Goal: Contribute content: Add original content to the website for others to see

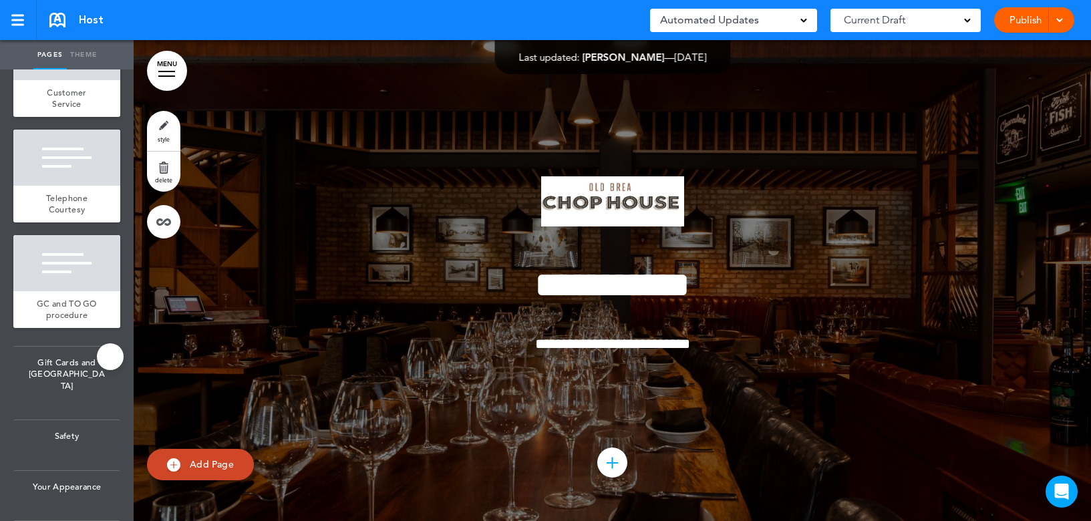
scroll to position [1664, 0]
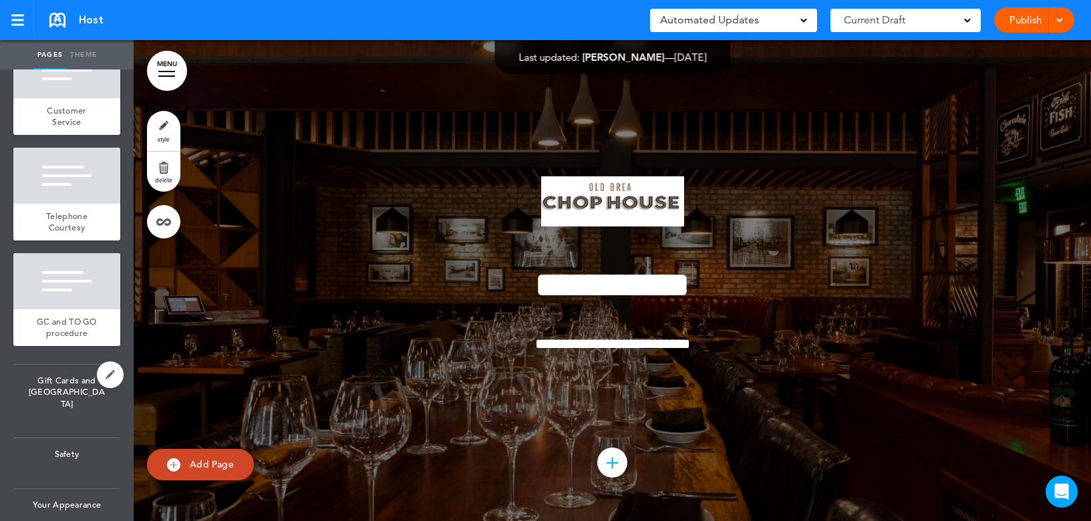
click at [50, 407] on span "Gift Cards and TOGO" at bounding box center [66, 392] width 107 height 55
click at [57, 461] on span "Safety" at bounding box center [66, 454] width 107 height 32
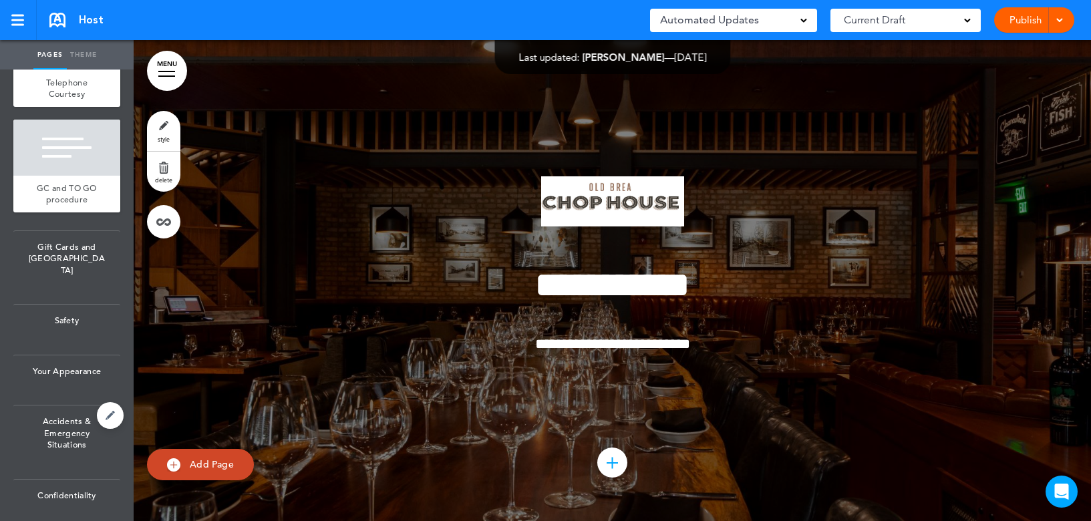
scroll to position [1731, 0]
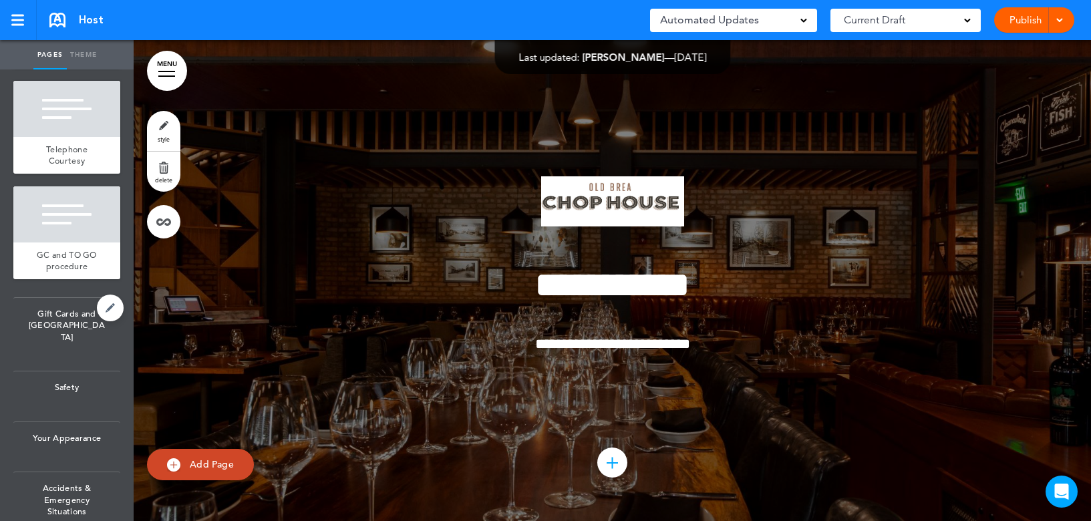
click at [71, 353] on span "Gift Cards and TOGO" at bounding box center [66, 325] width 107 height 55
click at [97, 321] on link at bounding box center [110, 308] width 27 height 27
type input "**********"
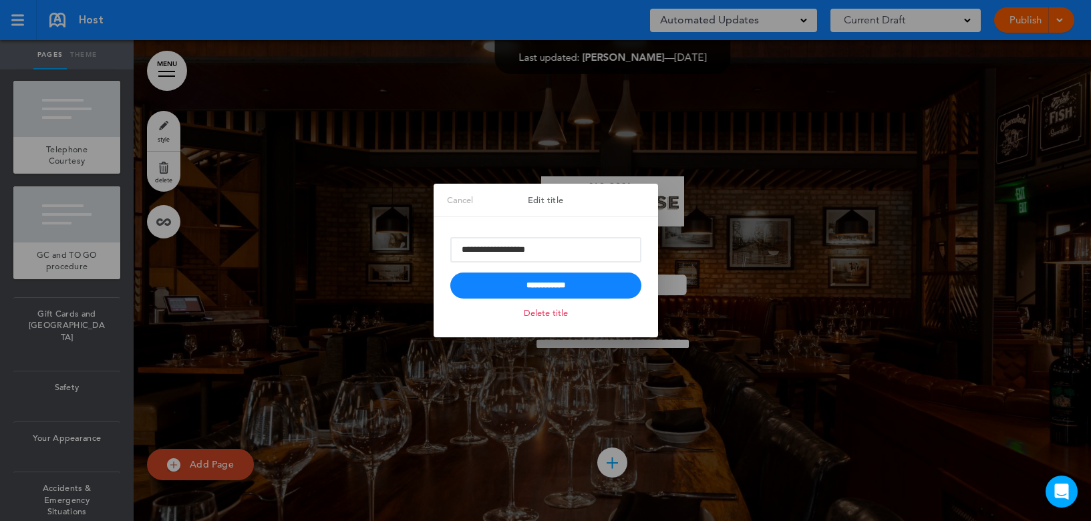
click at [441, 198] on link "Cancel" at bounding box center [459, 200] width 53 height 33
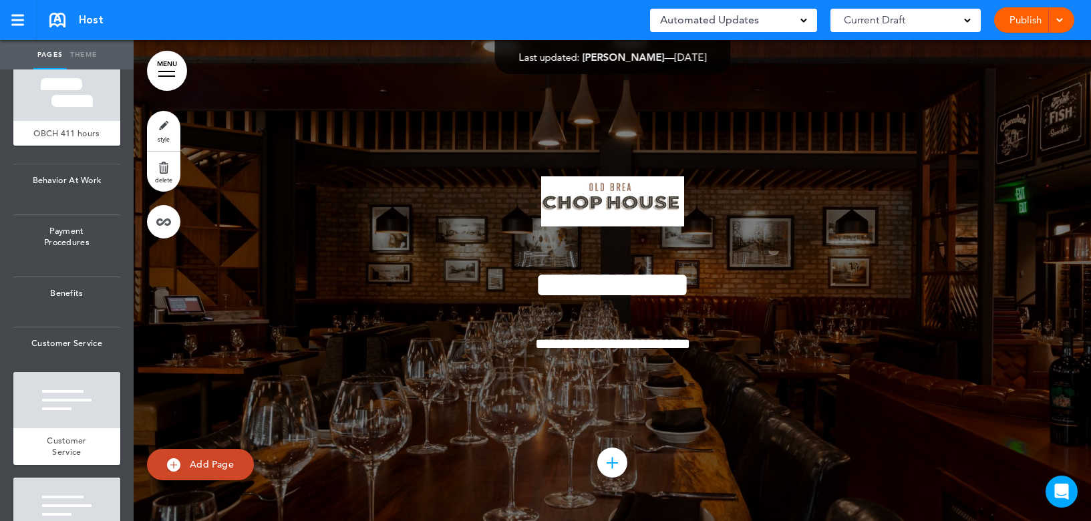
scroll to position [1196, 0]
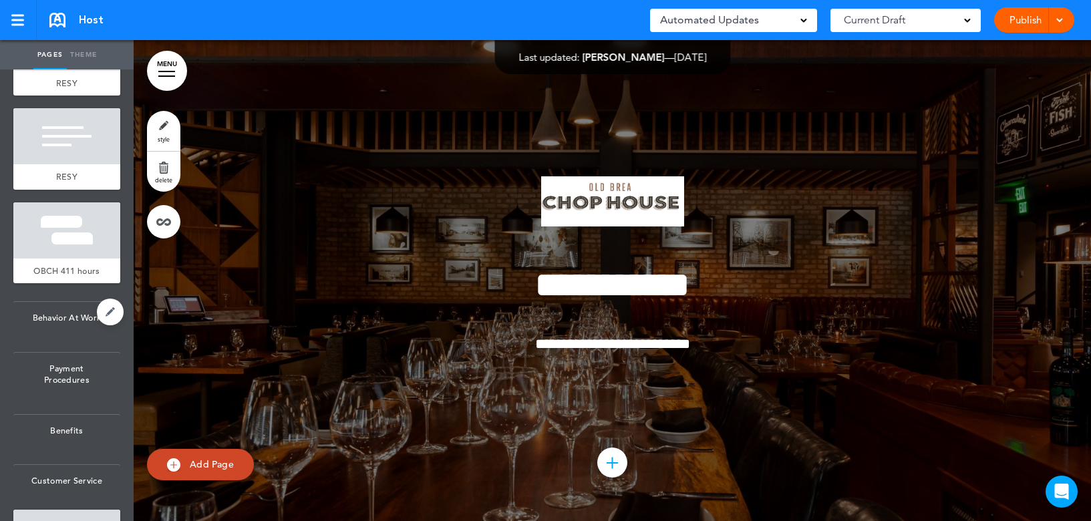
click at [50, 334] on span "Behavior At Work" at bounding box center [66, 318] width 107 height 32
click at [55, 386] on span "Payment Procedures" at bounding box center [66, 374] width 107 height 43
click at [43, 427] on span "Benefits" at bounding box center [66, 431] width 107 height 32
click at [30, 494] on span "Customer Service" at bounding box center [66, 481] width 107 height 32
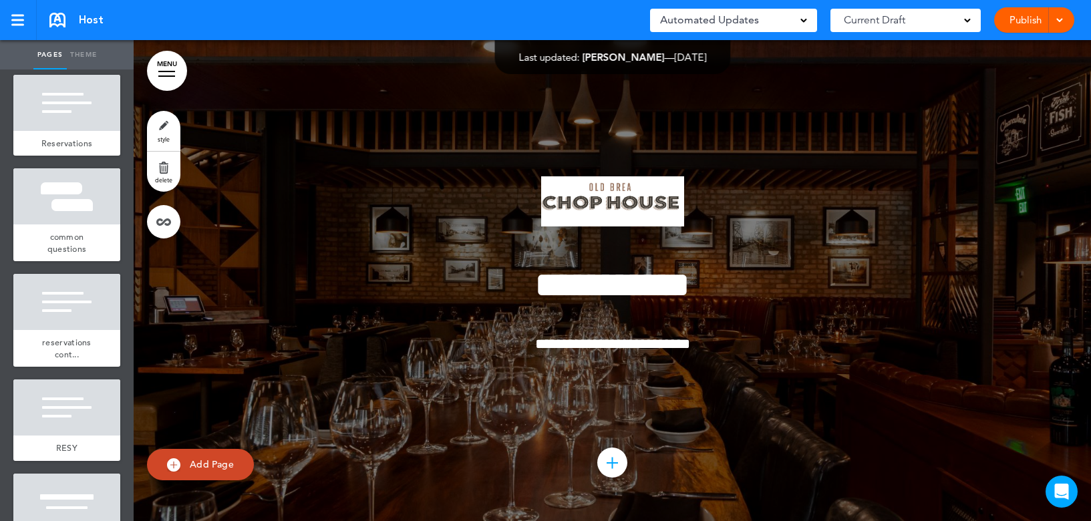
scroll to position [729, 0]
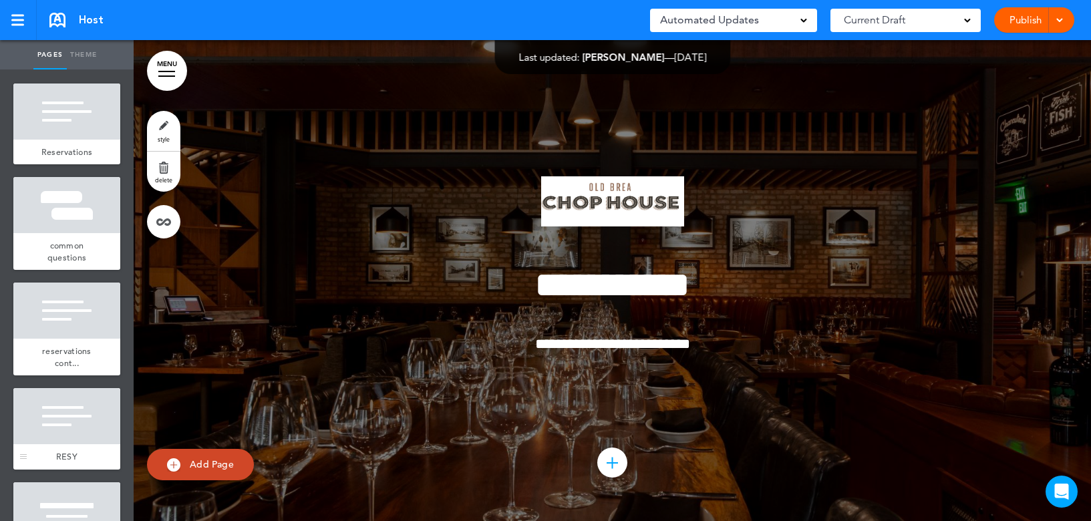
click at [37, 429] on div at bounding box center [66, 416] width 107 height 56
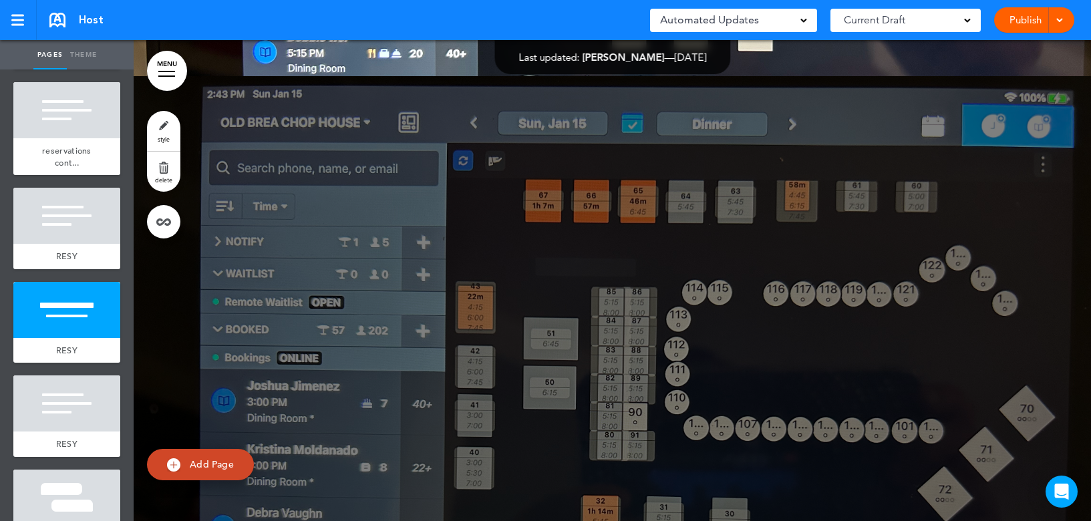
scroll to position [7015, 0]
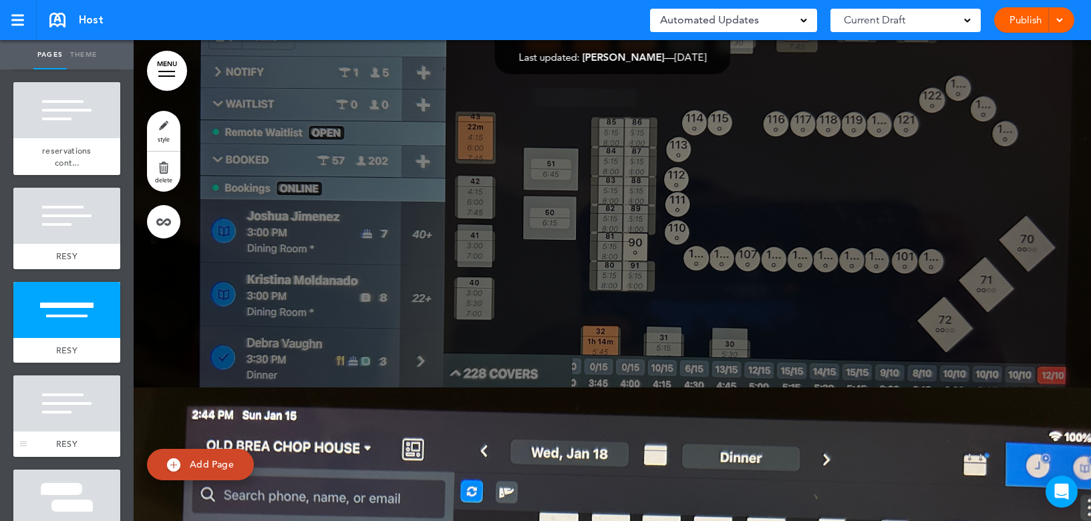
click at [60, 402] on div at bounding box center [66, 403] width 107 height 56
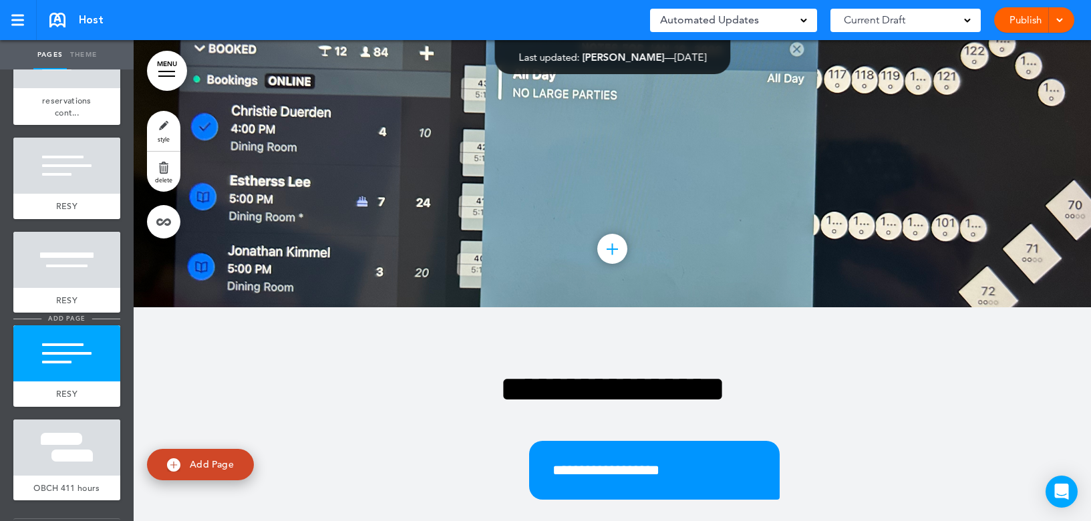
scroll to position [1063, 0]
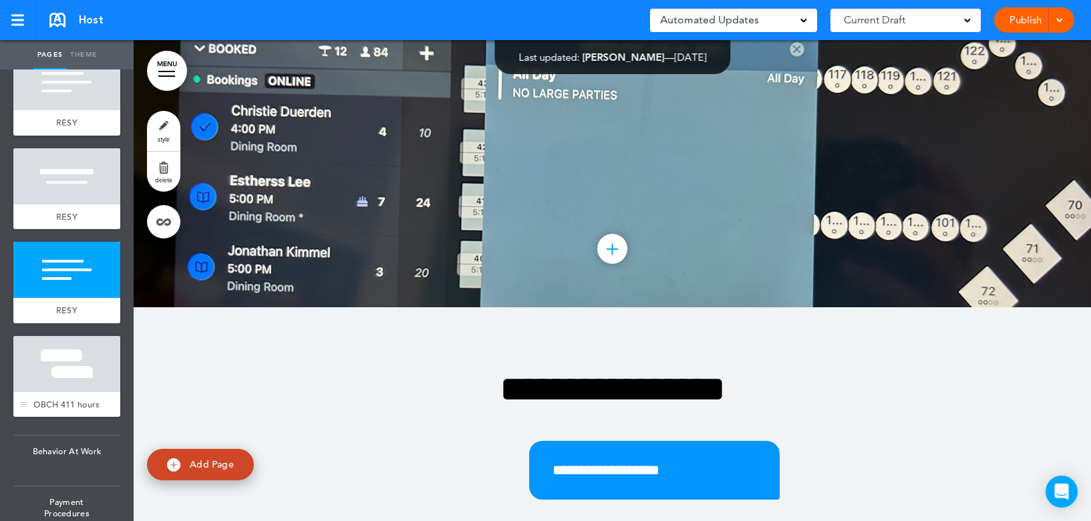
click at [65, 370] on div at bounding box center [66, 364] width 107 height 56
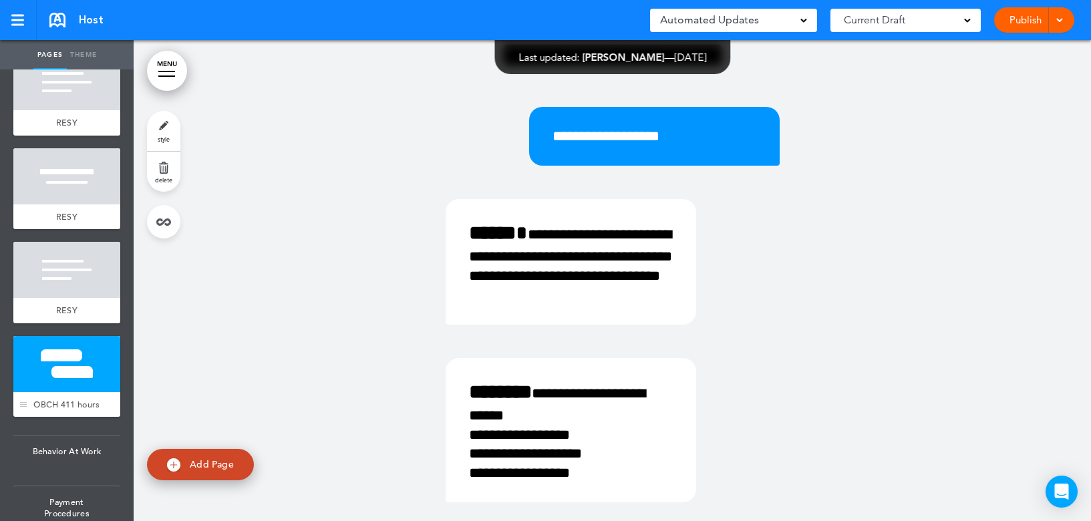
scroll to position [7923, 0]
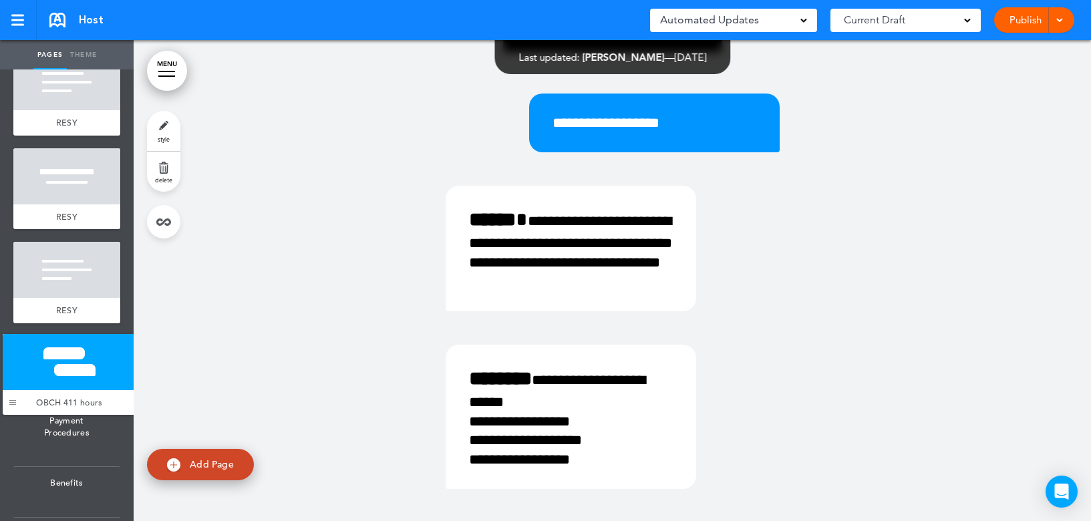
drag, startPoint x: 21, startPoint y: 410, endPoint x: 10, endPoint y: 408, distance: 10.9
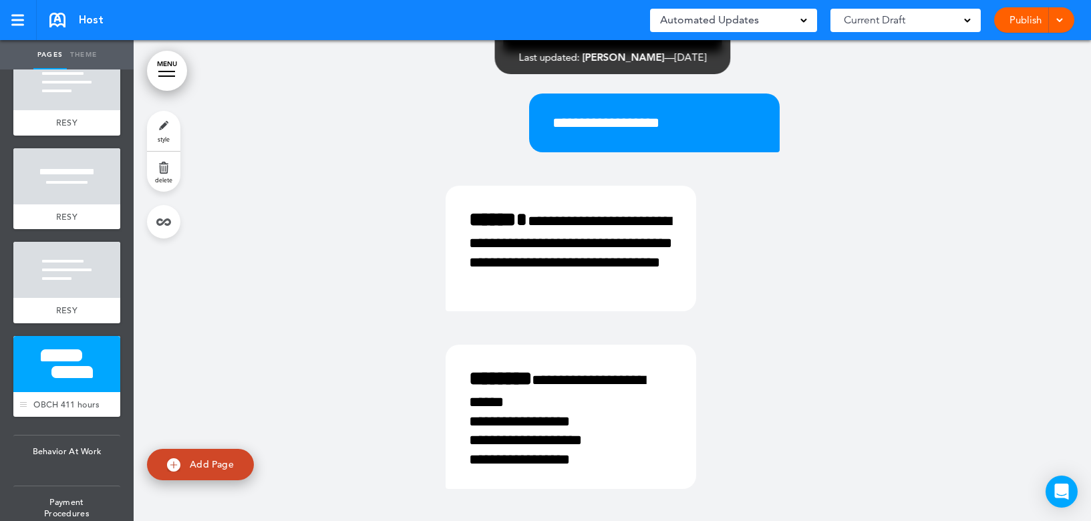
click at [53, 359] on div at bounding box center [66, 364] width 107 height 56
click at [63, 274] on div at bounding box center [66, 270] width 107 height 56
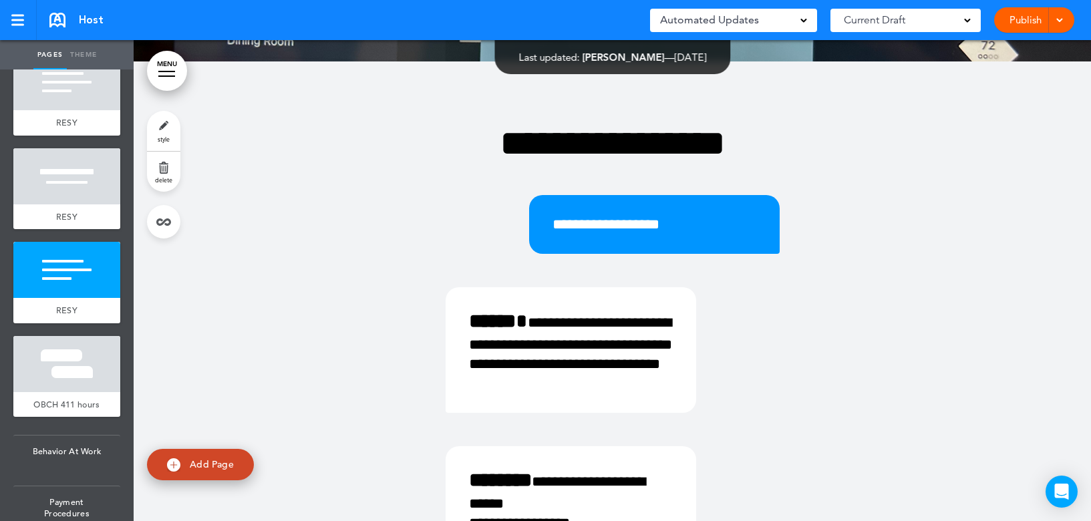
scroll to position [7442, 0]
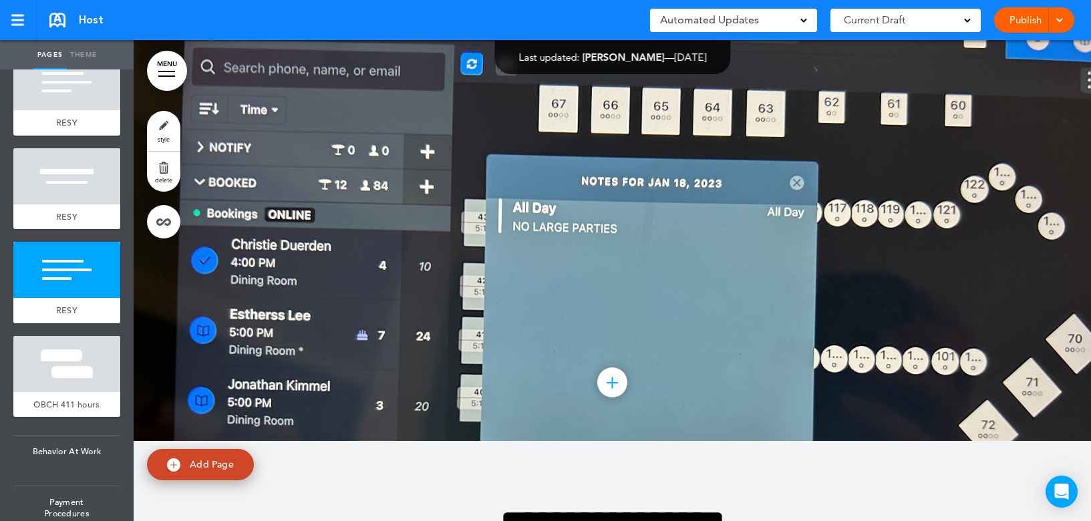
click at [204, 468] on span "Add Page" at bounding box center [212, 464] width 44 height 12
type input "********"
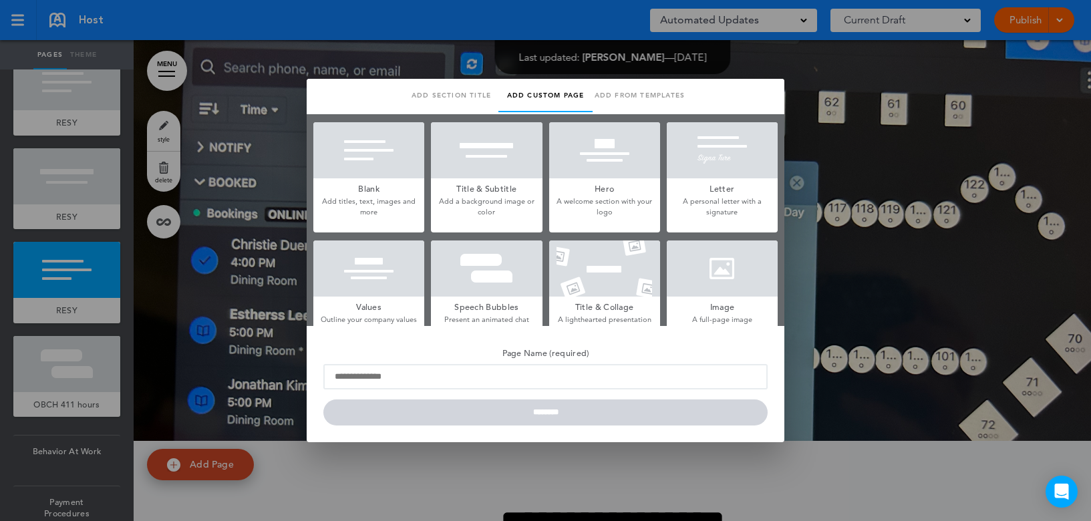
click at [721, 268] on div at bounding box center [722, 268] width 111 height 56
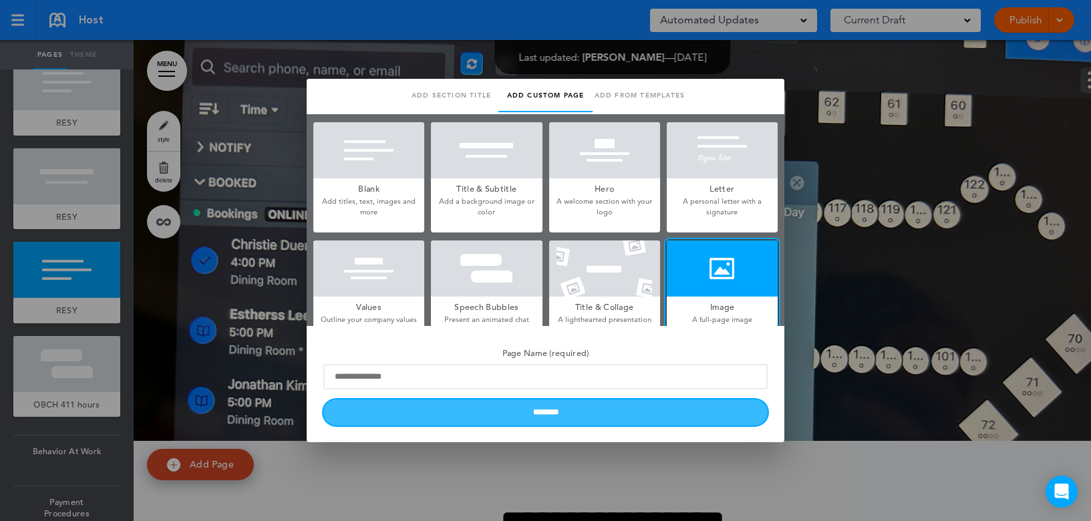
click at [557, 413] on input "********" at bounding box center [545, 412] width 444 height 26
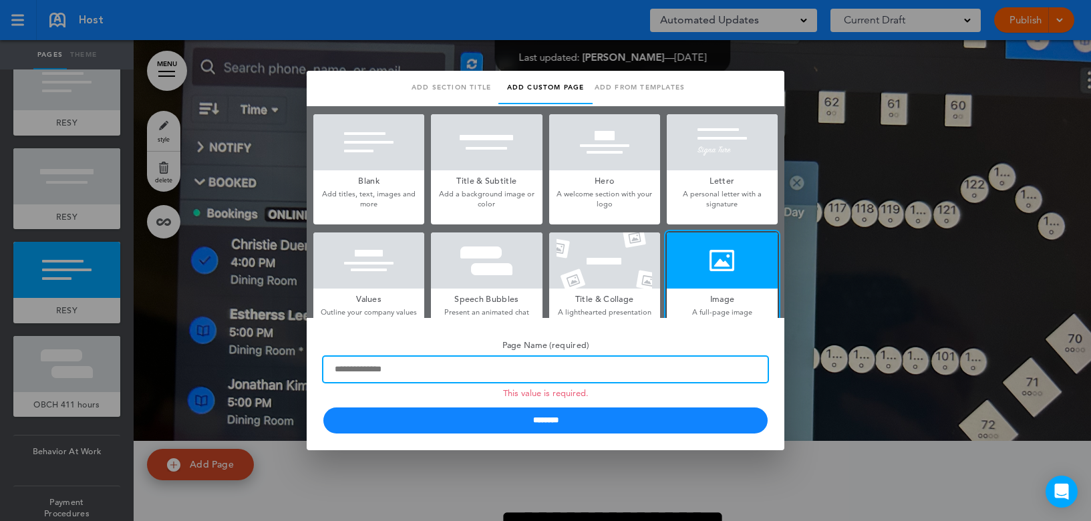
click at [415, 374] on input "Page Name (required) This value is required." at bounding box center [545, 369] width 444 height 25
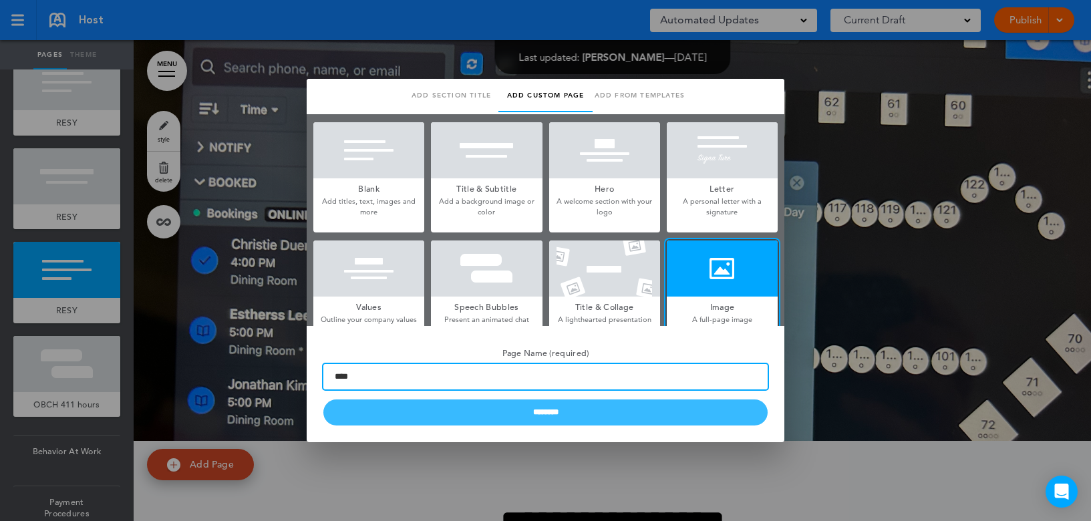
type input "****"
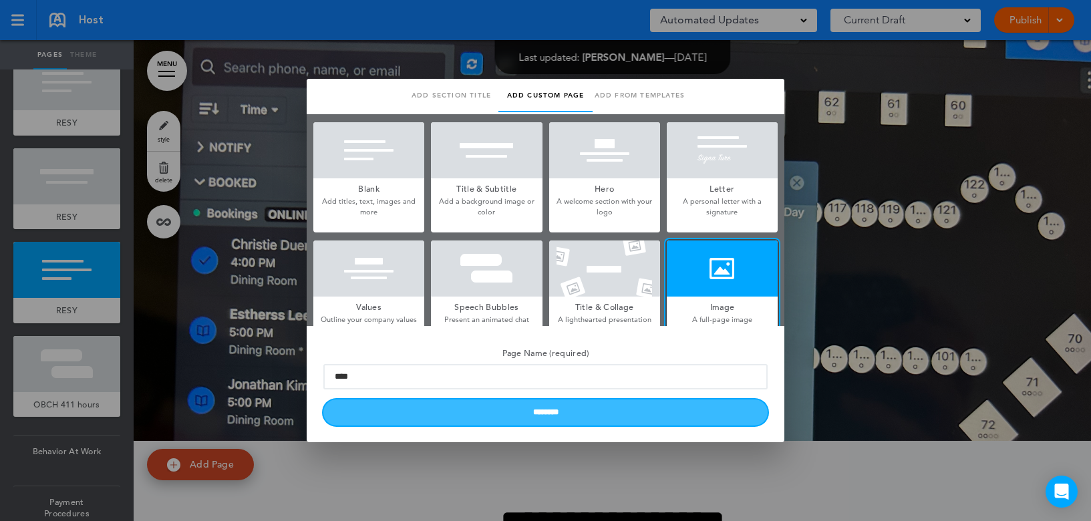
click at [453, 421] on input "********" at bounding box center [545, 412] width 444 height 26
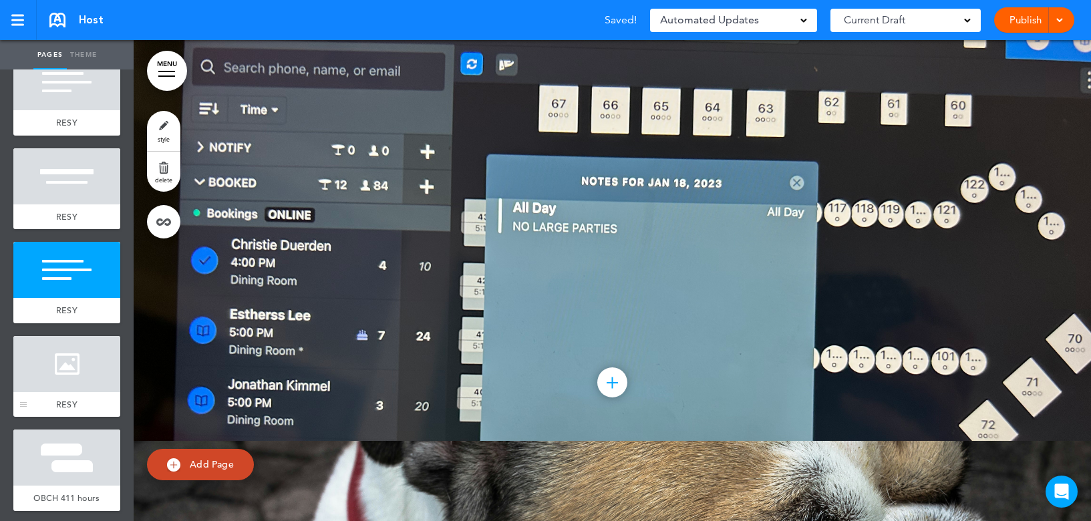
click at [73, 381] on div at bounding box center [66, 364] width 107 height 56
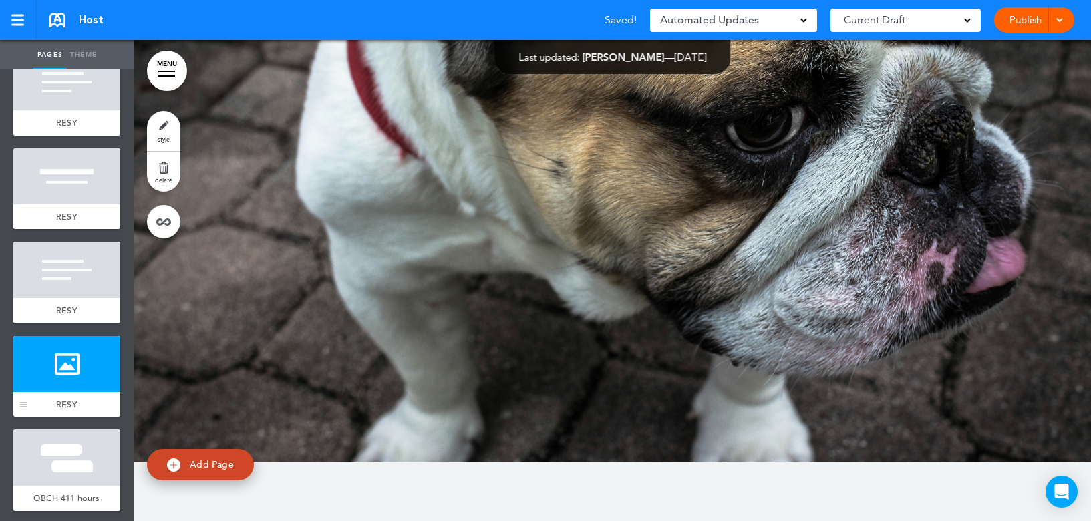
scroll to position [7923, 0]
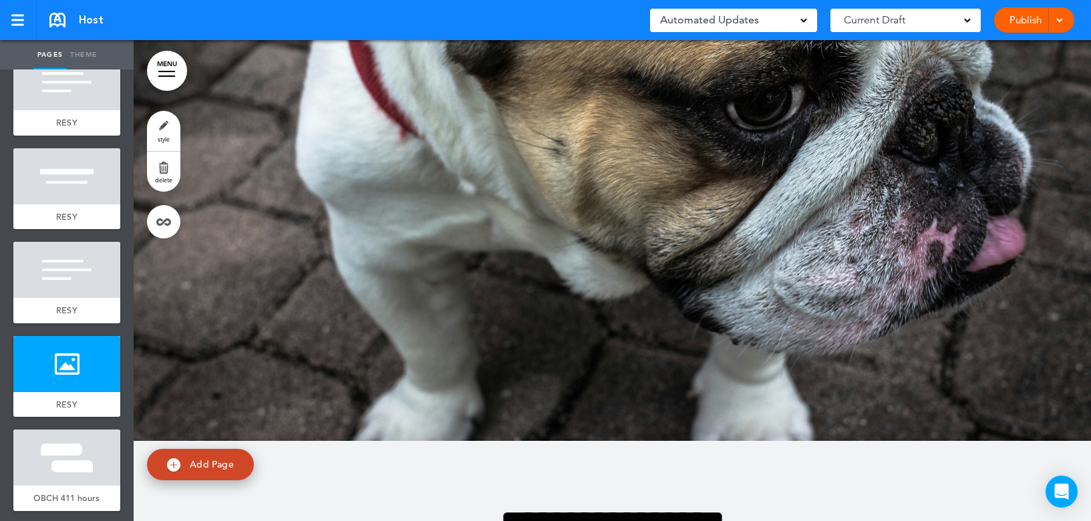
click at [160, 72] on link "MENU" at bounding box center [167, 71] width 40 height 40
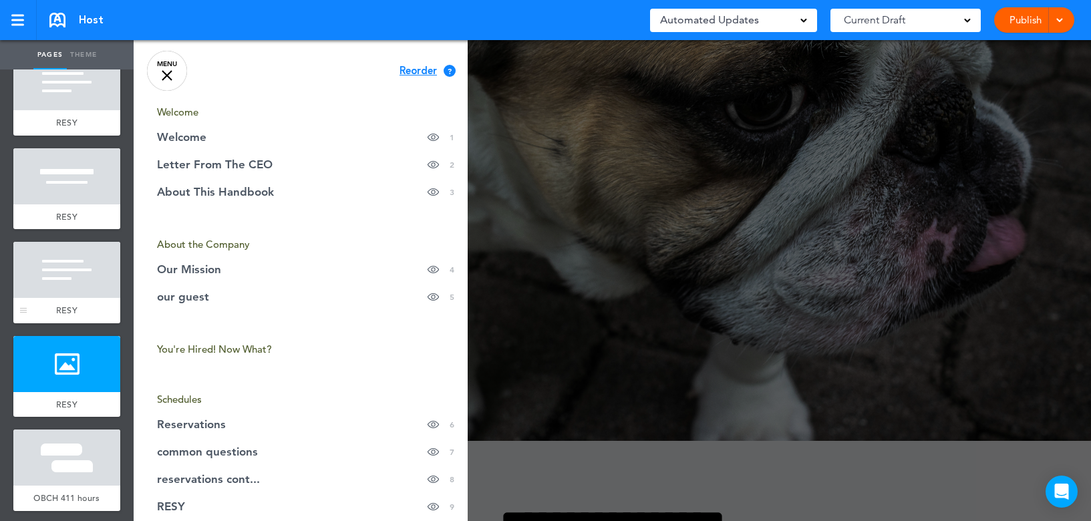
click at [72, 270] on div at bounding box center [66, 270] width 107 height 56
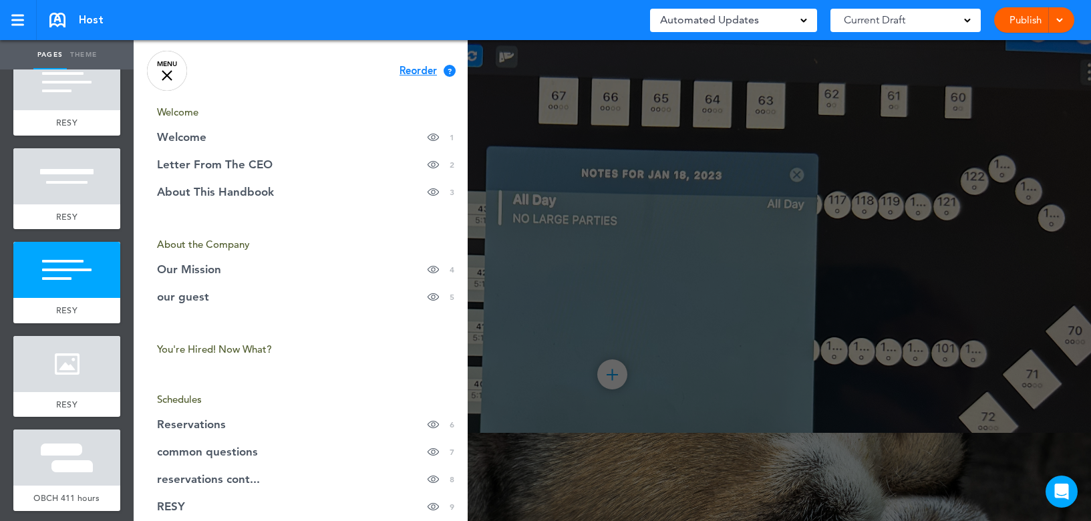
scroll to position [7442, 0]
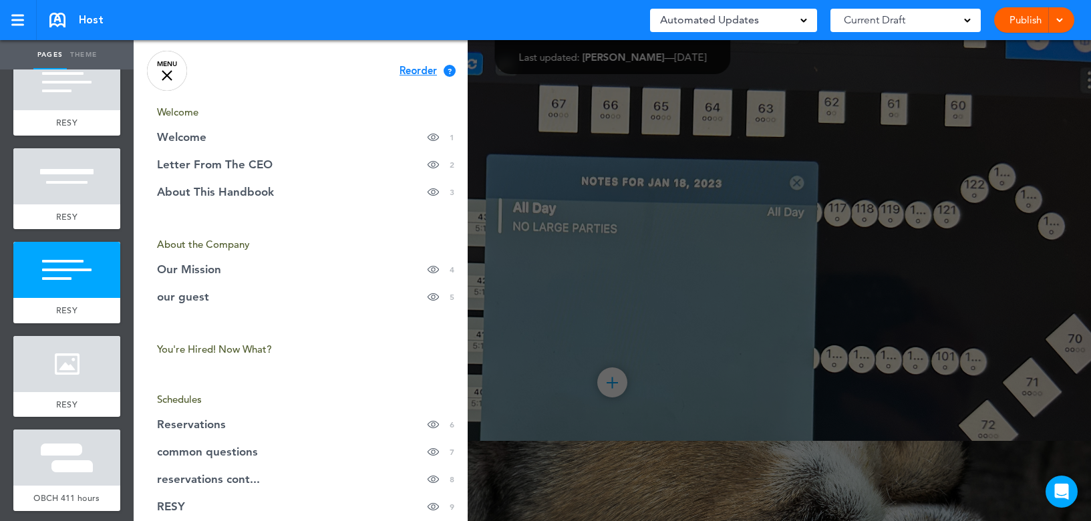
click at [170, 77] on link "MENU" at bounding box center [167, 71] width 40 height 40
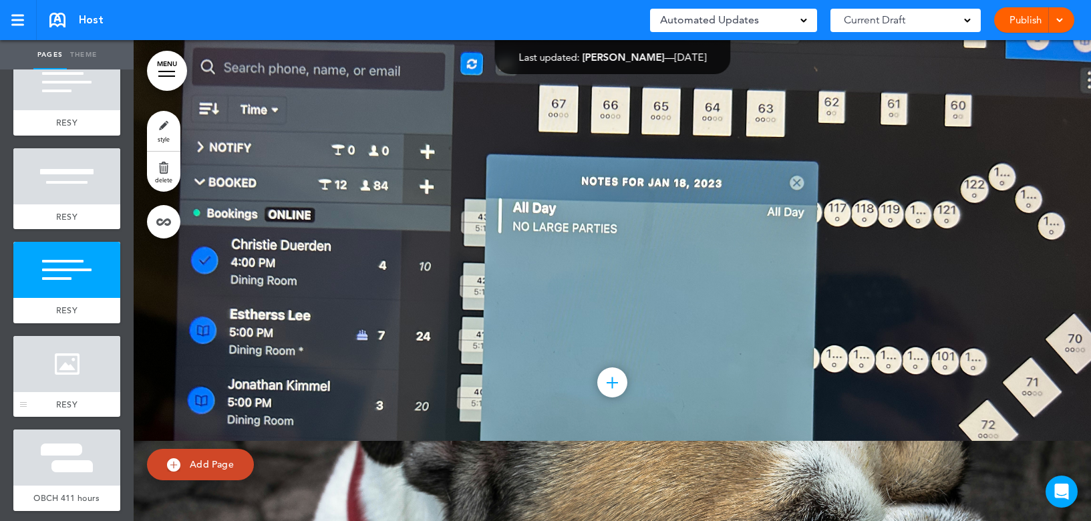
click at [75, 361] on div at bounding box center [66, 364] width 107 height 56
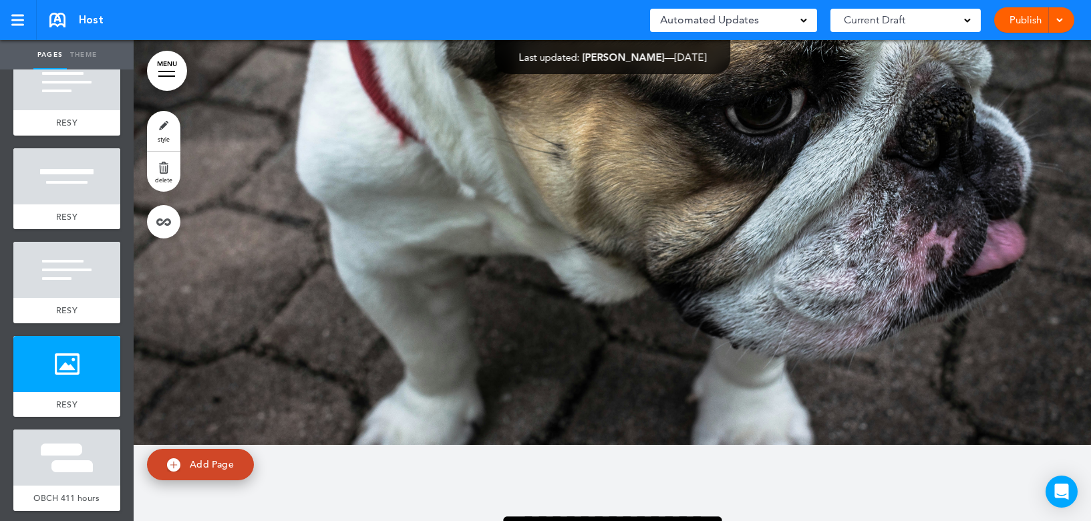
scroll to position [7923, 0]
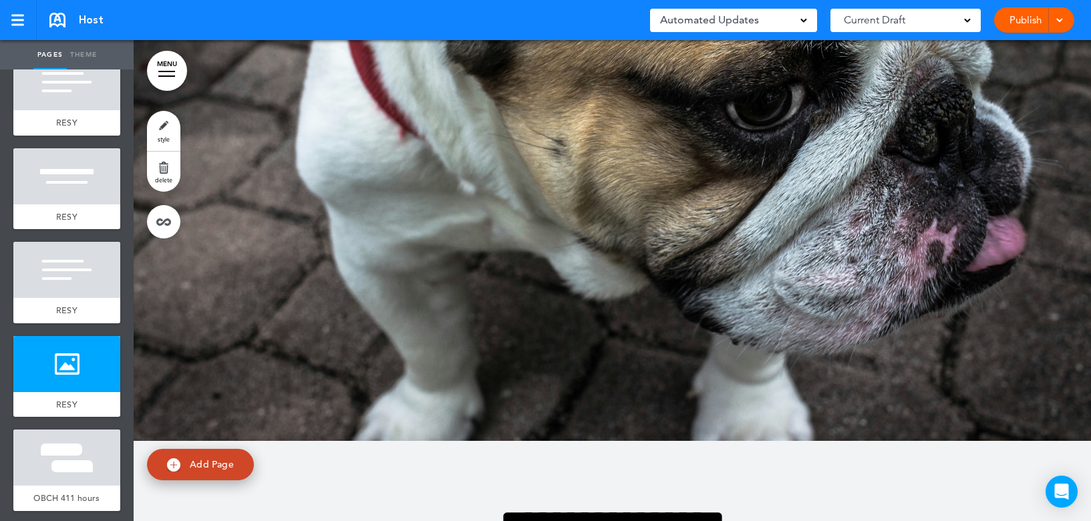
click at [163, 130] on link "style" at bounding box center [163, 131] width 33 height 40
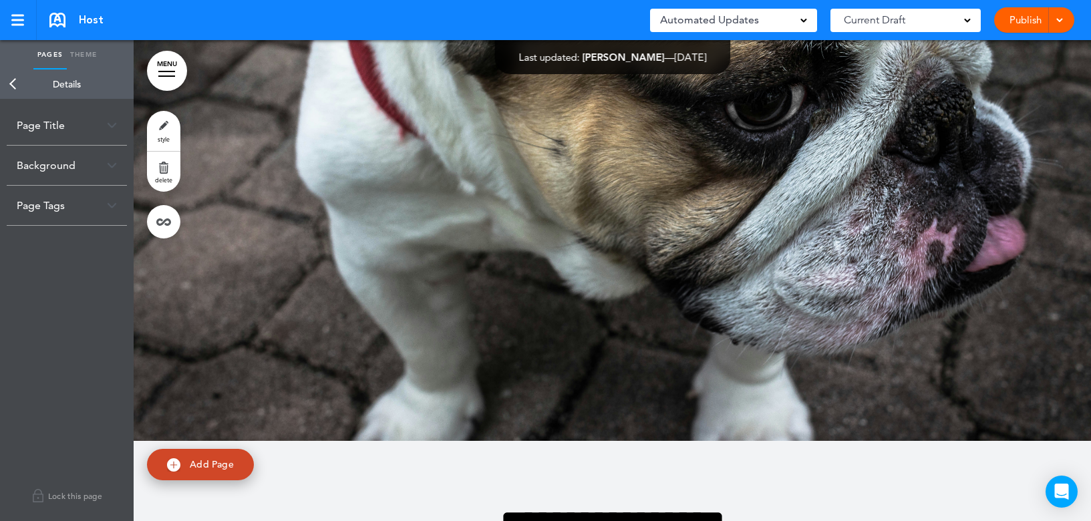
click at [162, 71] on div at bounding box center [166, 71] width 17 height 1
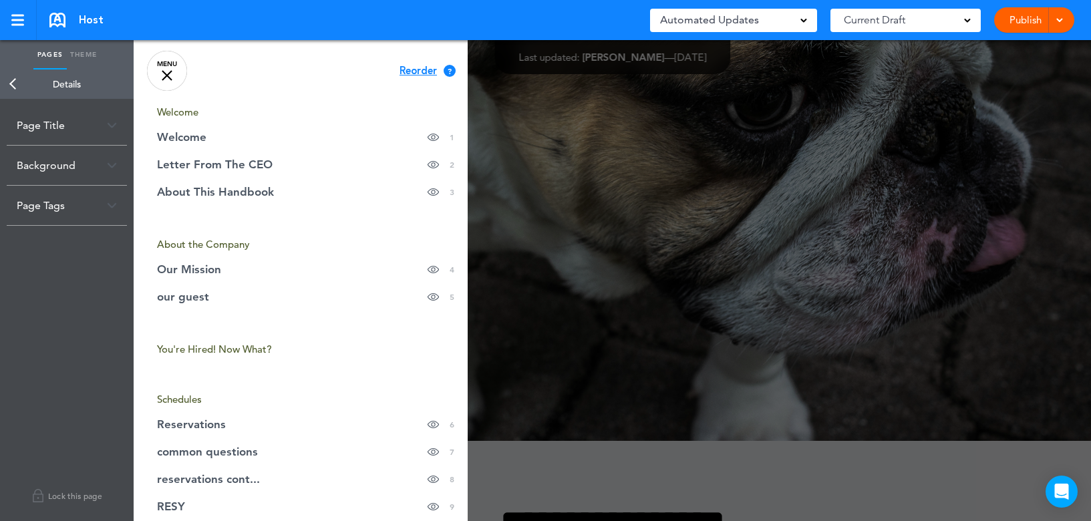
click at [162, 71] on div at bounding box center [167, 75] width 11 height 11
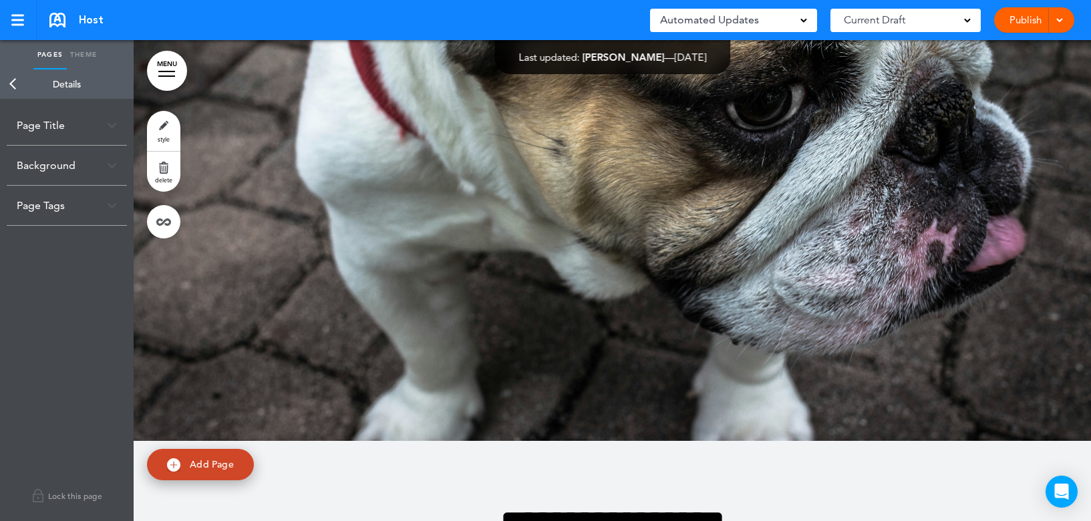
click at [233, 389] on div at bounding box center [612, 200] width 957 height 481
click at [527, 336] on div at bounding box center [612, 200] width 957 height 481
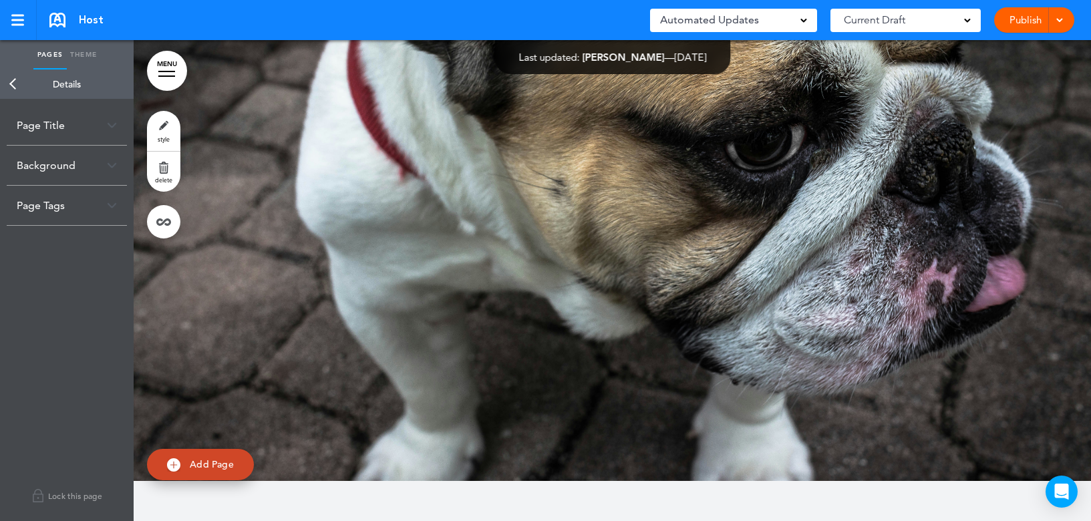
scroll to position [7723, 0]
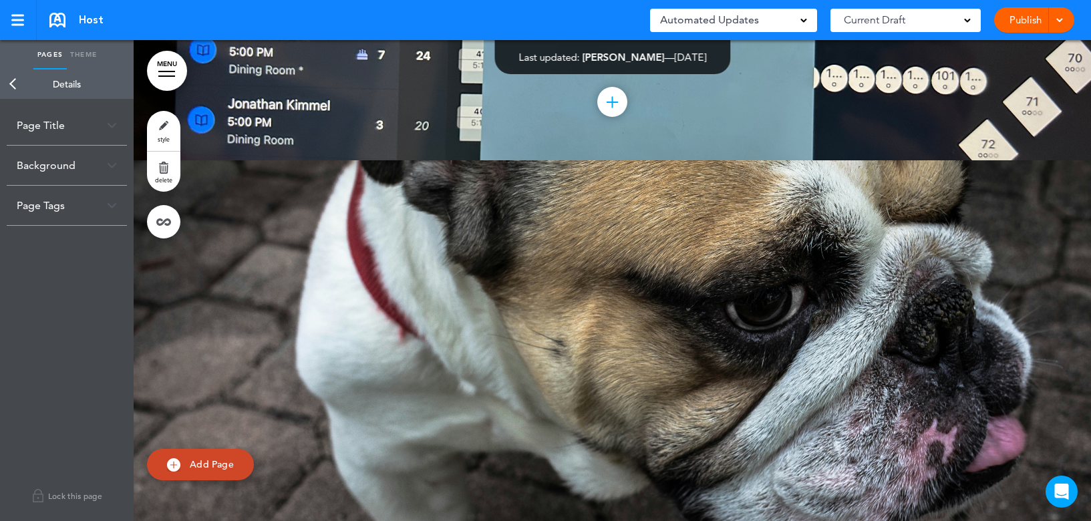
click at [15, 86] on link "Back" at bounding box center [13, 83] width 27 height 29
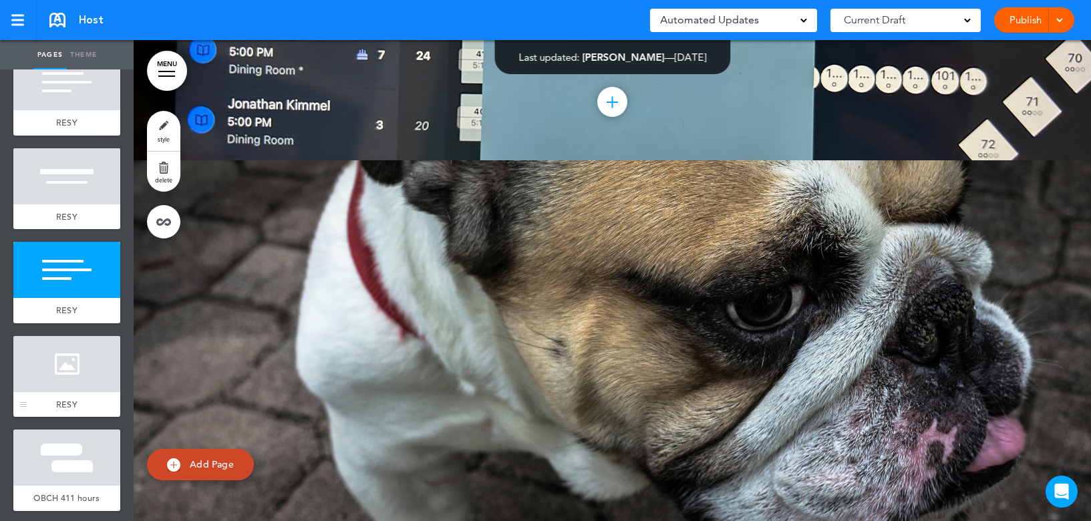
click at [63, 368] on div at bounding box center [66, 364] width 107 height 56
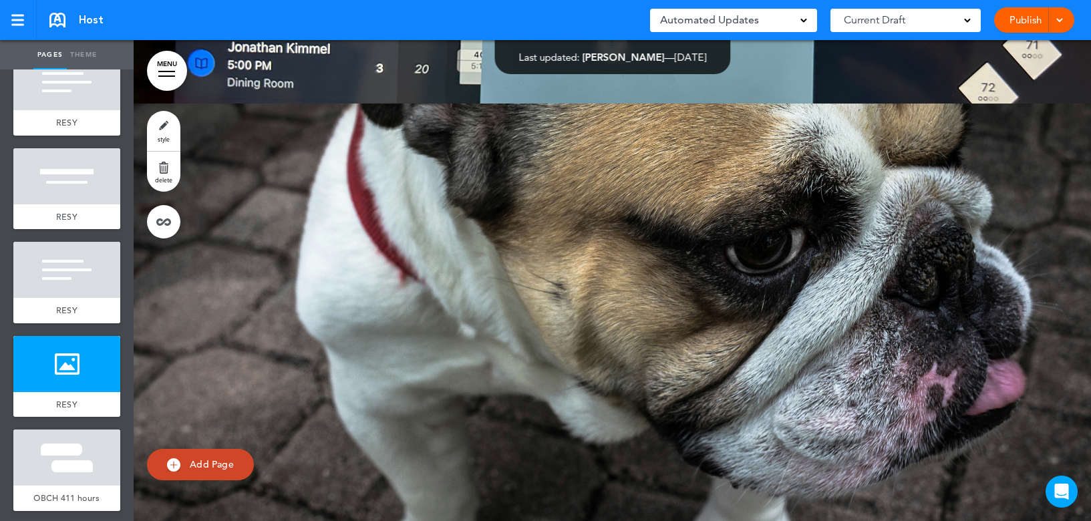
scroll to position [7923, 0]
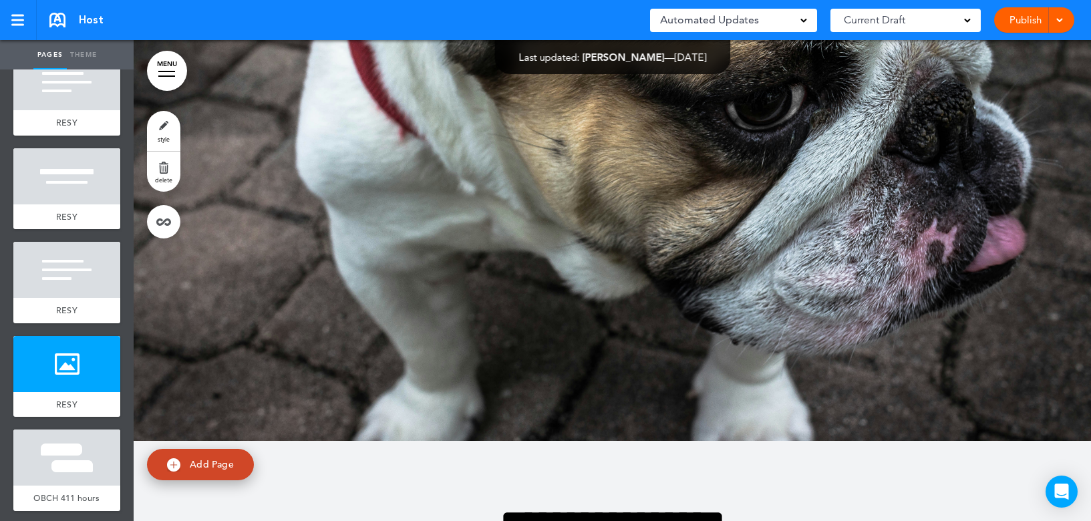
click at [463, 297] on div at bounding box center [612, 200] width 957 height 481
drag, startPoint x: 581, startPoint y: 340, endPoint x: 500, endPoint y: 342, distance: 81.5
click at [500, 342] on div at bounding box center [612, 200] width 957 height 481
click at [220, 310] on div at bounding box center [612, 200] width 957 height 481
click at [71, 359] on div at bounding box center [66, 364] width 107 height 56
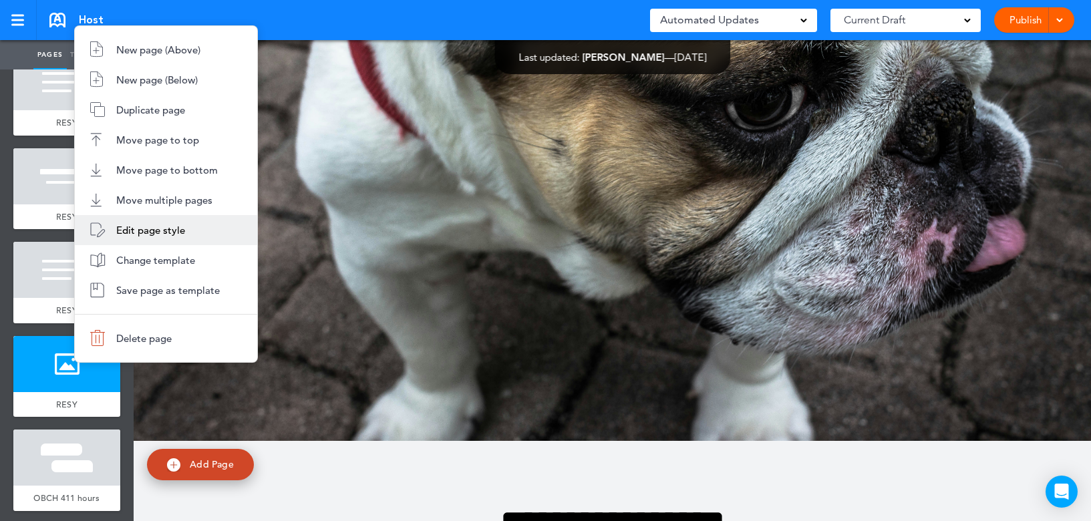
click at [137, 228] on span "Edit page style" at bounding box center [150, 230] width 69 height 13
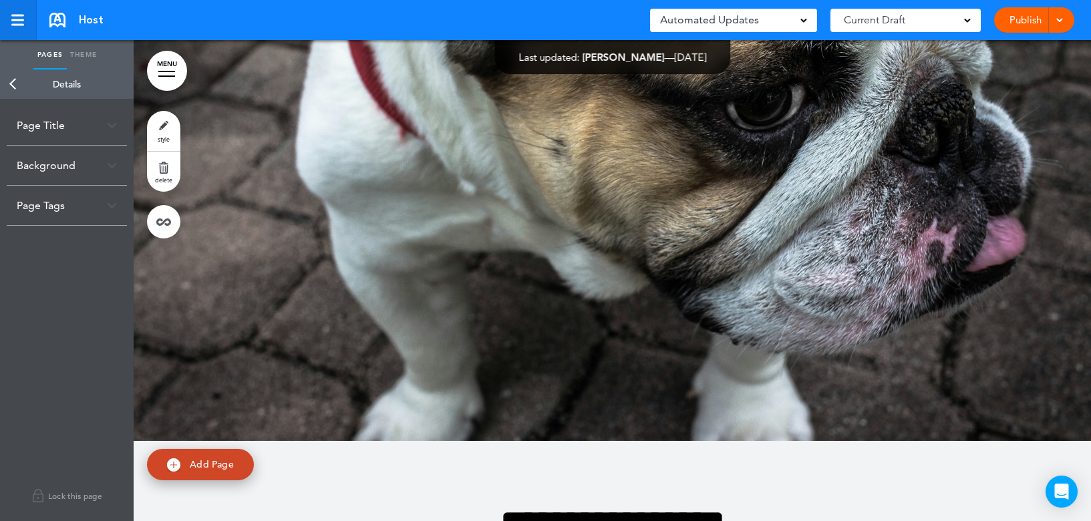
click at [18, 29] on link at bounding box center [18, 20] width 37 height 40
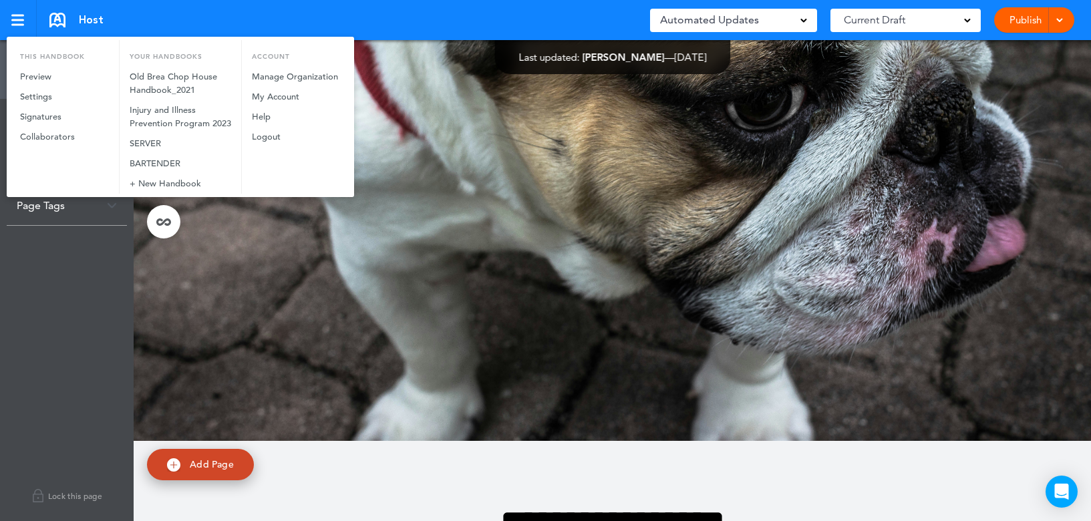
click at [300, 260] on div at bounding box center [545, 260] width 1091 height 521
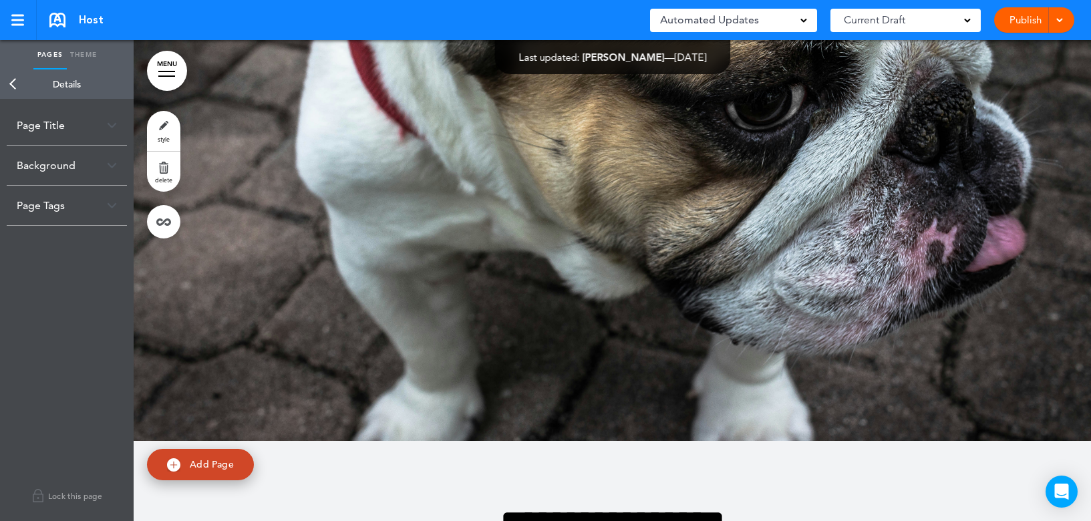
click at [11, 79] on link "Back" at bounding box center [13, 83] width 27 height 29
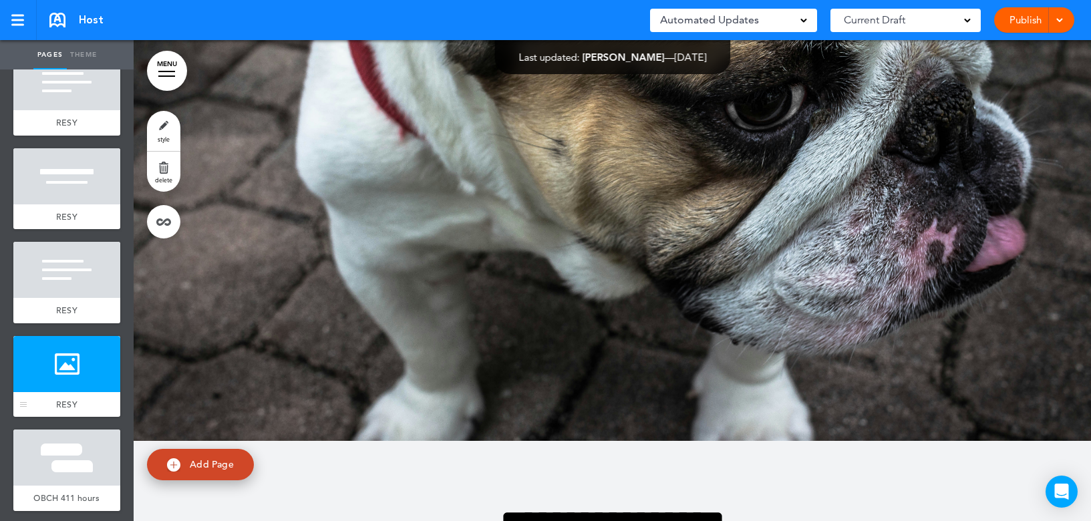
click at [53, 369] on div at bounding box center [66, 364] width 107 height 56
click at [23, 402] on div at bounding box center [23, 402] width 7 height 1
click at [155, 134] on link "style" at bounding box center [163, 131] width 33 height 40
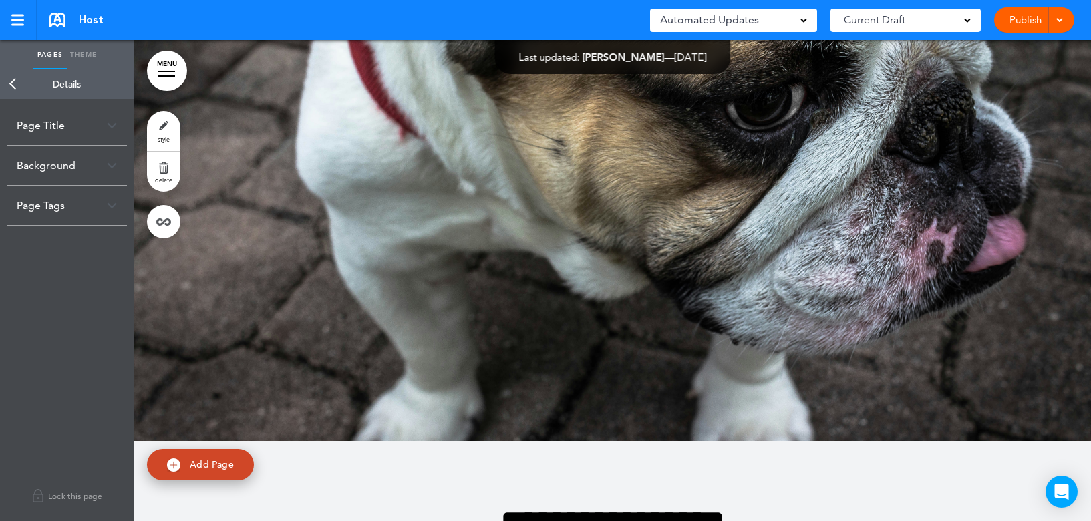
click at [59, 168] on div "Background" at bounding box center [67, 165] width 120 height 39
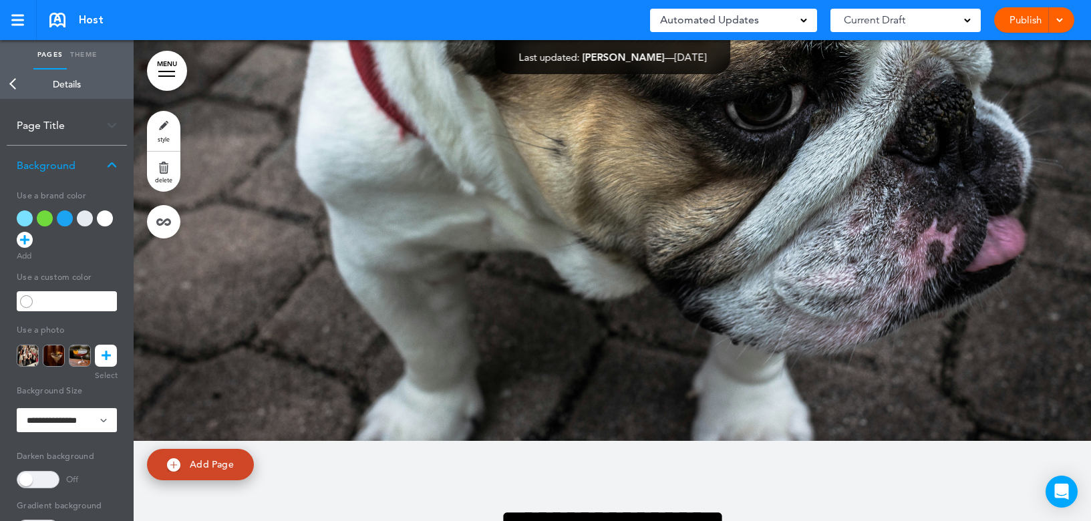
click at [109, 354] on icon at bounding box center [106, 356] width 9 height 22
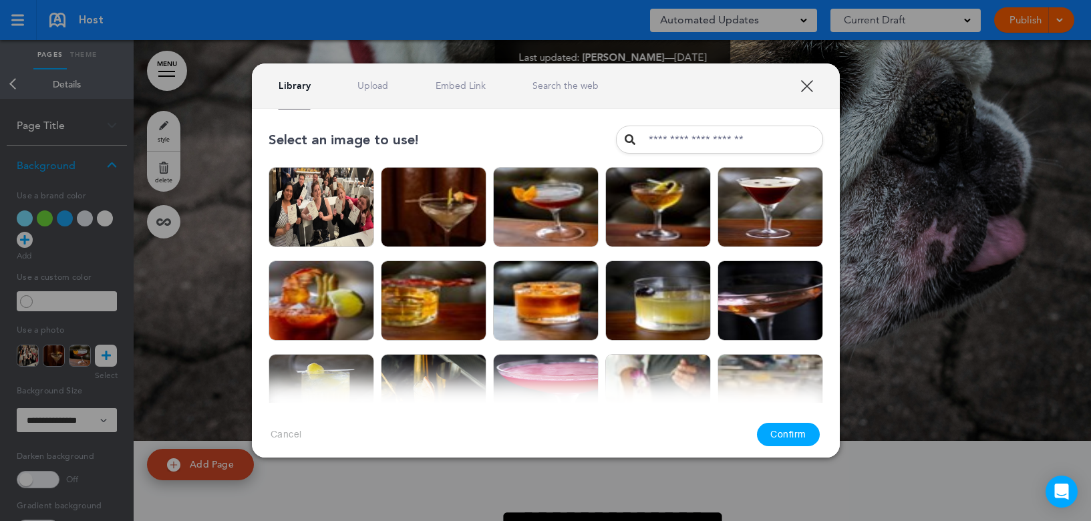
click at [374, 90] on link "Upload" at bounding box center [372, 85] width 31 height 13
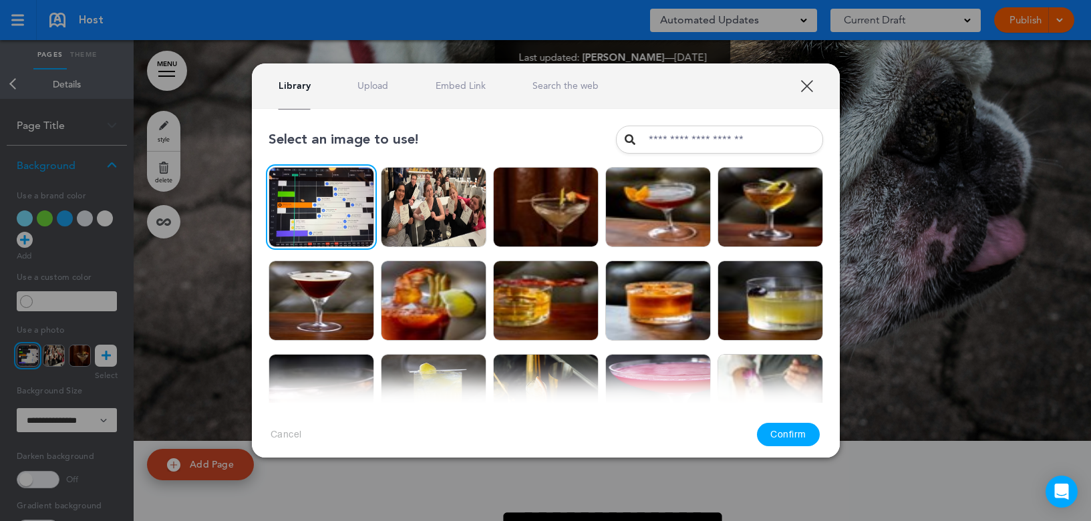
click at [378, 90] on link "Upload" at bounding box center [372, 85] width 31 height 13
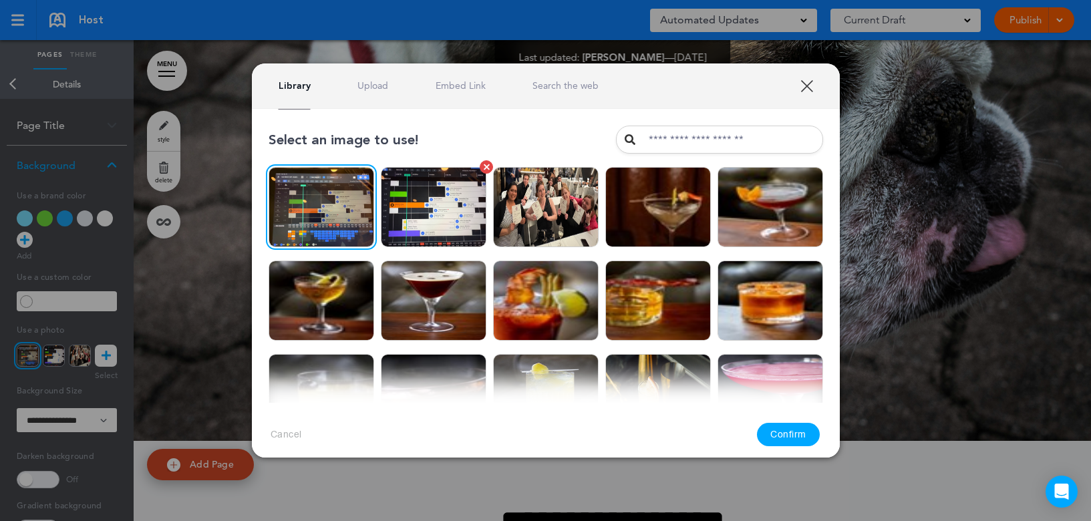
click at [435, 210] on img at bounding box center [434, 207] width 106 height 80
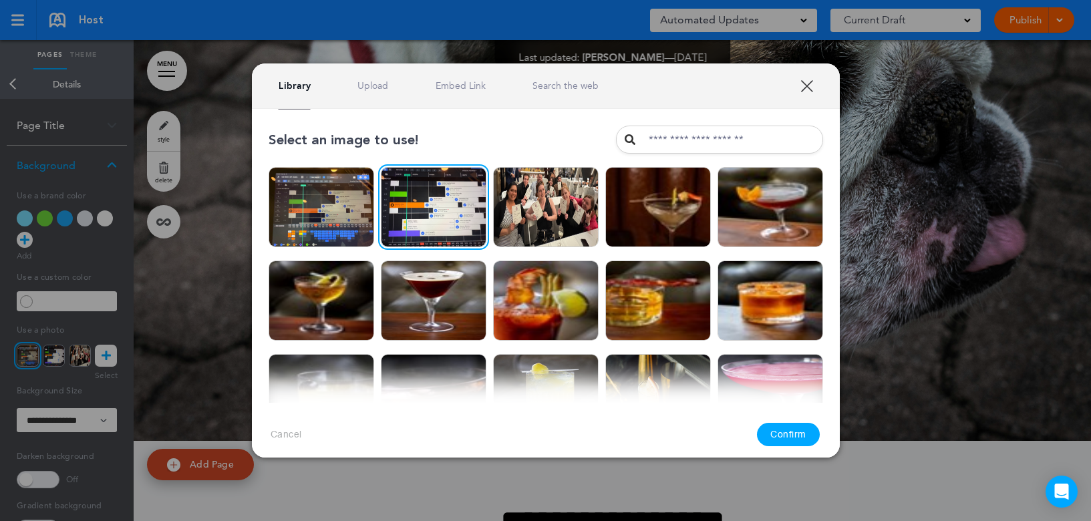
click at [791, 429] on button "Confirm" at bounding box center [788, 434] width 63 height 23
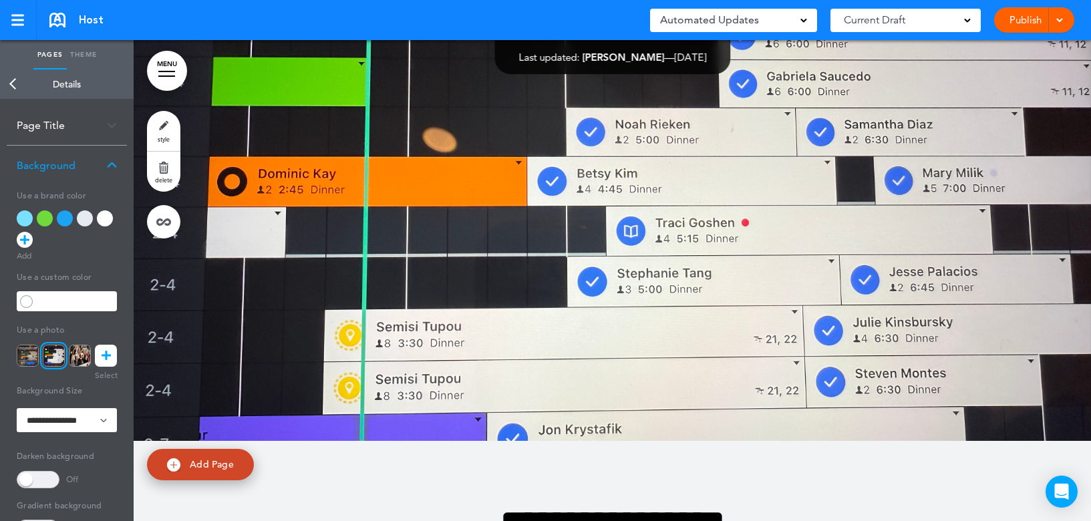
click at [7, 82] on link "Back" at bounding box center [13, 83] width 27 height 29
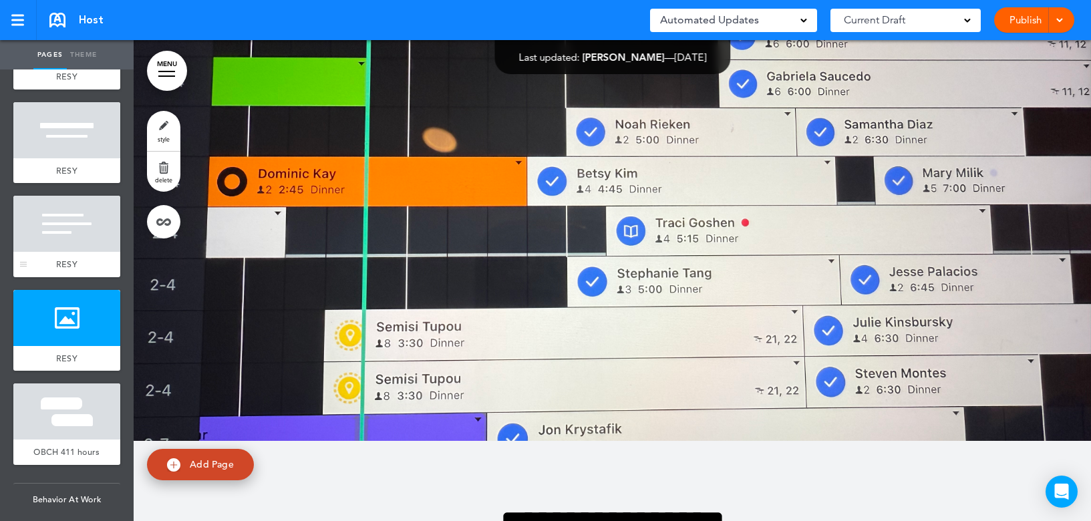
scroll to position [1196, 0]
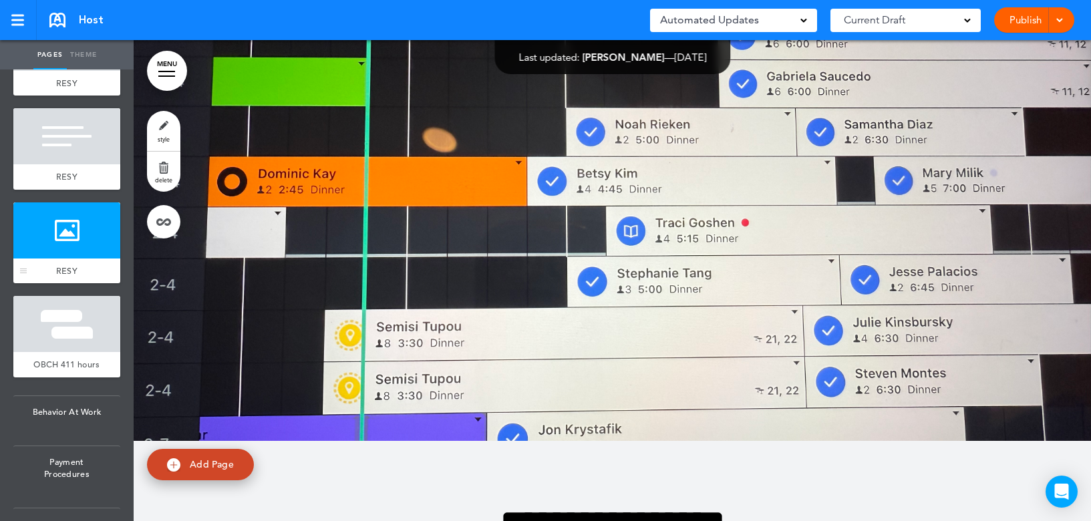
click at [75, 249] on div at bounding box center [66, 230] width 107 height 56
click at [200, 456] on link "Add Page" at bounding box center [200, 464] width 107 height 31
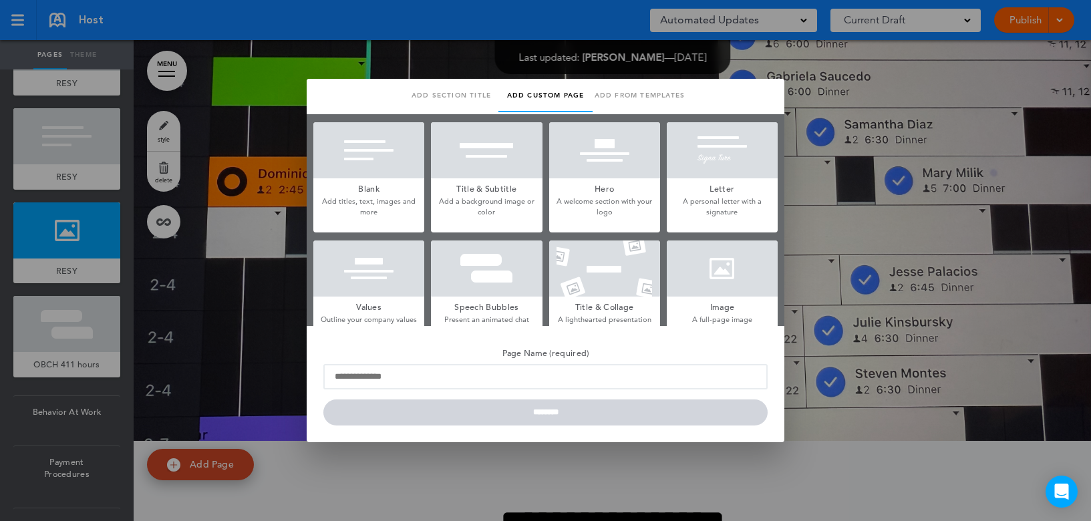
click at [374, 168] on div at bounding box center [368, 150] width 111 height 56
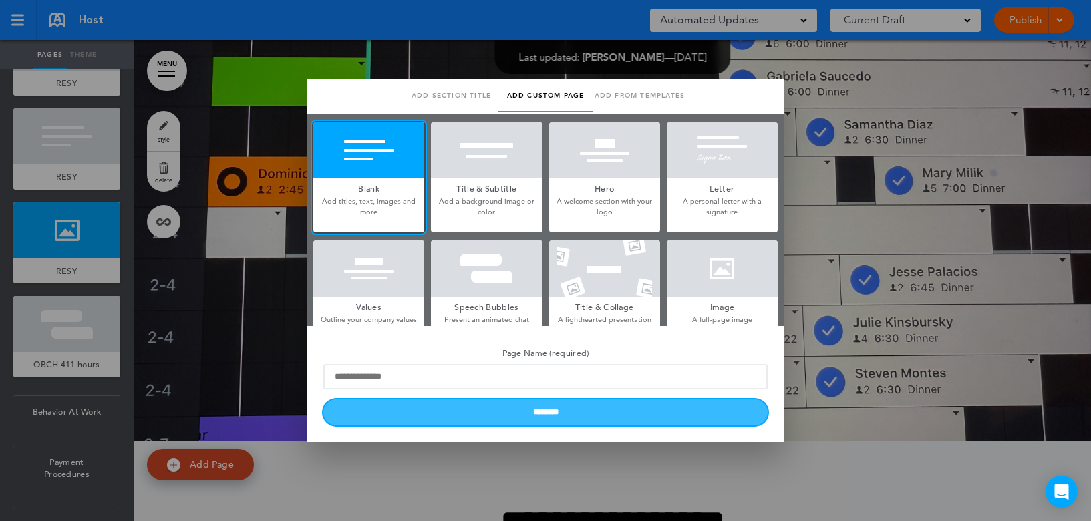
click at [543, 416] on input "********" at bounding box center [545, 412] width 444 height 26
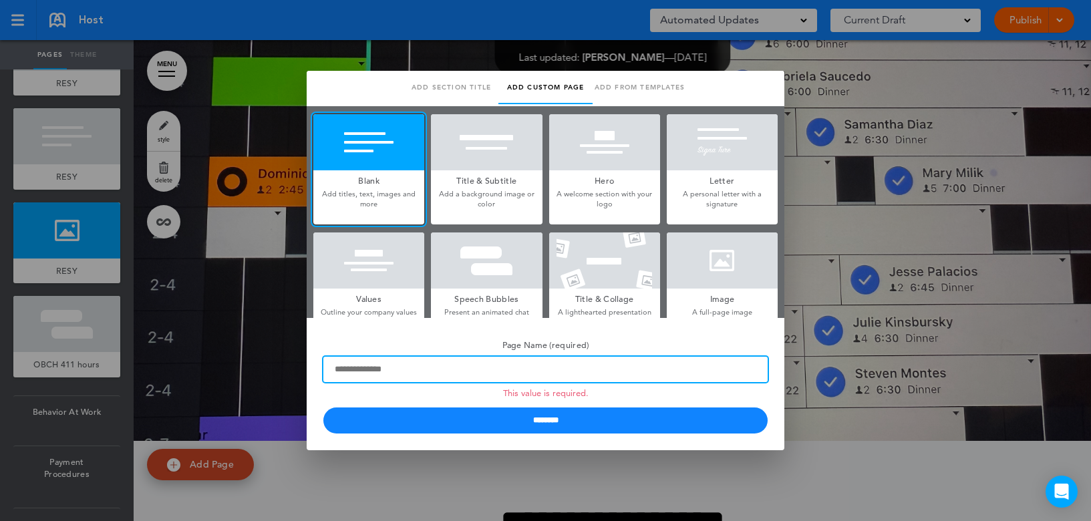
click at [404, 376] on input "Page Name (required) This value is required." at bounding box center [545, 369] width 444 height 25
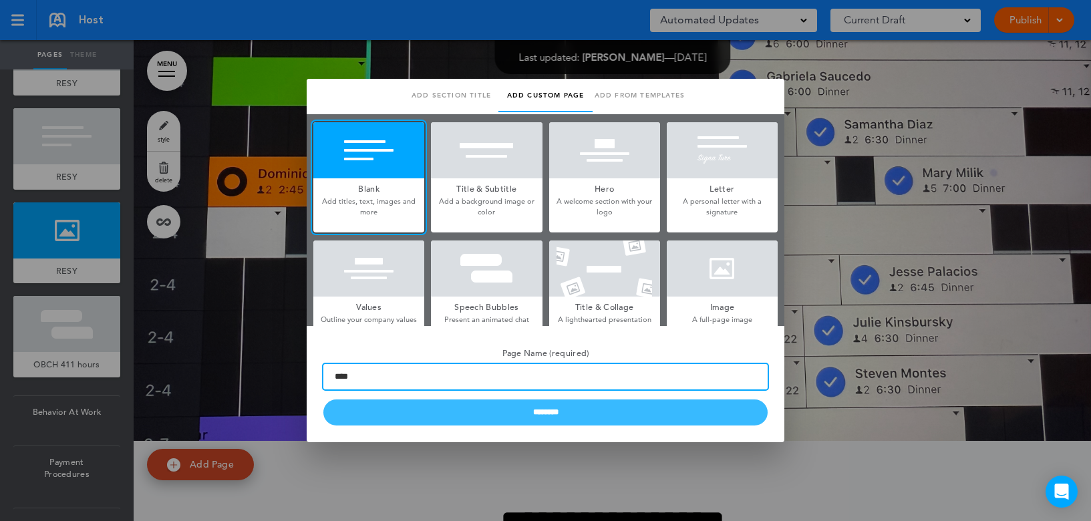
type input "****"
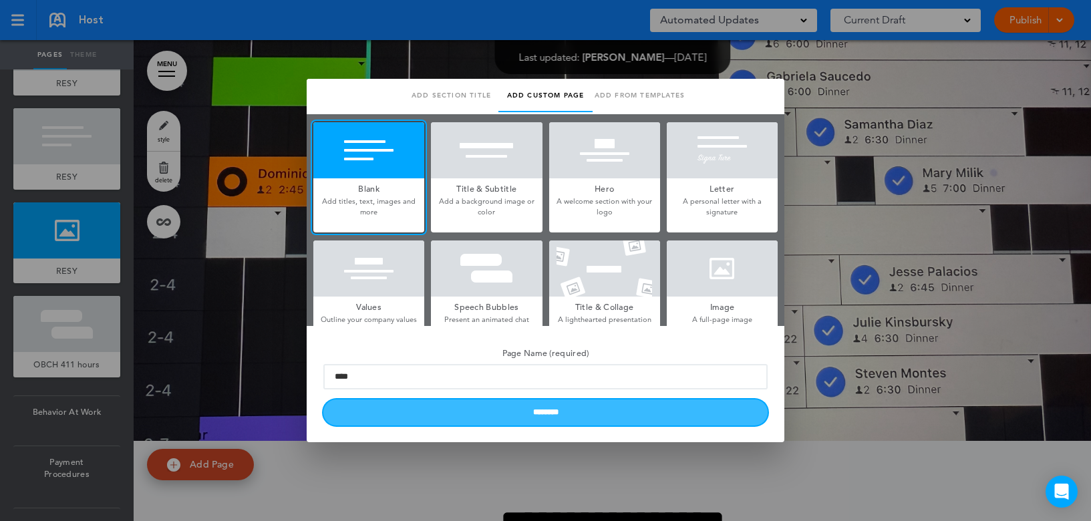
click at [514, 420] on input "********" at bounding box center [545, 412] width 444 height 26
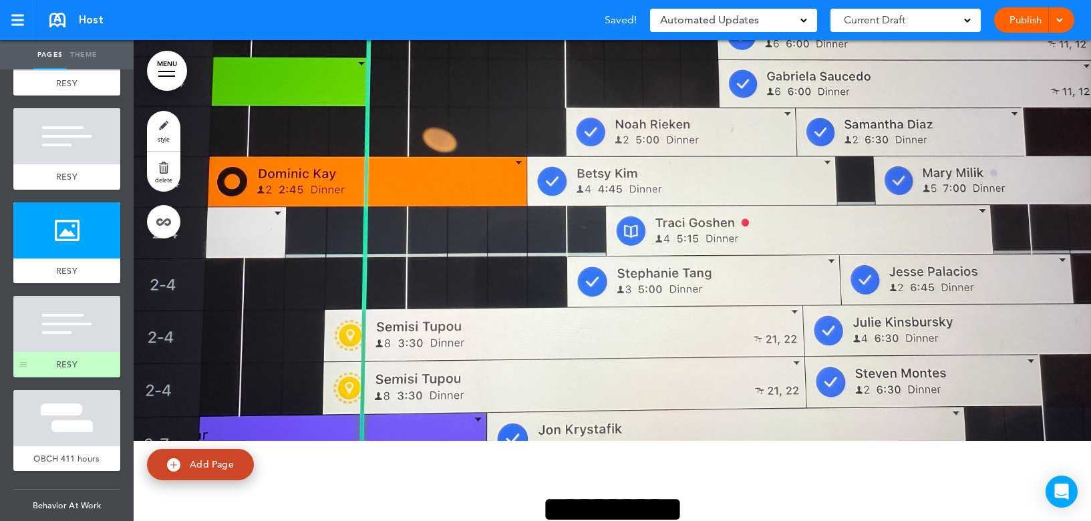
click at [65, 349] on div at bounding box center [66, 324] width 107 height 56
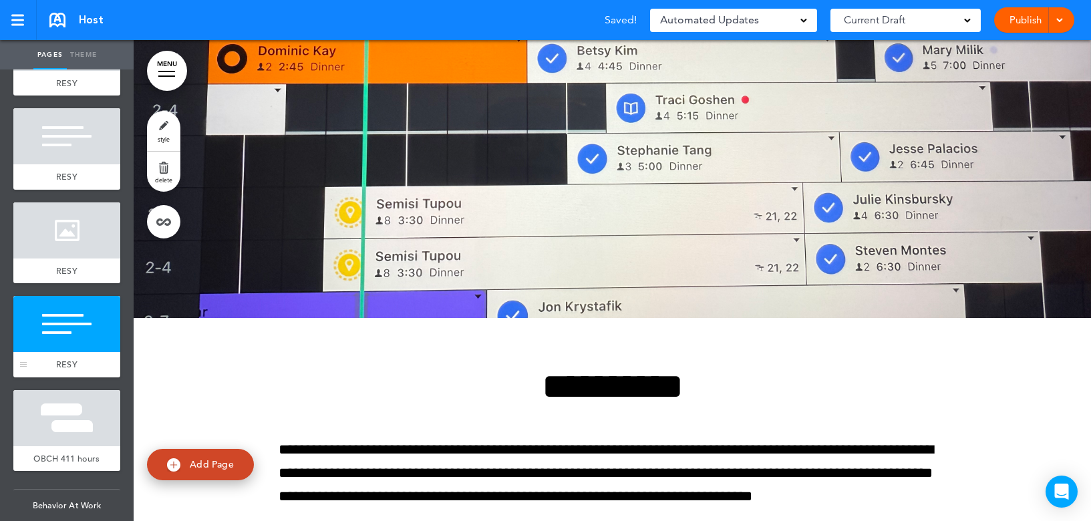
scroll to position [8404, 0]
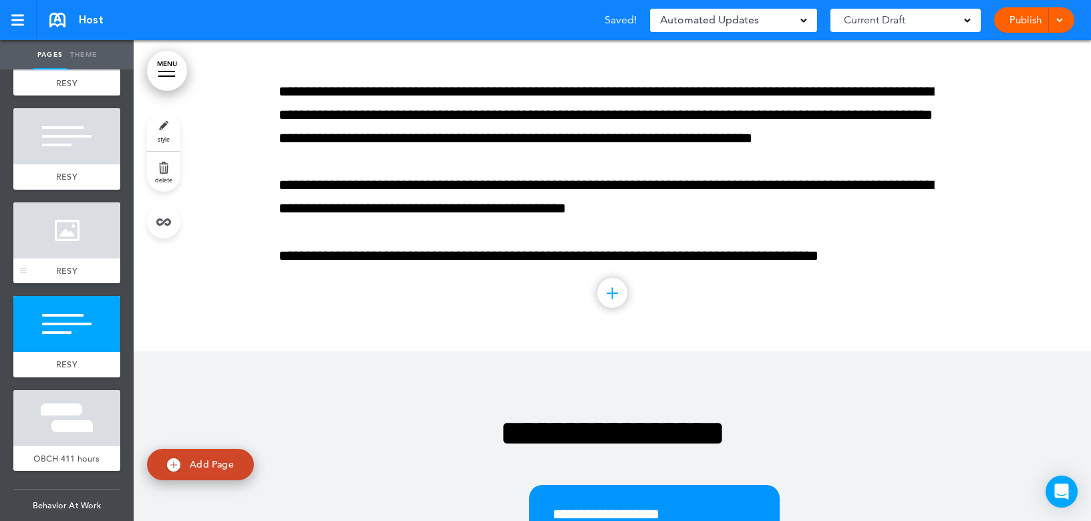
click at [47, 240] on div at bounding box center [66, 230] width 107 height 56
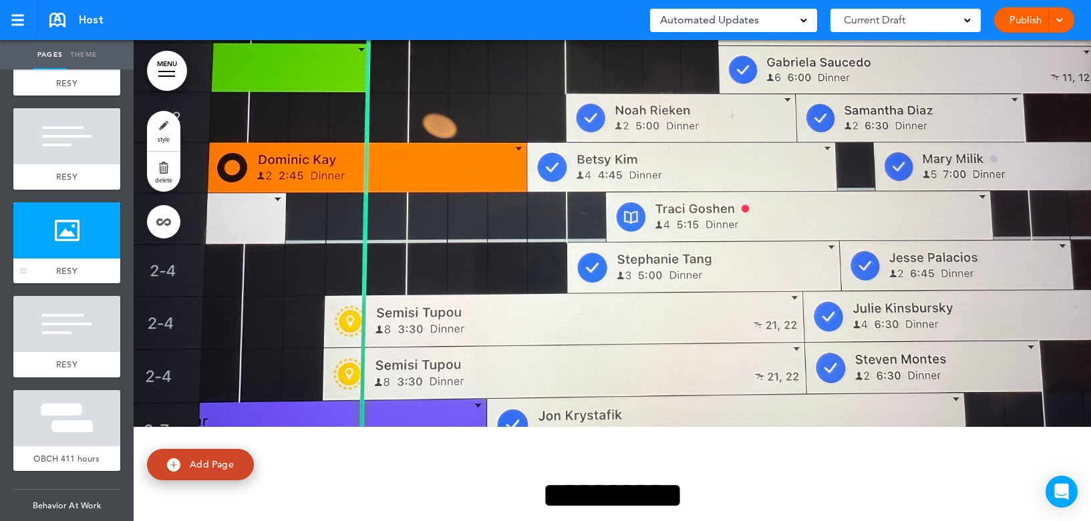
scroll to position [7923, 0]
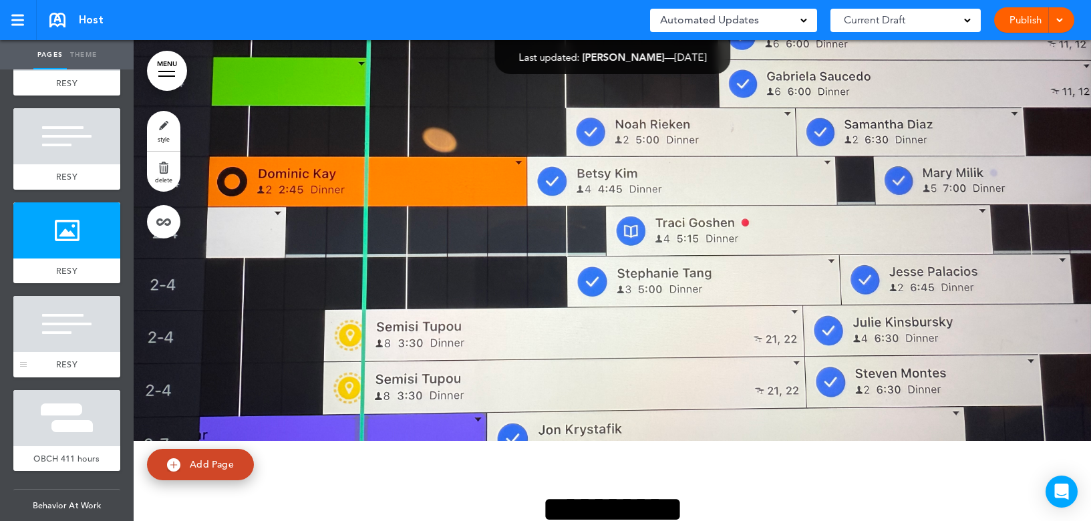
click at [50, 335] on div at bounding box center [66, 324] width 107 height 56
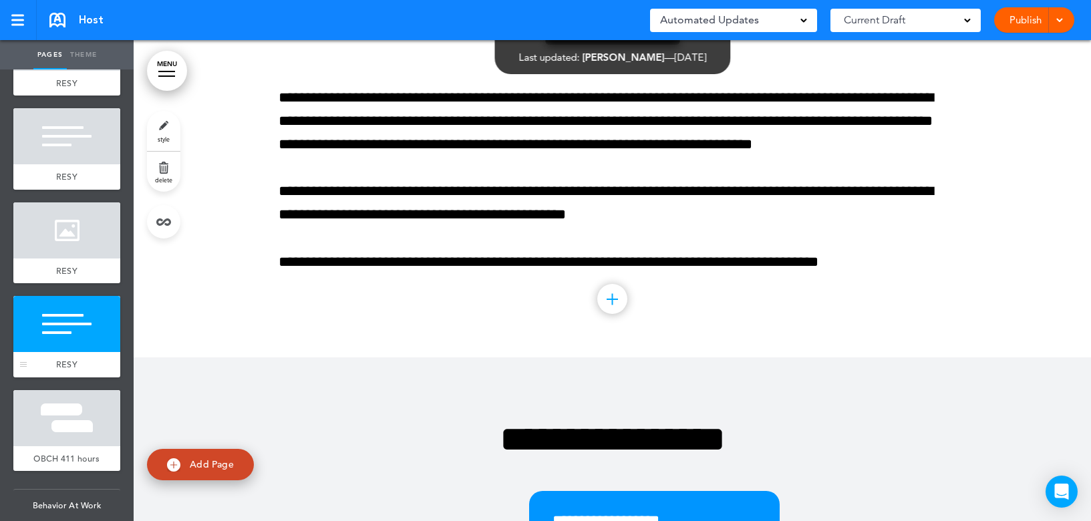
scroll to position [8404, 0]
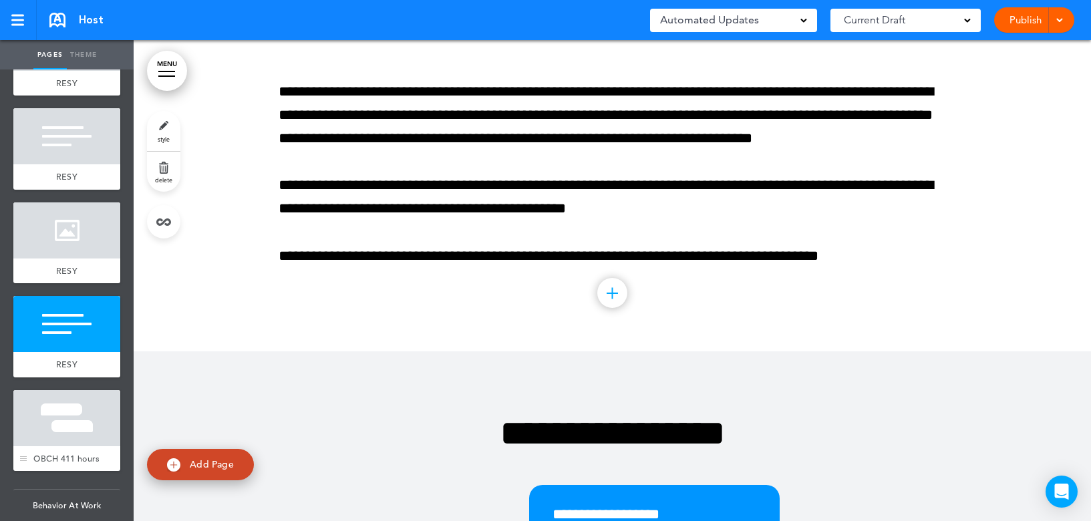
click at [81, 416] on div at bounding box center [66, 418] width 107 height 56
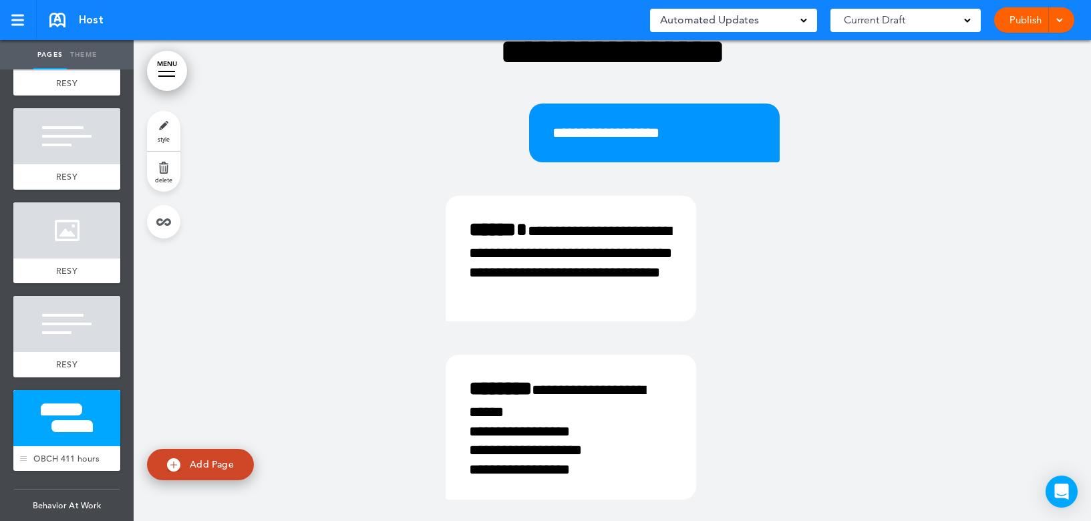
scroll to position [8796, 0]
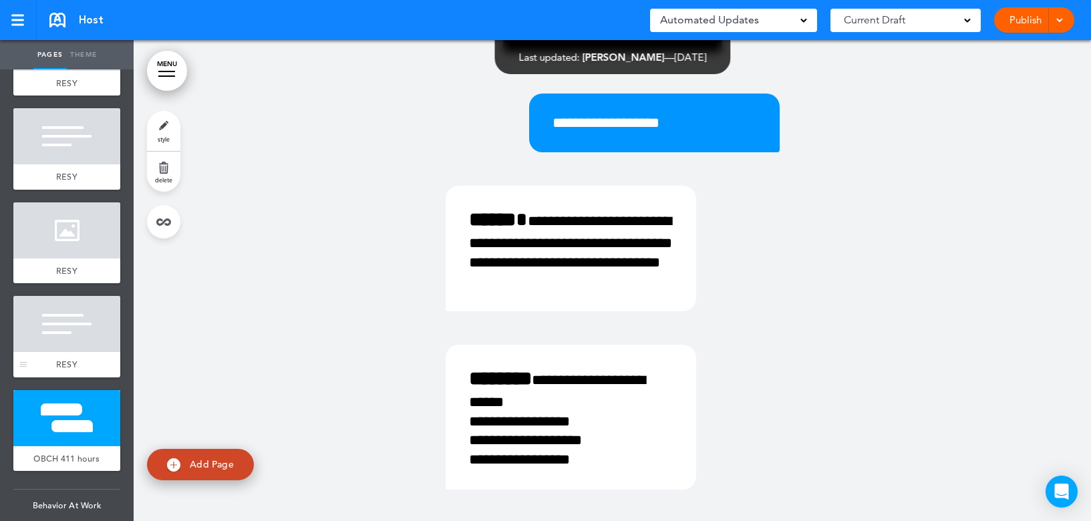
click at [55, 340] on div at bounding box center [66, 324] width 107 height 56
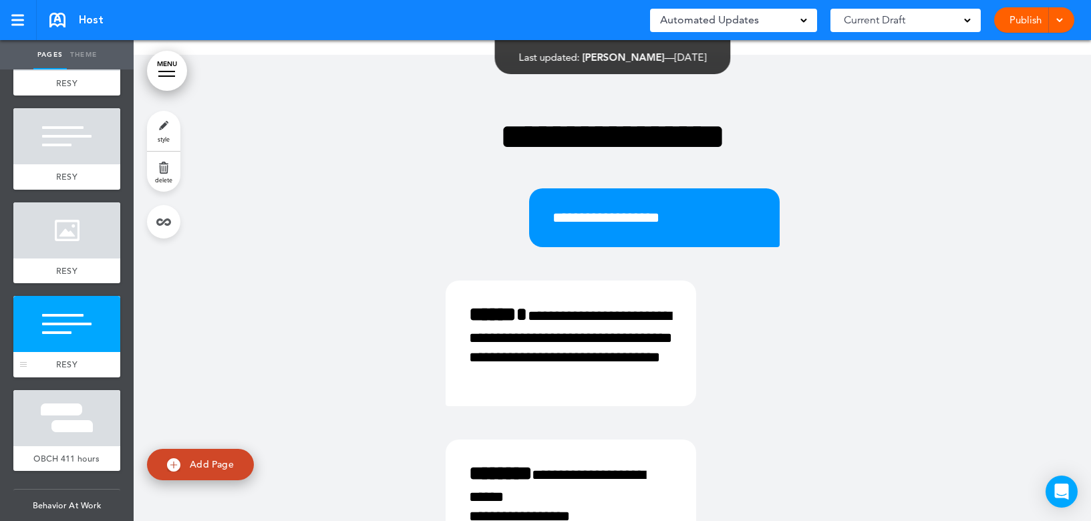
scroll to position [8404, 0]
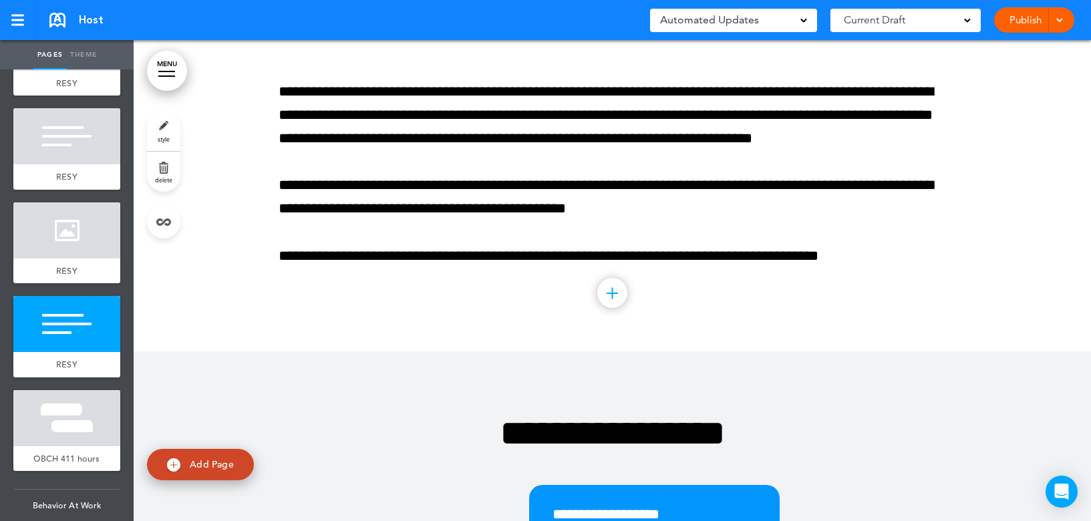
click at [168, 64] on link "MENU" at bounding box center [167, 71] width 40 height 40
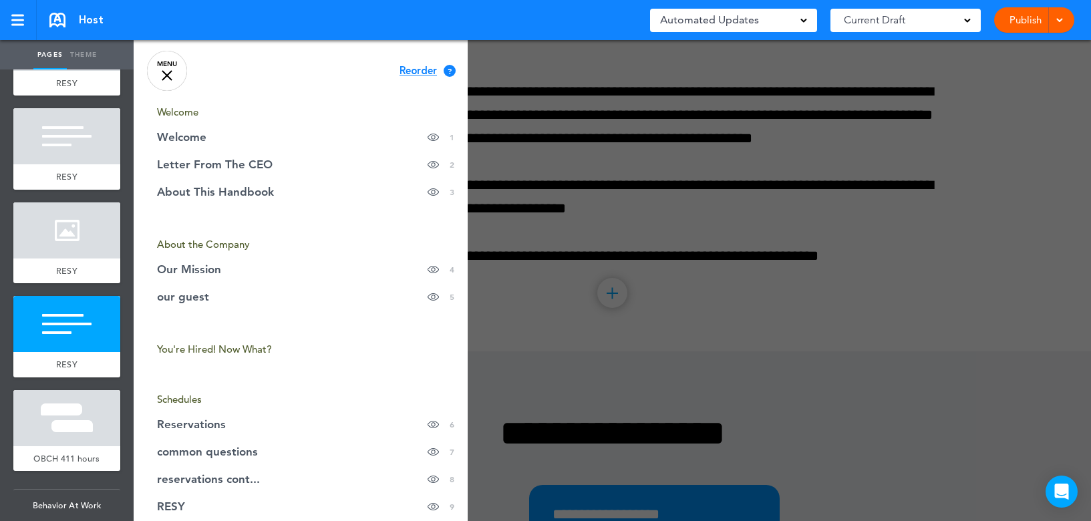
click at [162, 65] on link "MENU" at bounding box center [167, 71] width 40 height 40
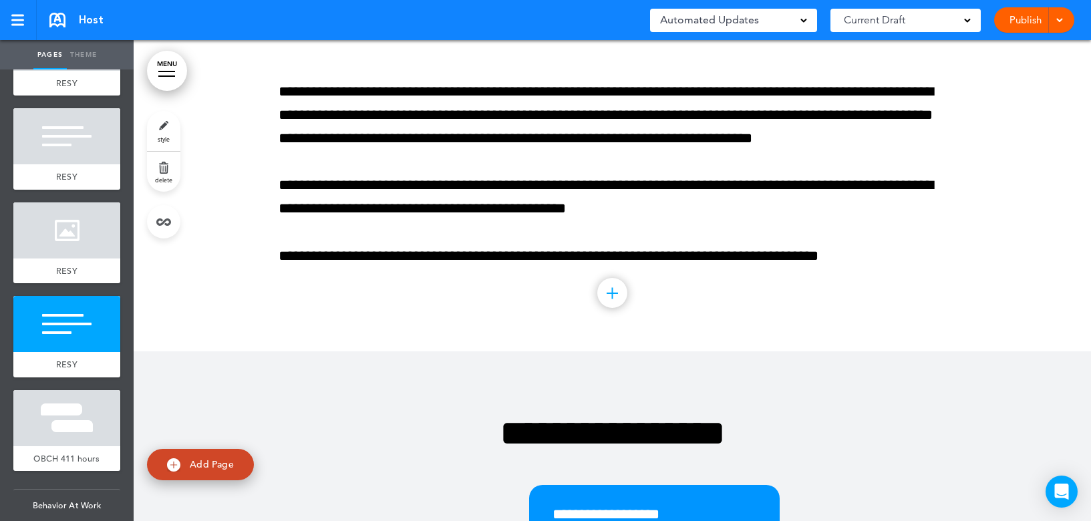
click at [168, 130] on link "style" at bounding box center [163, 131] width 33 height 40
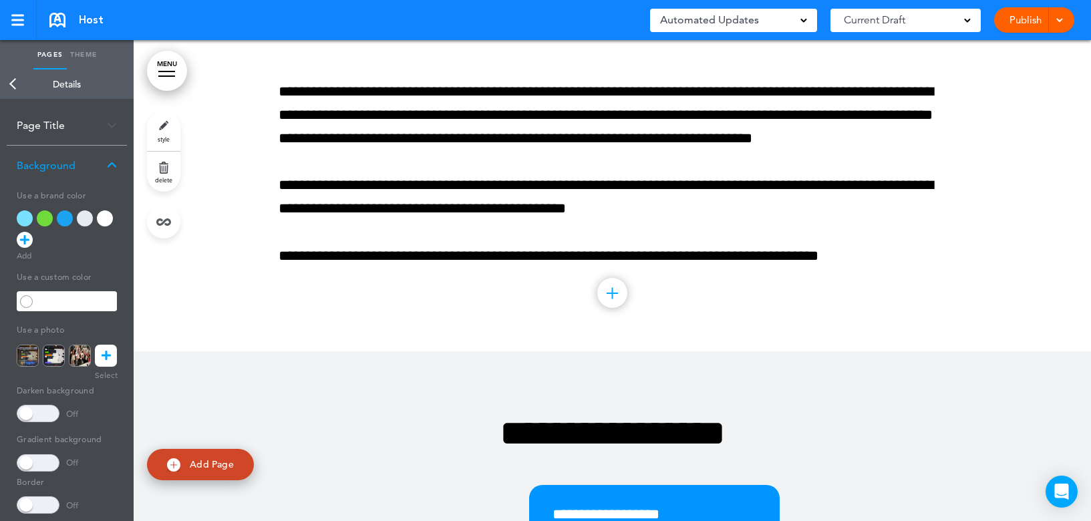
click at [104, 357] on icon at bounding box center [106, 356] width 9 height 22
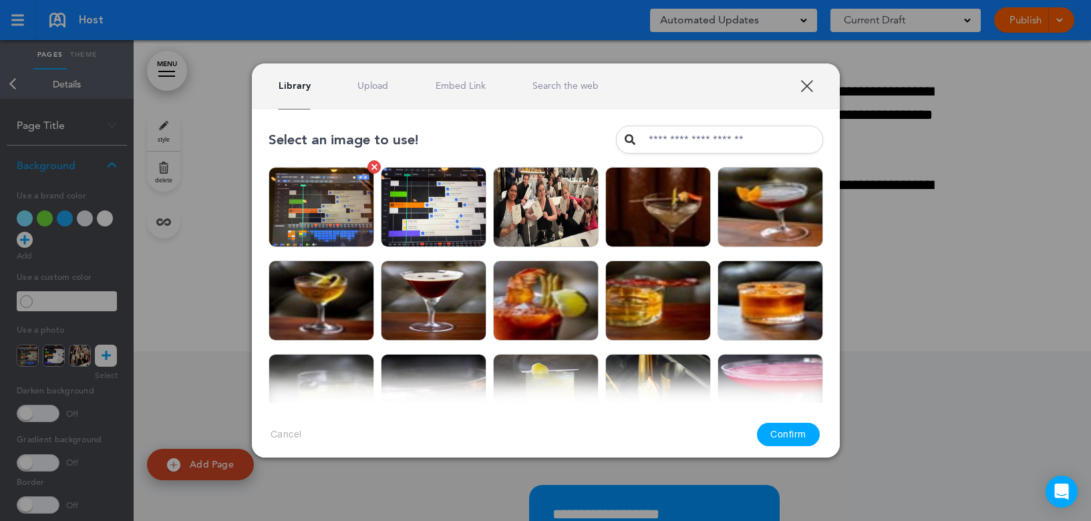
click at [337, 191] on img at bounding box center [321, 207] width 106 height 80
click at [797, 435] on button "Confirm" at bounding box center [788, 434] width 63 height 23
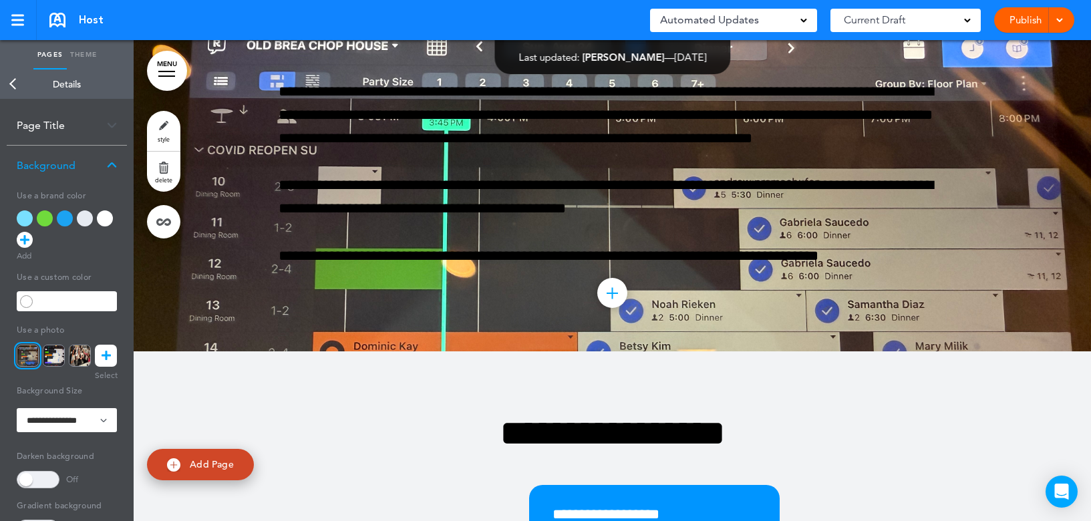
click at [160, 133] on link "style" at bounding box center [163, 131] width 33 height 40
click at [168, 178] on span "delete" at bounding box center [163, 180] width 17 height 8
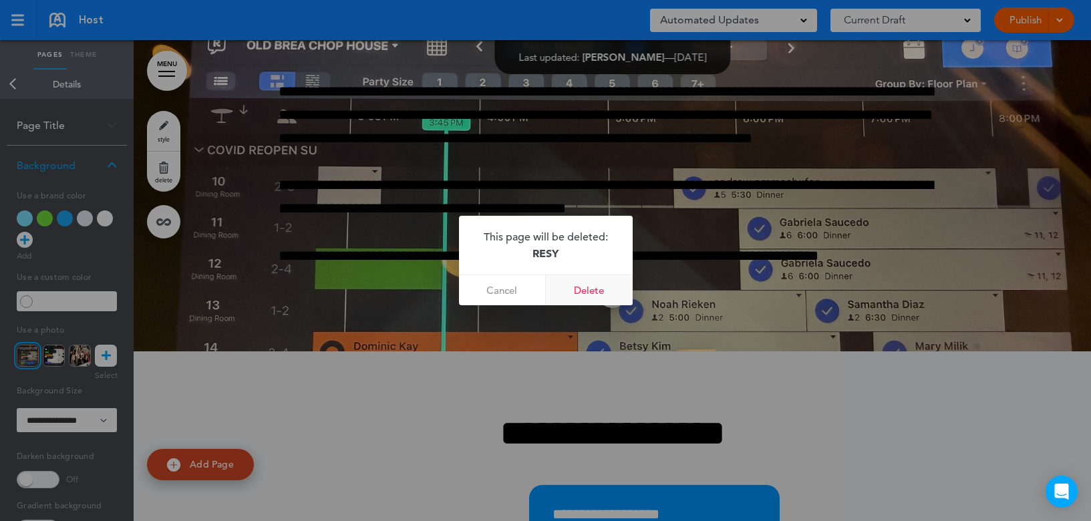
click at [590, 285] on link "Delete" at bounding box center [589, 290] width 87 height 30
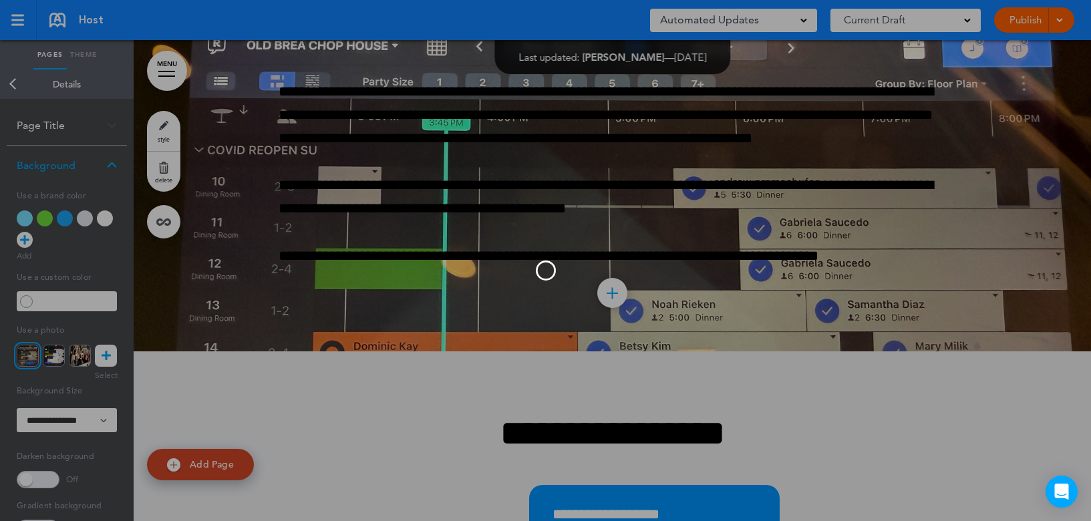
scroll to position [8013, 0]
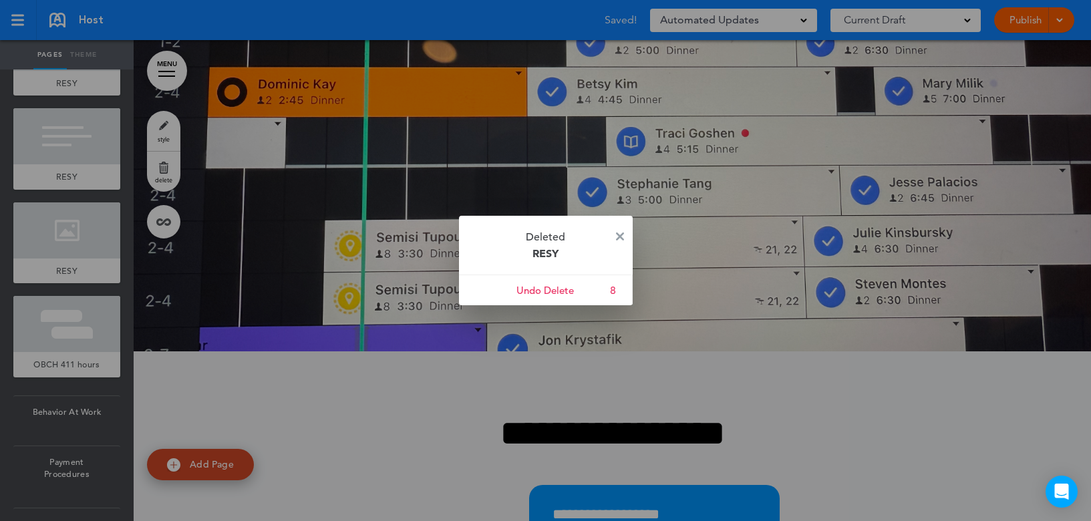
click at [624, 235] on p "Deleted RESY" at bounding box center [546, 245] width 174 height 59
click at [69, 317] on div at bounding box center [545, 260] width 1091 height 521
click at [67, 220] on div at bounding box center [545, 260] width 1091 height 521
click at [619, 234] on img at bounding box center [620, 236] width 8 height 8
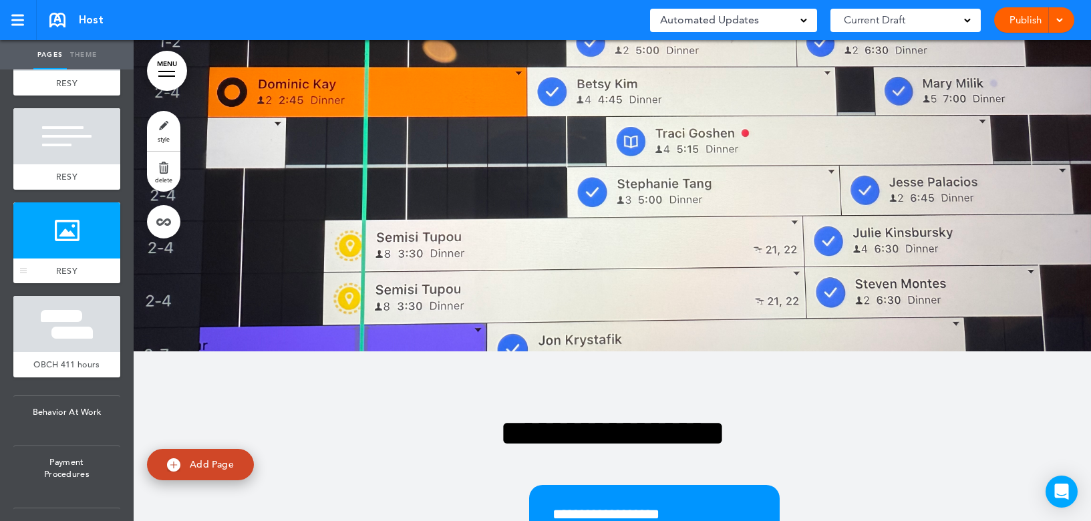
click at [78, 234] on div at bounding box center [66, 230] width 107 height 56
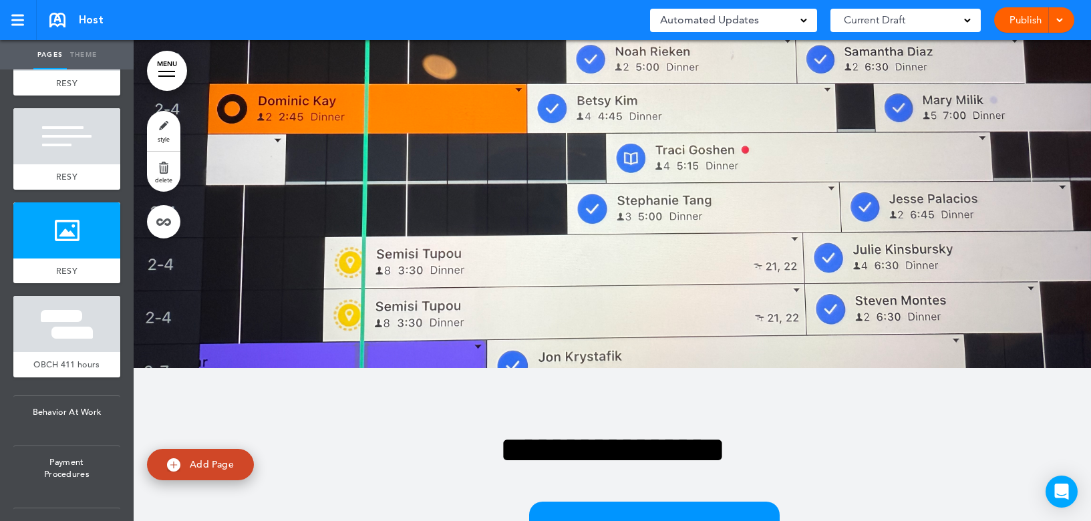
scroll to position [7923, 0]
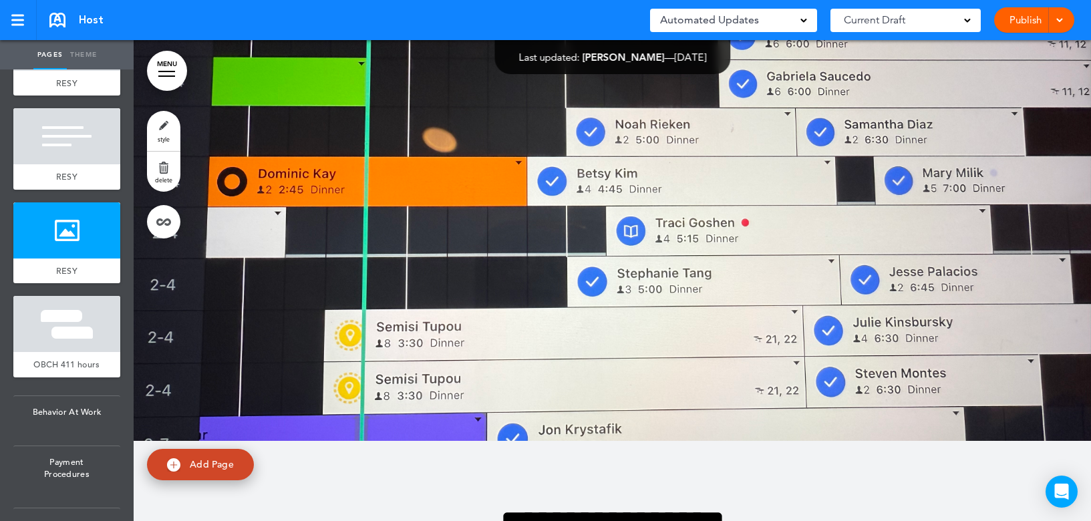
click at [193, 470] on span "Add Page" at bounding box center [212, 464] width 44 height 12
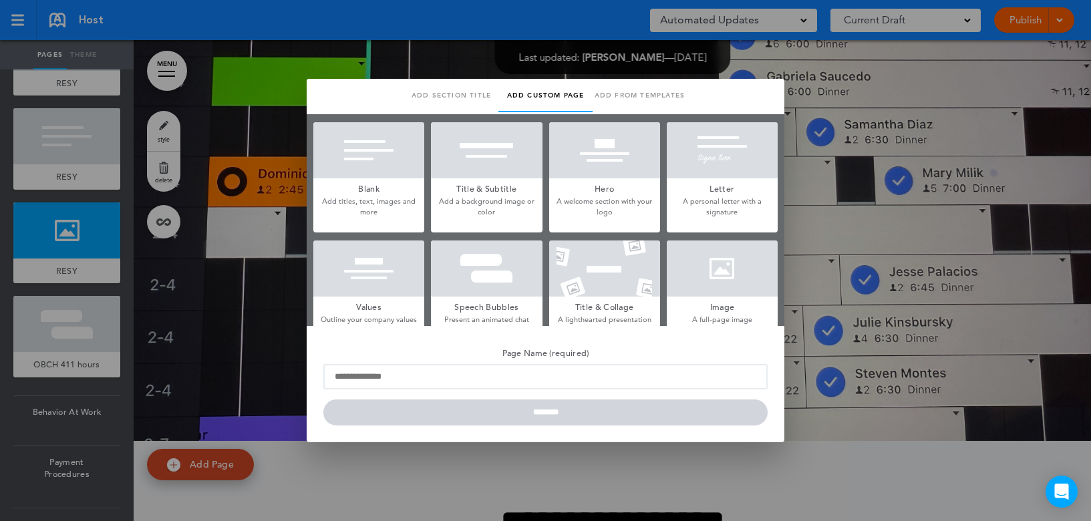
click at [719, 279] on div at bounding box center [722, 268] width 111 height 56
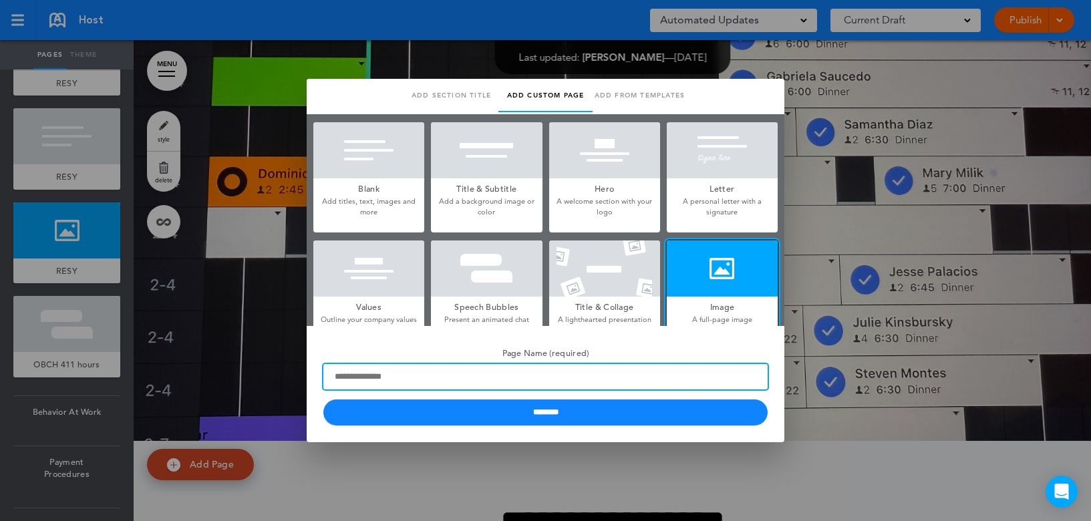
click at [390, 369] on input "Page Name (required)" at bounding box center [545, 376] width 444 height 25
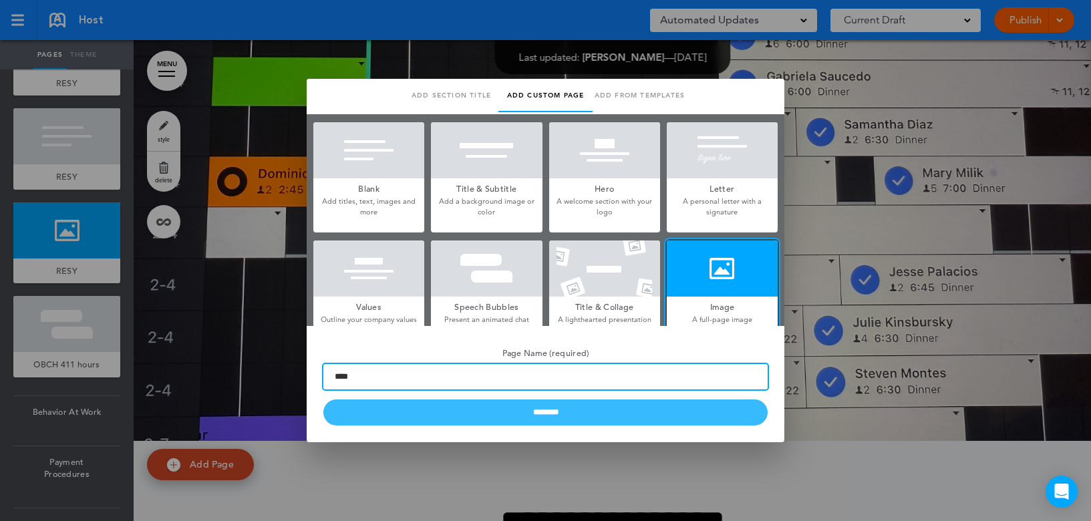
type input "****"
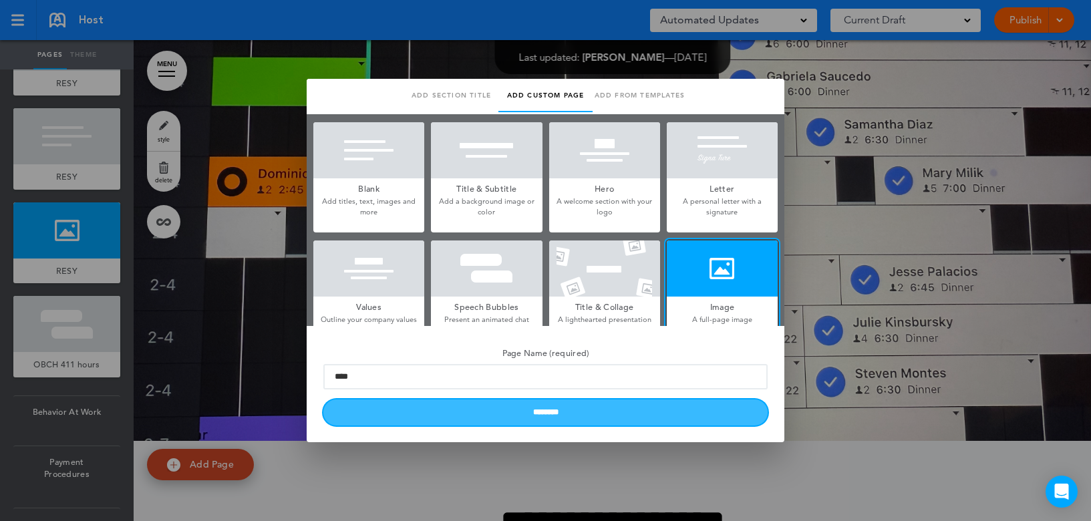
click at [423, 415] on input "********" at bounding box center [545, 412] width 444 height 26
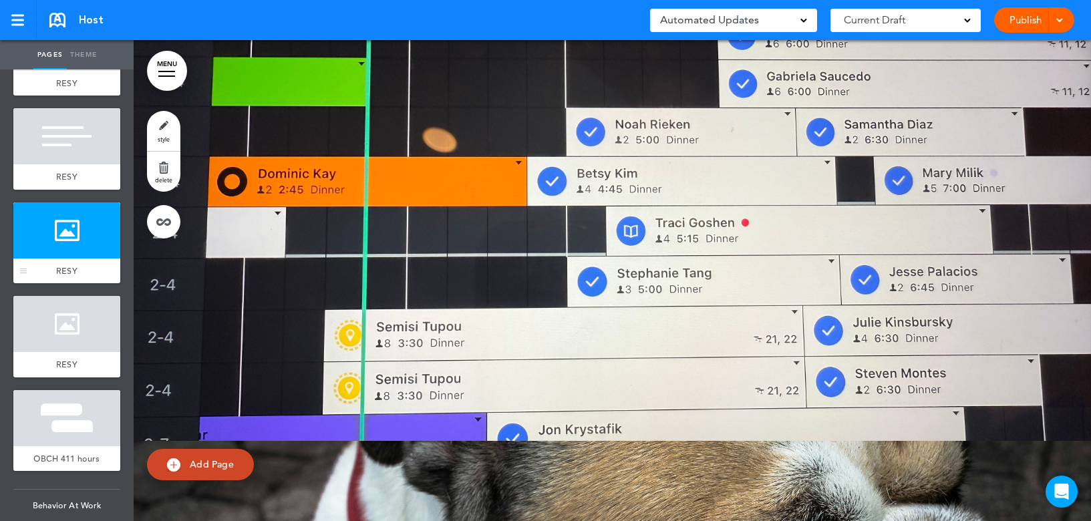
click at [52, 254] on div at bounding box center [66, 230] width 107 height 56
drag, startPoint x: 55, startPoint y: 344, endPoint x: 40, endPoint y: 327, distance: 22.2
click at [55, 345] on div at bounding box center [66, 324] width 107 height 56
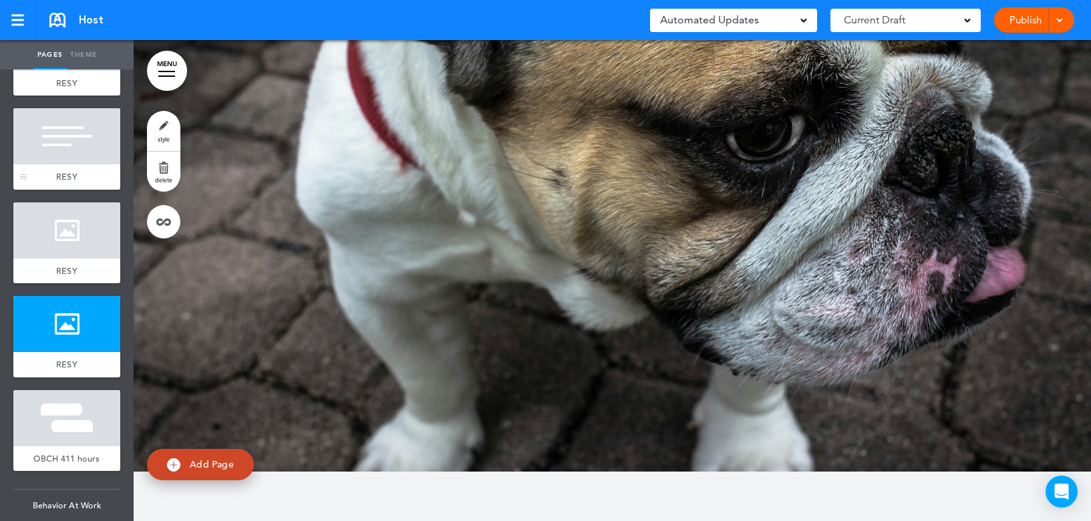
scroll to position [8404, 0]
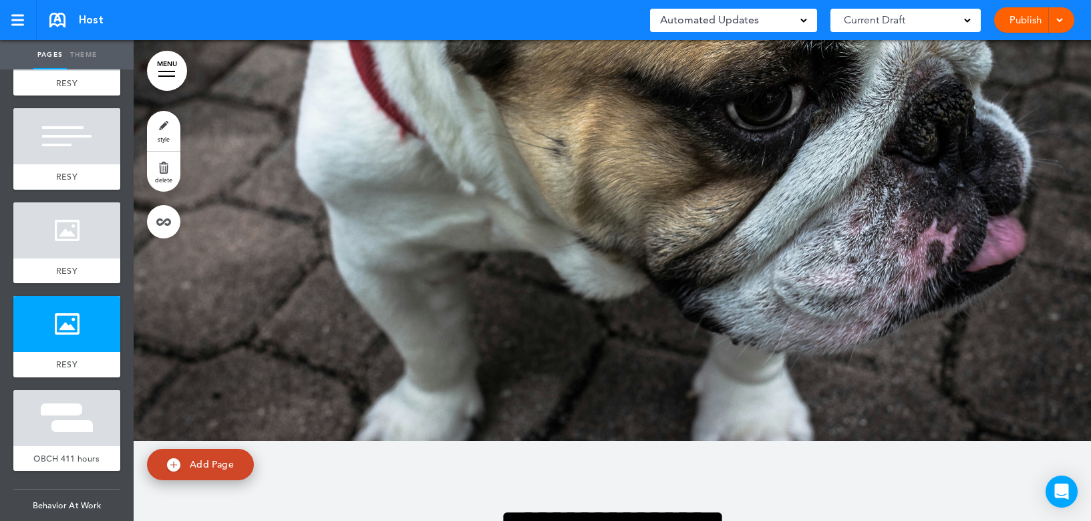
click at [157, 128] on link "style" at bounding box center [163, 131] width 33 height 40
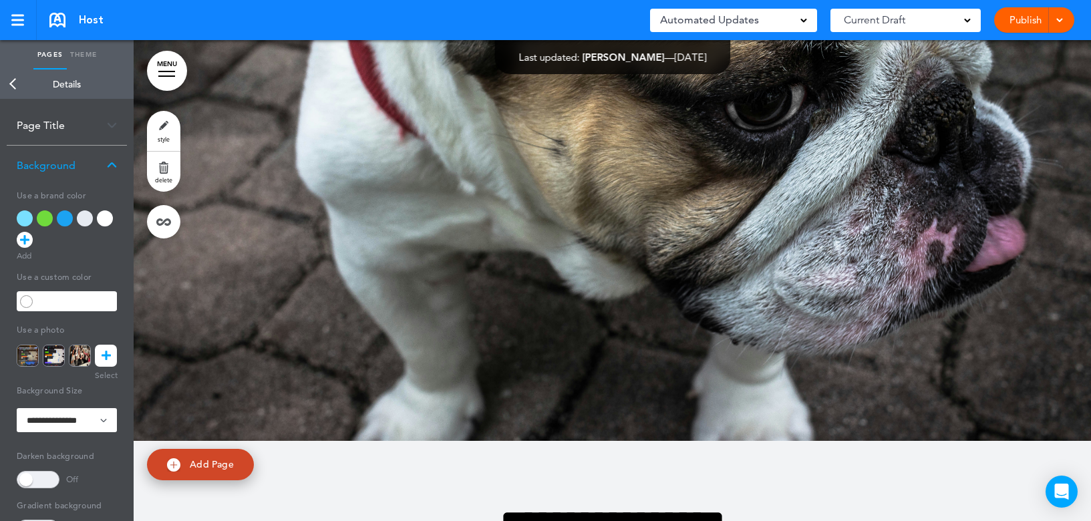
click at [107, 353] on icon at bounding box center [106, 356] width 9 height 22
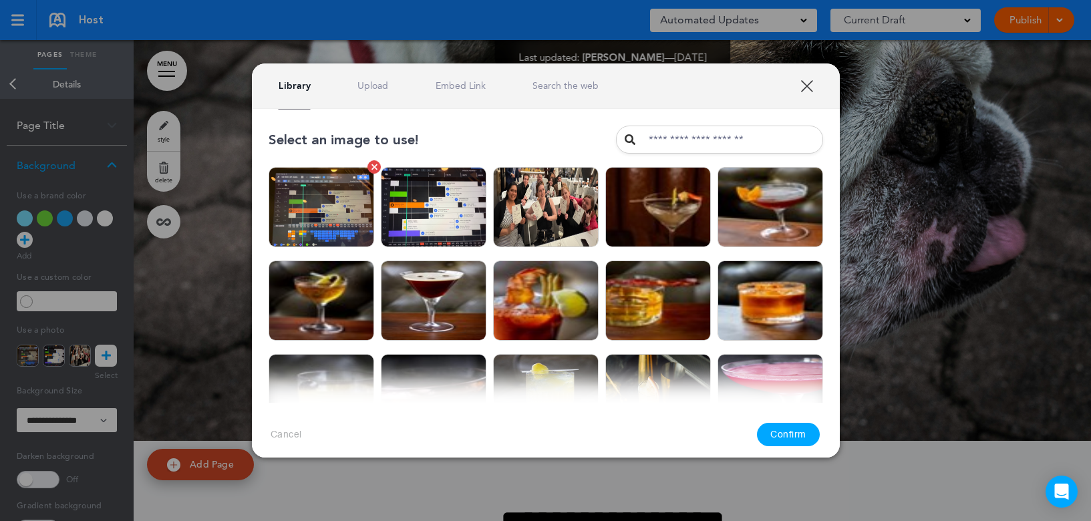
click at [295, 207] on img at bounding box center [321, 207] width 106 height 80
drag, startPoint x: 797, startPoint y: 432, endPoint x: 726, endPoint y: 396, distance: 80.1
click at [795, 432] on button "Confirm" at bounding box center [788, 434] width 63 height 23
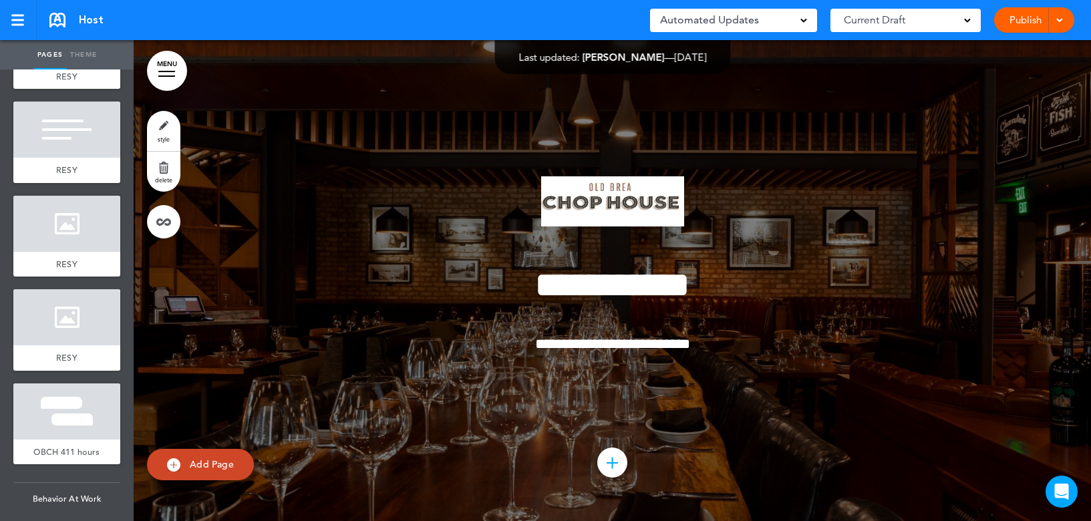
scroll to position [1202, 0]
click at [66, 308] on div at bounding box center [66, 318] width 107 height 56
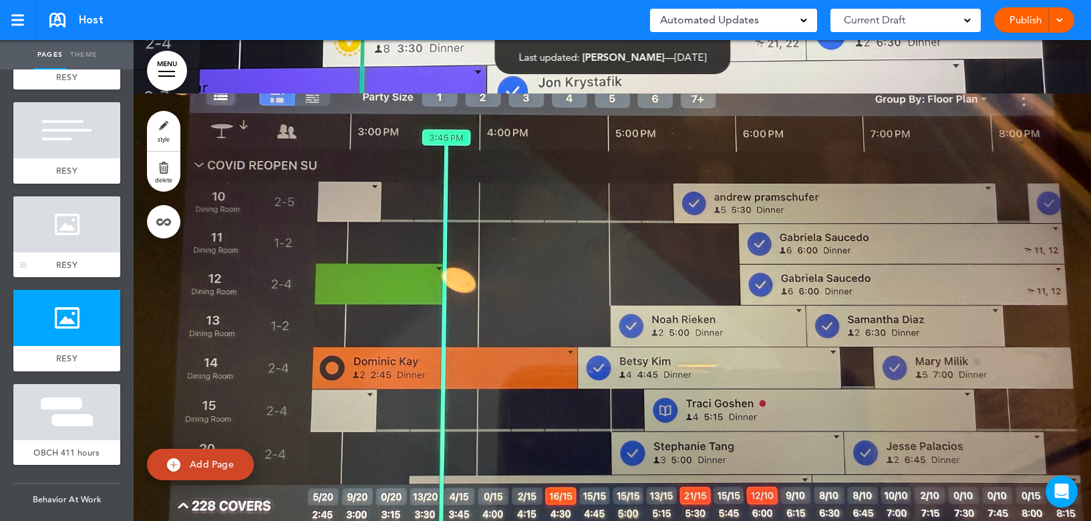
click at [83, 248] on div at bounding box center [66, 224] width 107 height 56
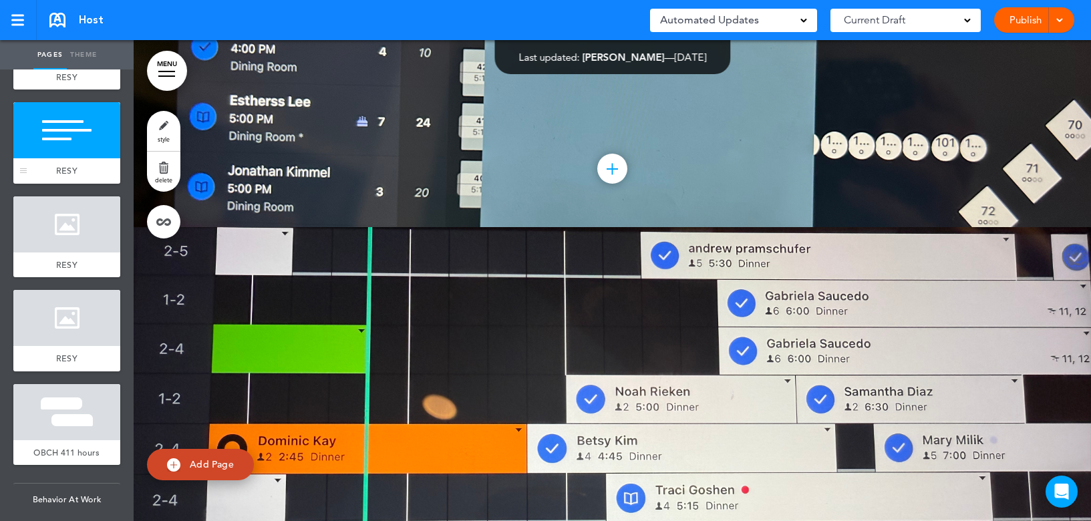
click at [83, 150] on div at bounding box center [66, 130] width 107 height 56
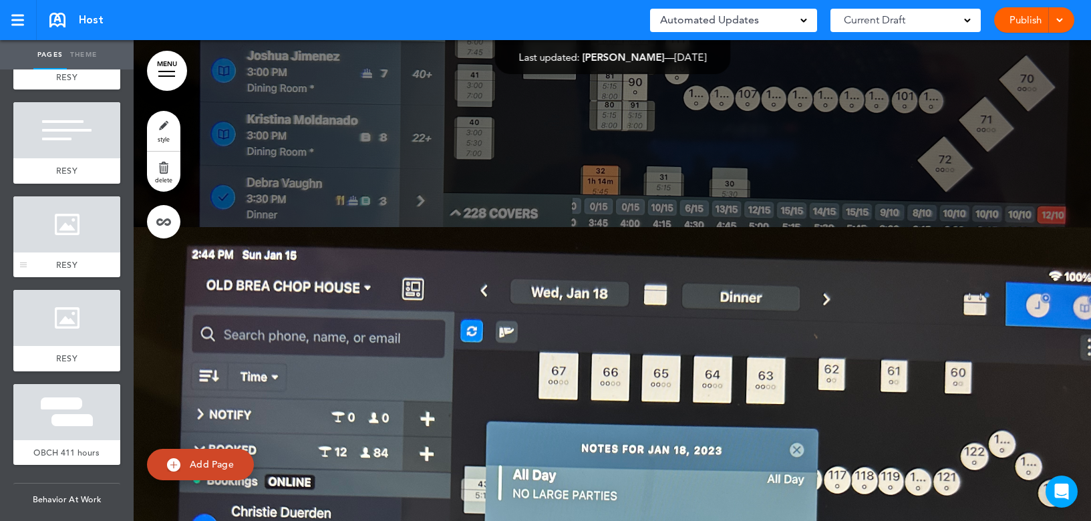
scroll to position [1135, 0]
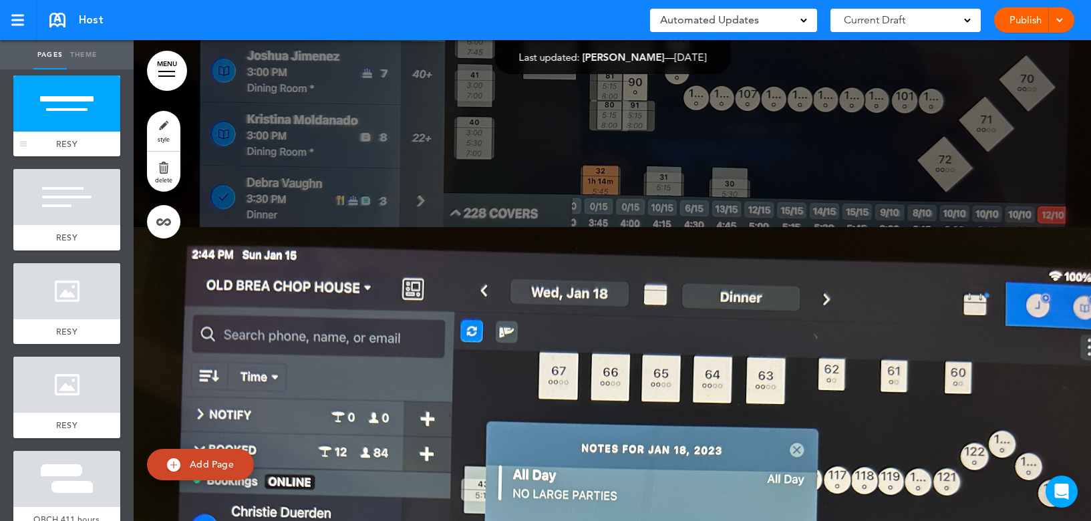
click at [73, 106] on div at bounding box center [66, 103] width 107 height 56
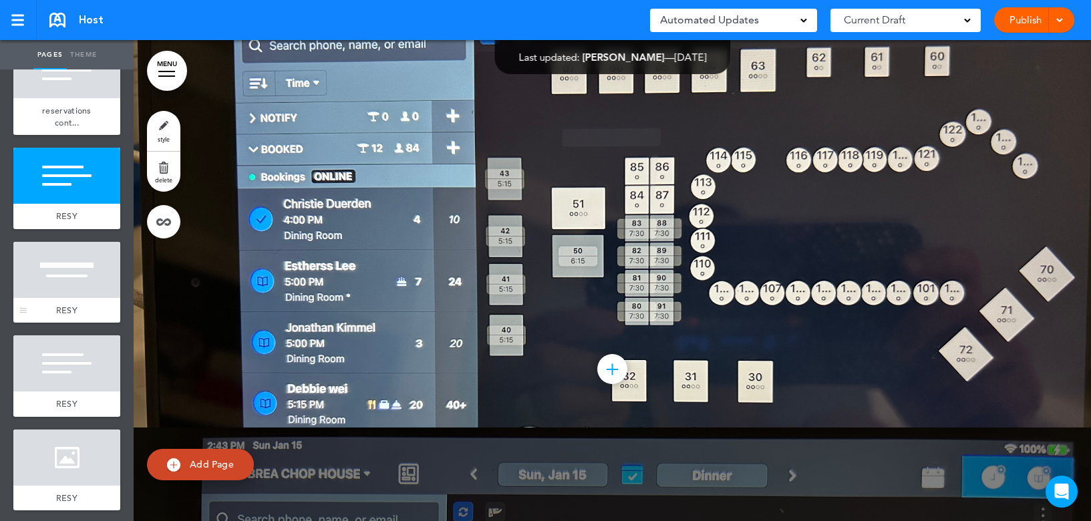
scroll to position [935, 0]
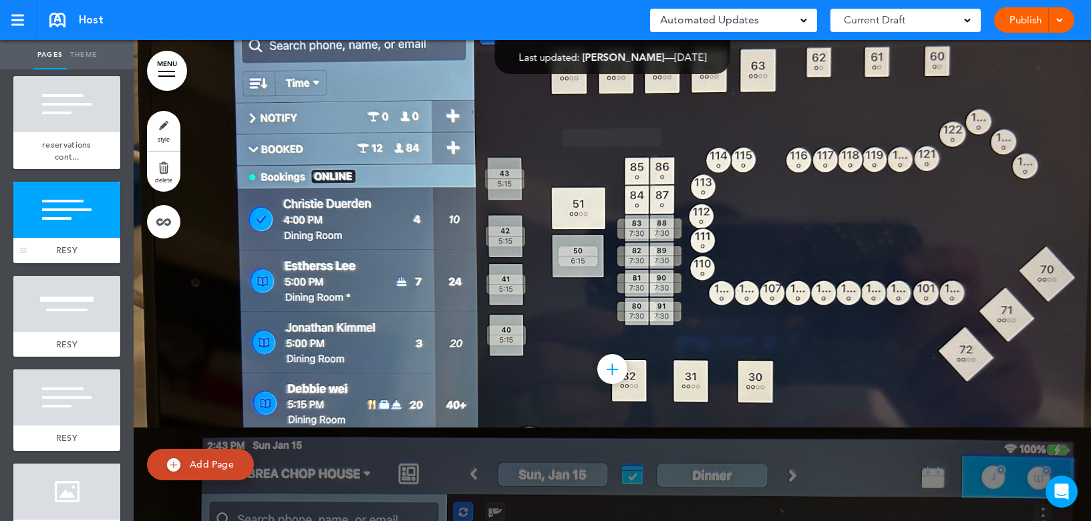
click at [62, 208] on div at bounding box center [66, 210] width 107 height 56
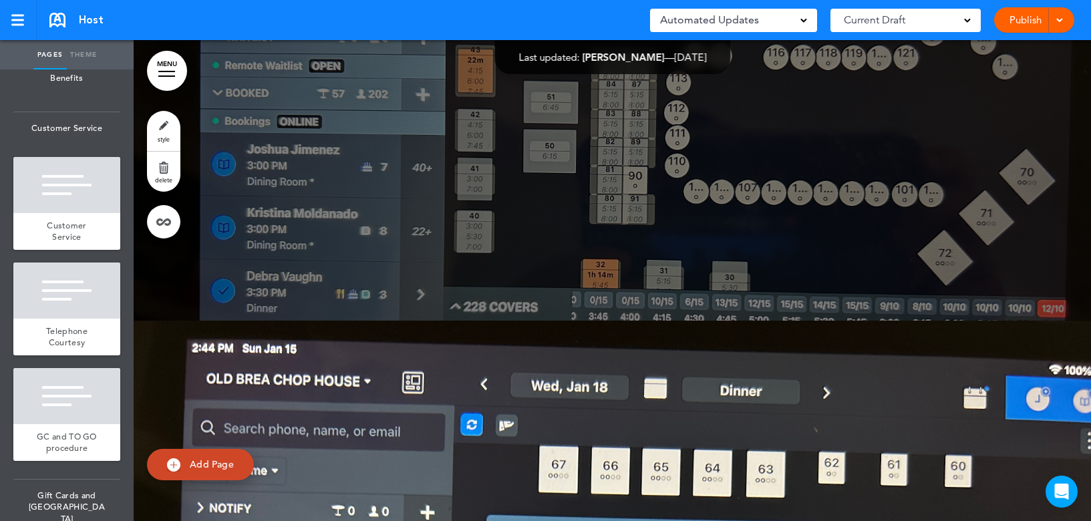
scroll to position [2052, 0]
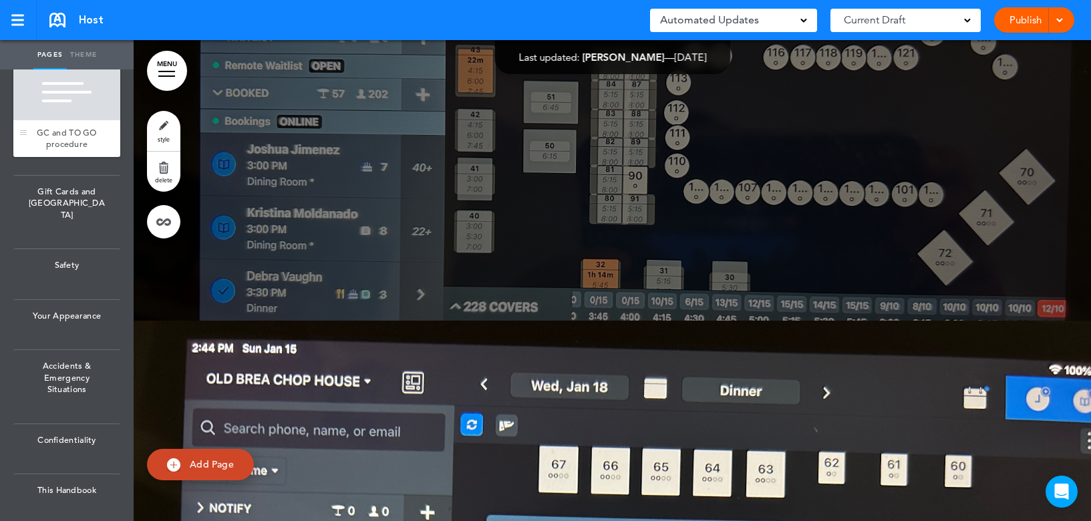
click at [61, 112] on div at bounding box center [66, 92] width 107 height 56
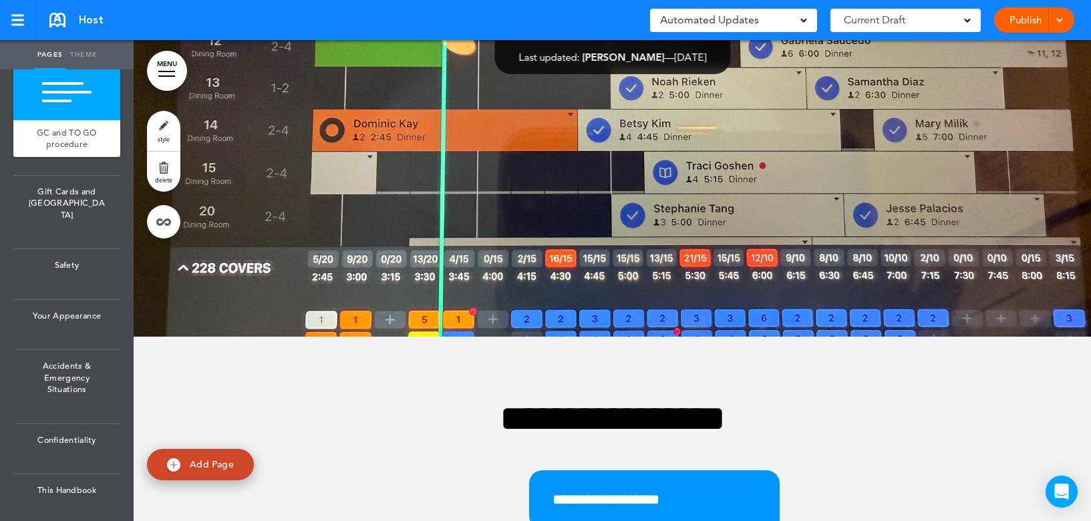
scroll to position [12670, 0]
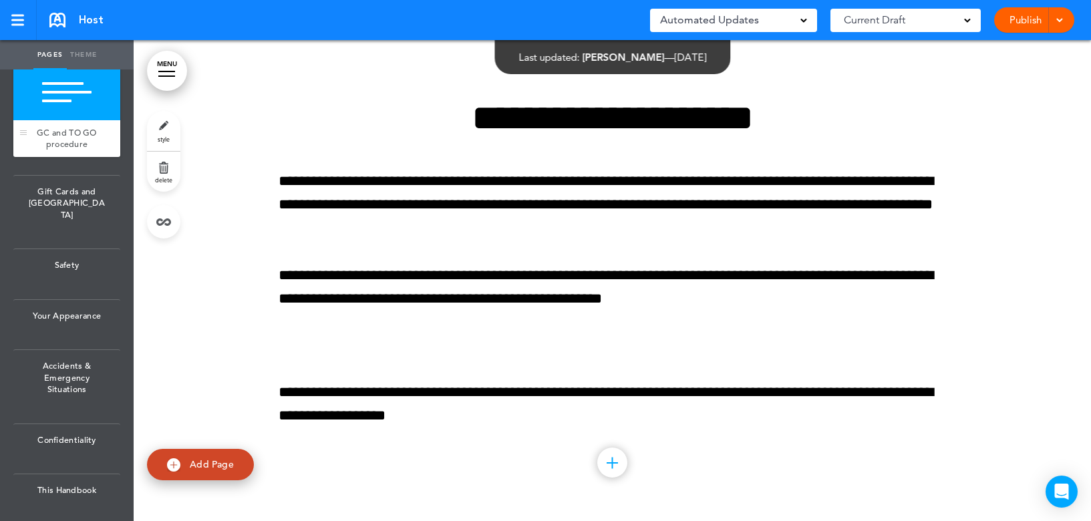
click at [54, 89] on div at bounding box center [66, 92] width 107 height 56
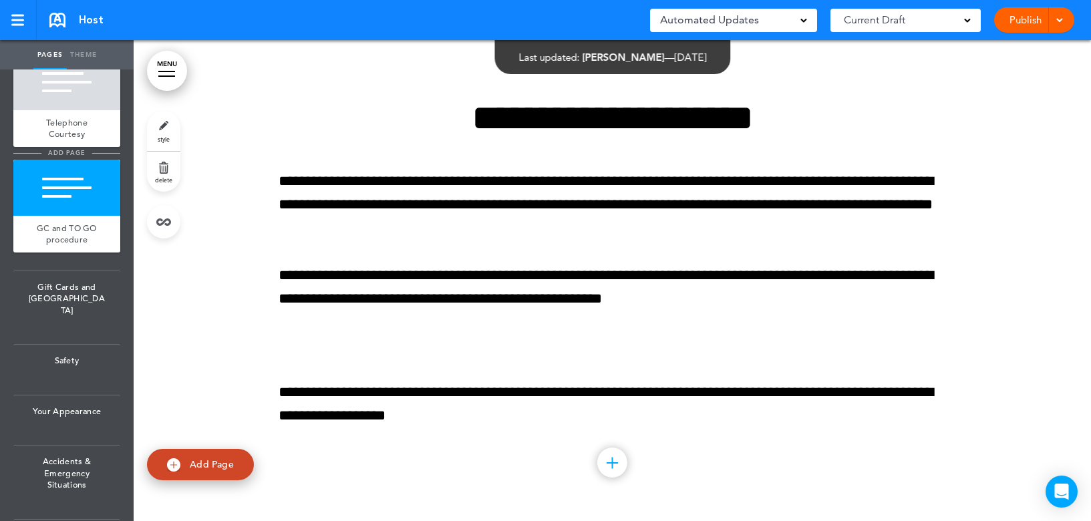
scroll to position [2052, 0]
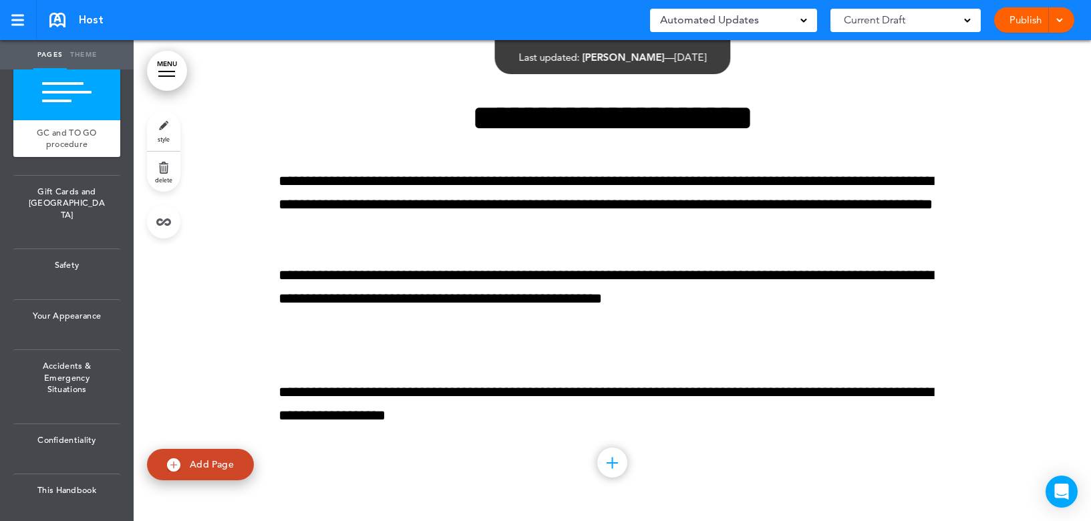
click at [203, 463] on span "Add Page" at bounding box center [212, 464] width 44 height 12
type input "********"
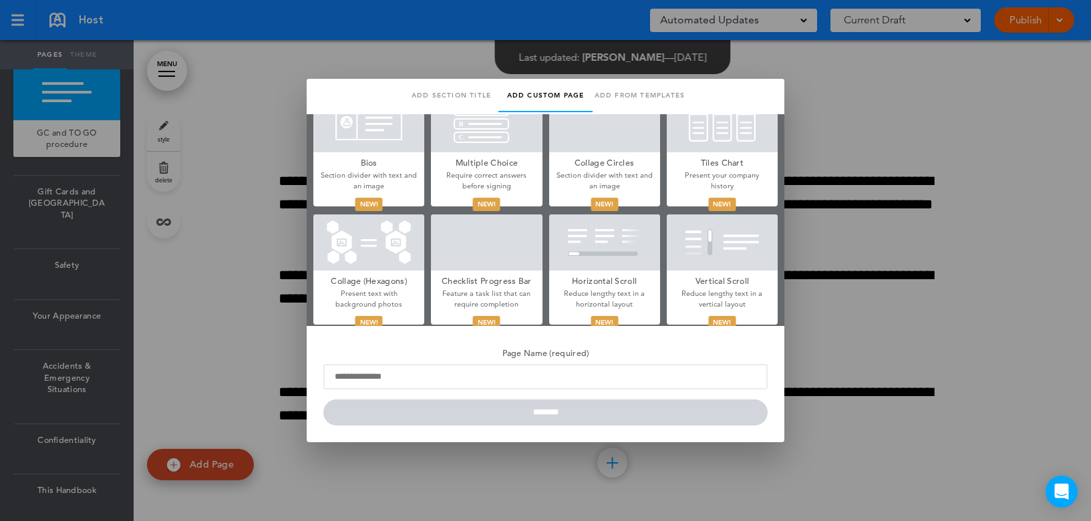
scroll to position [626, 0]
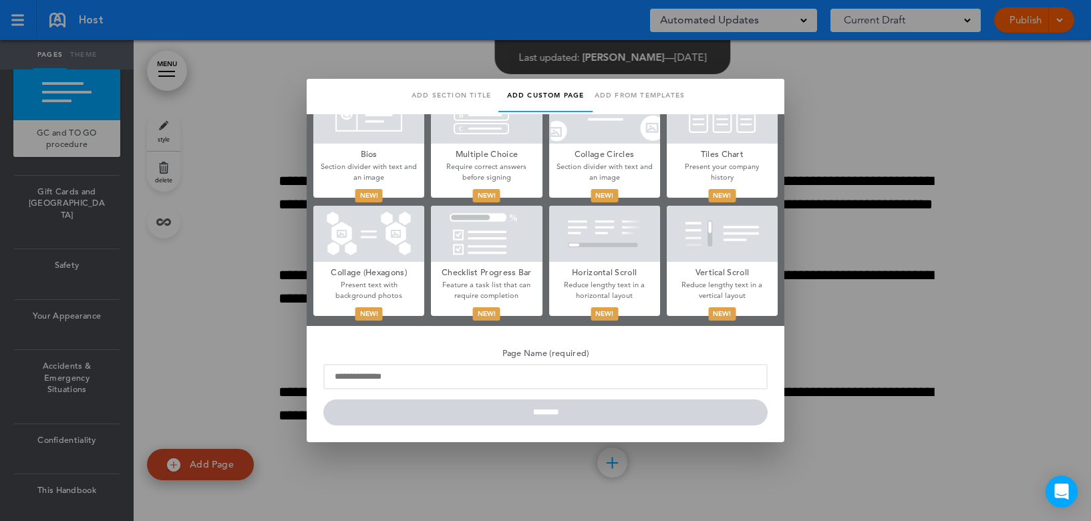
click at [369, 150] on h5 "Bios" at bounding box center [368, 153] width 111 height 19
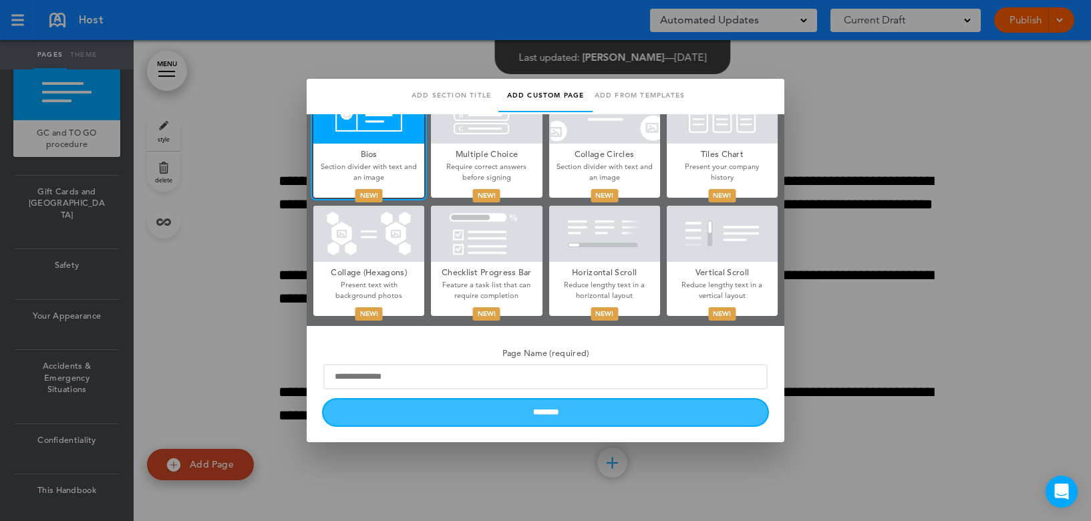
click at [513, 410] on input "********" at bounding box center [545, 412] width 444 height 26
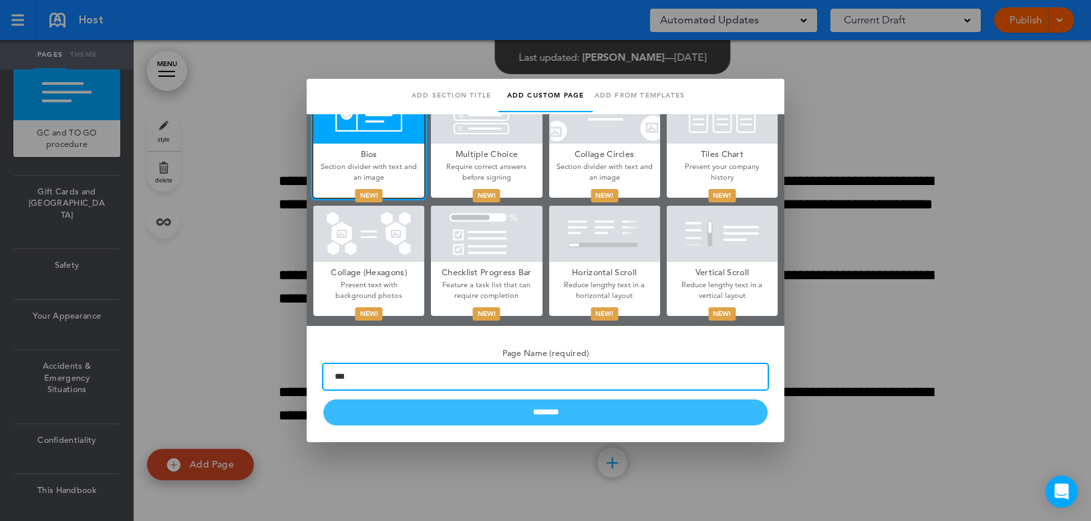
type input "***"
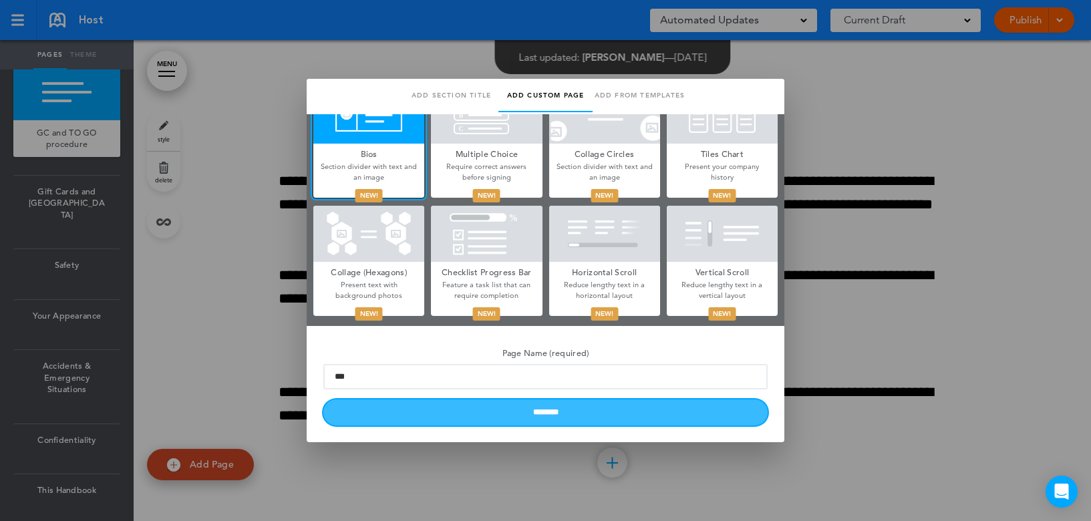
click at [488, 416] on input "********" at bounding box center [545, 412] width 444 height 26
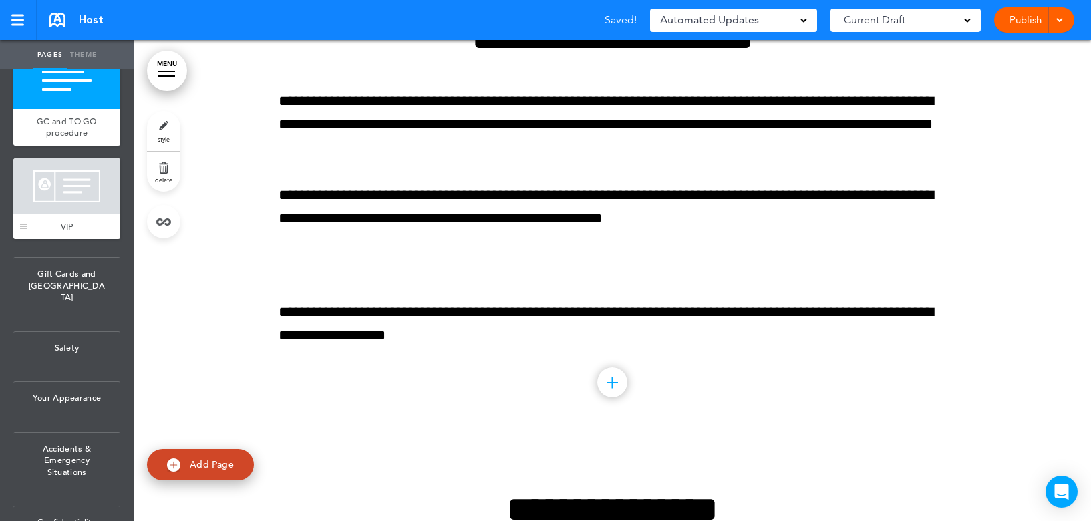
click at [69, 214] on div at bounding box center [66, 186] width 107 height 56
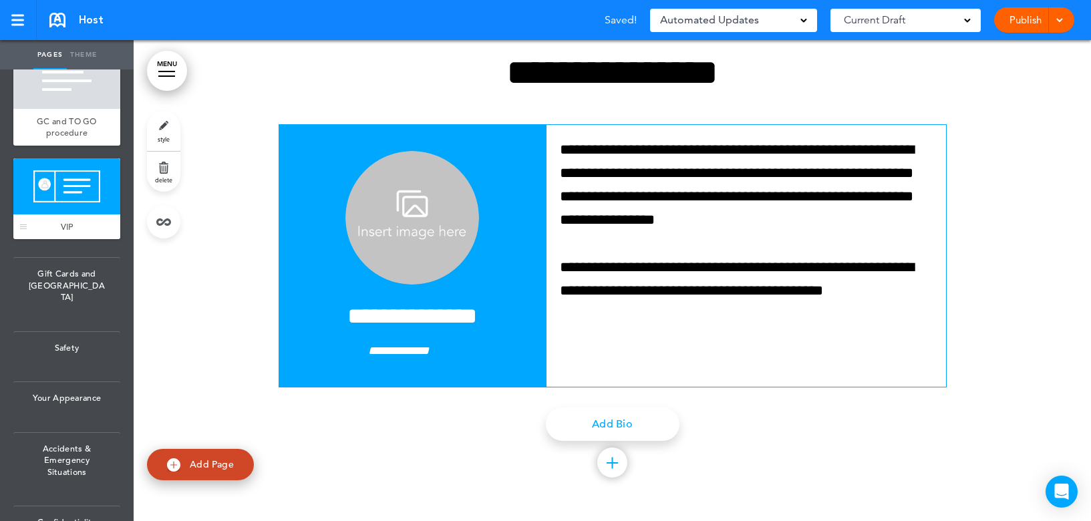
scroll to position [13151, 0]
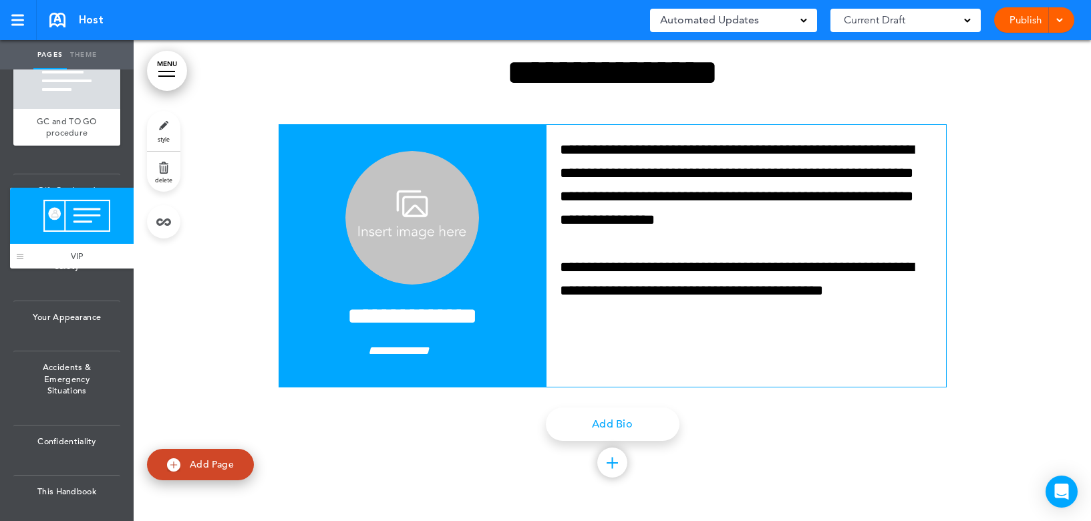
drag, startPoint x: 23, startPoint y: 257, endPoint x: 19, endPoint y: 263, distance: 6.9
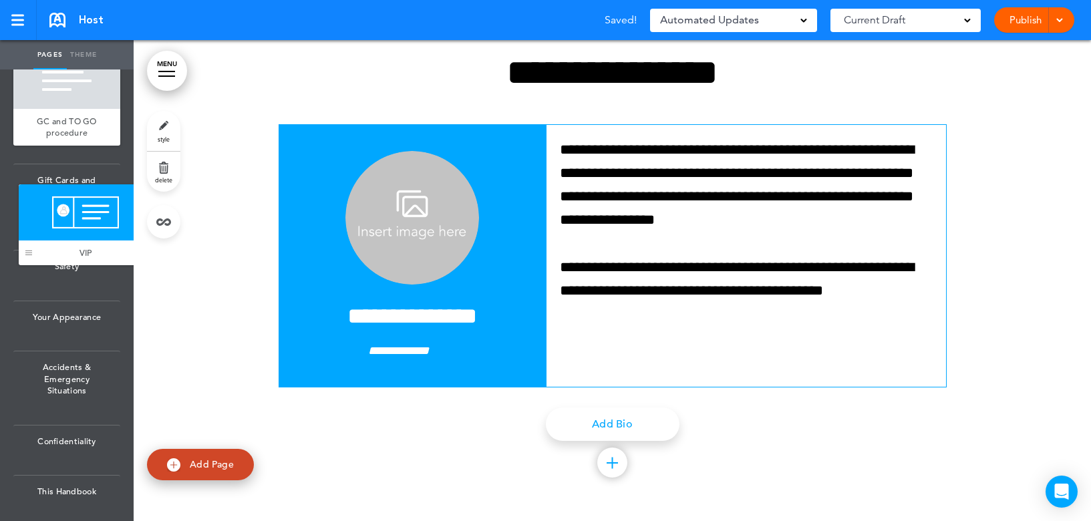
drag, startPoint x: 22, startPoint y: 317, endPoint x: 25, endPoint y: 255, distance: 62.2
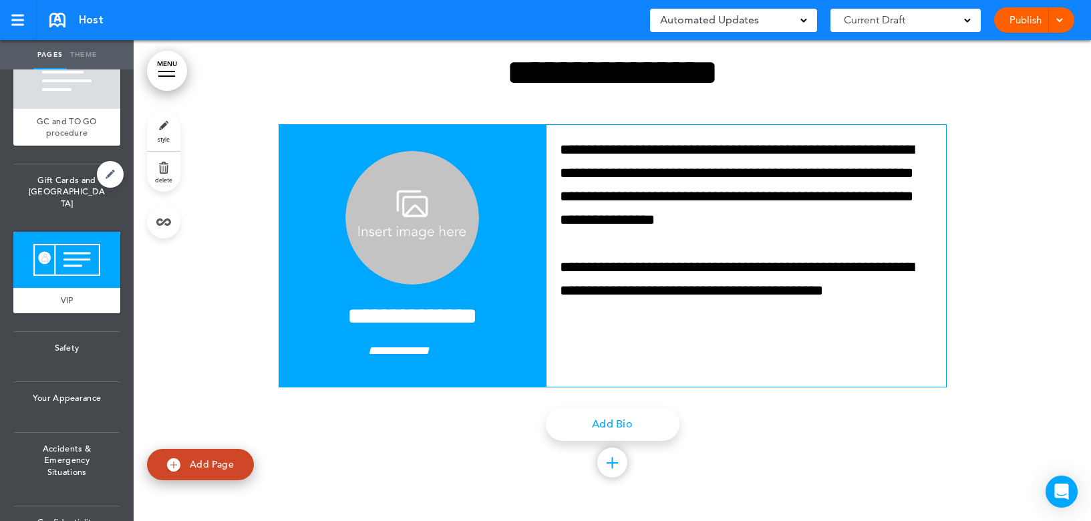
click at [71, 220] on span "Gift Cards and TOGO" at bounding box center [66, 191] width 107 height 55
click at [30, 144] on div at bounding box center [23, 99] width 20 height 93
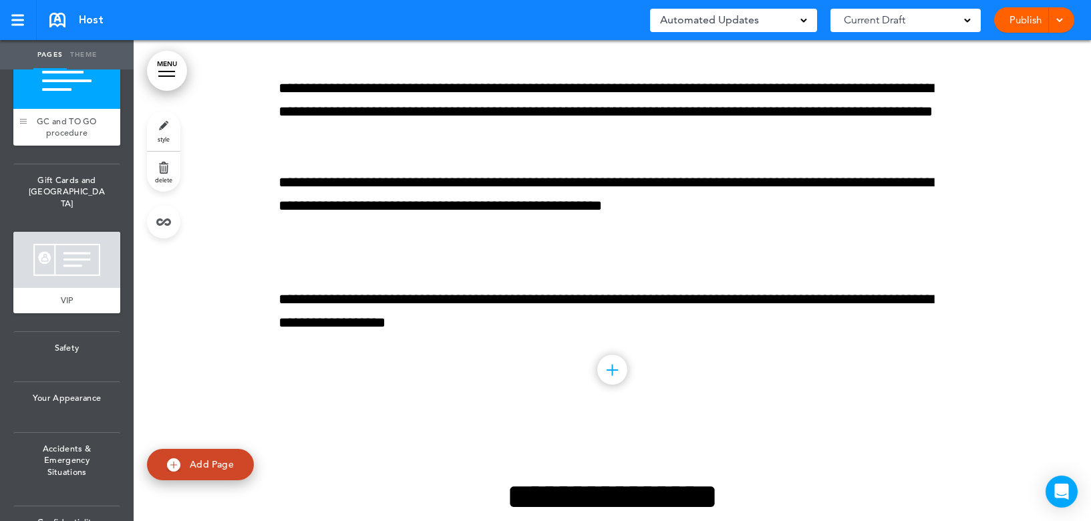
scroll to position [12670, 0]
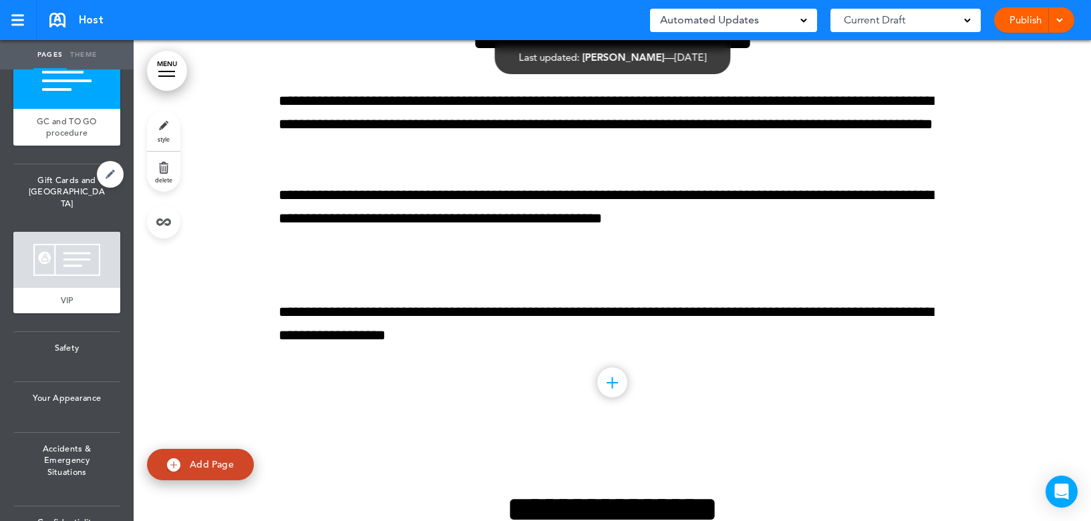
click at [32, 216] on span "Gift Cards and TOGO" at bounding box center [66, 191] width 107 height 55
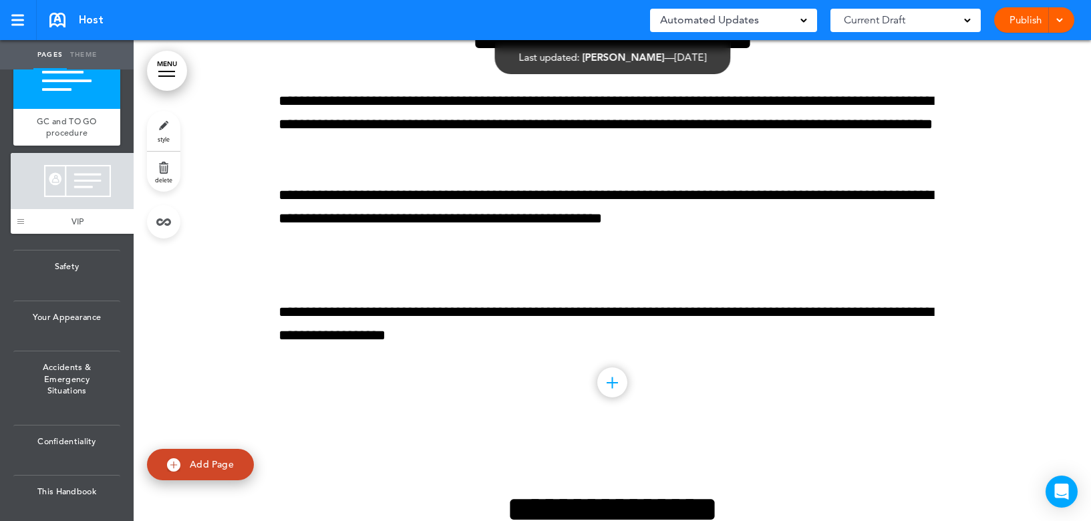
drag, startPoint x: 25, startPoint y: 318, endPoint x: 22, endPoint y: 227, distance: 90.9
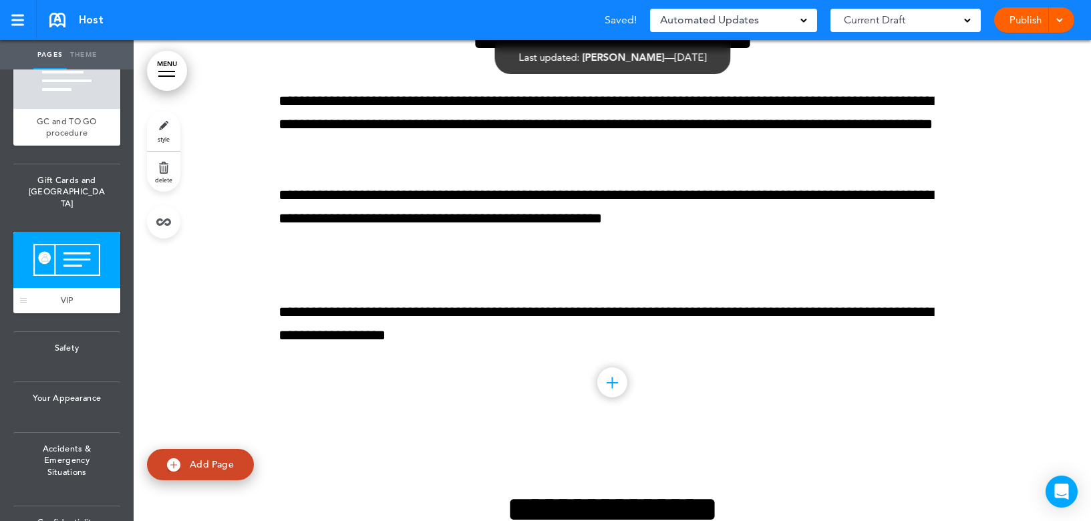
drag, startPoint x: 45, startPoint y: 194, endPoint x: 44, endPoint y: 309, distance: 114.9
click at [44, 309] on ul "add page Welcome add page Welcome add page Letter From The CEO add page About T…" at bounding box center [67, 295] width 134 height 452
click at [23, 313] on div at bounding box center [23, 272] width 20 height 81
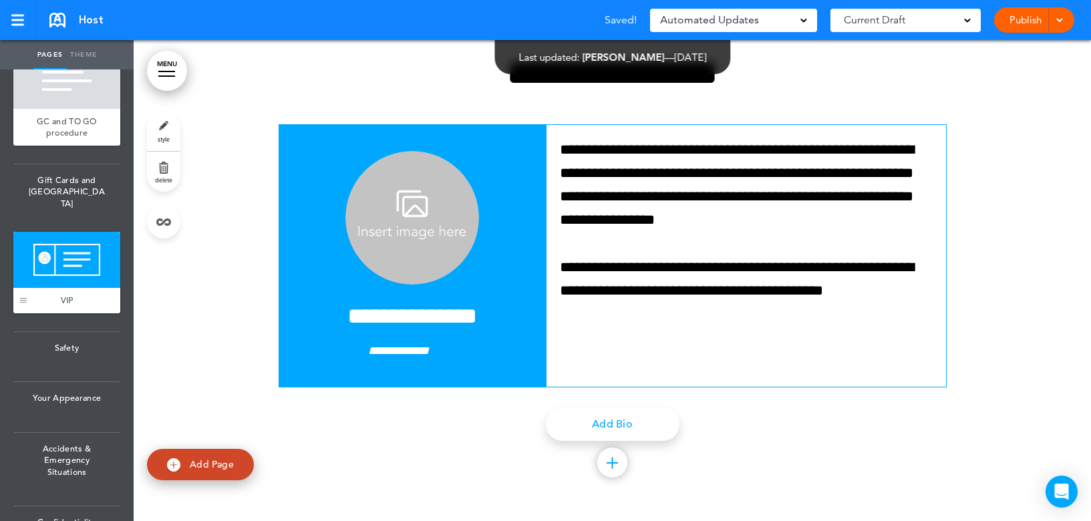
scroll to position [13151, 0]
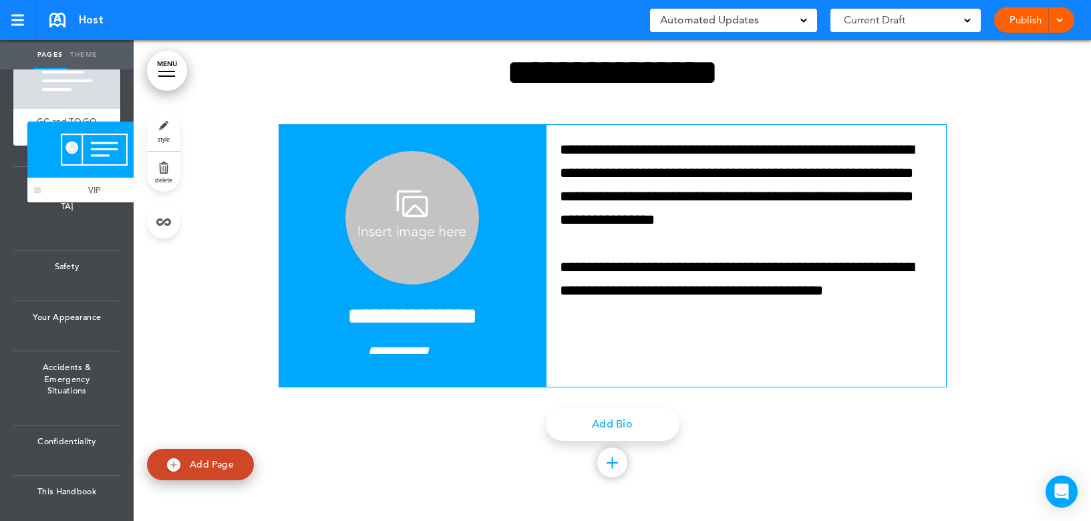
drag, startPoint x: 22, startPoint y: 316, endPoint x: 36, endPoint y: 194, distance: 123.0
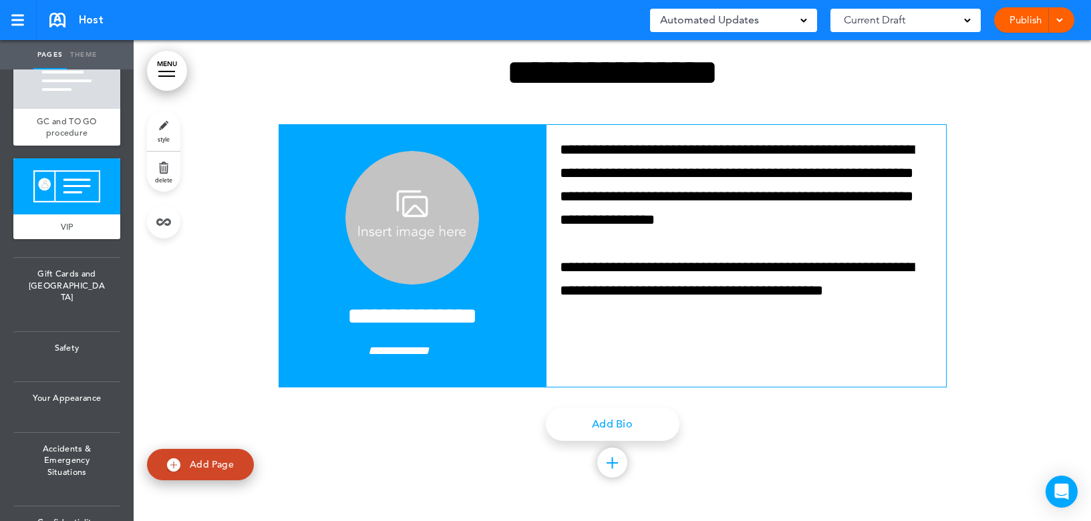
click at [202, 466] on span "Add Page" at bounding box center [212, 464] width 44 height 12
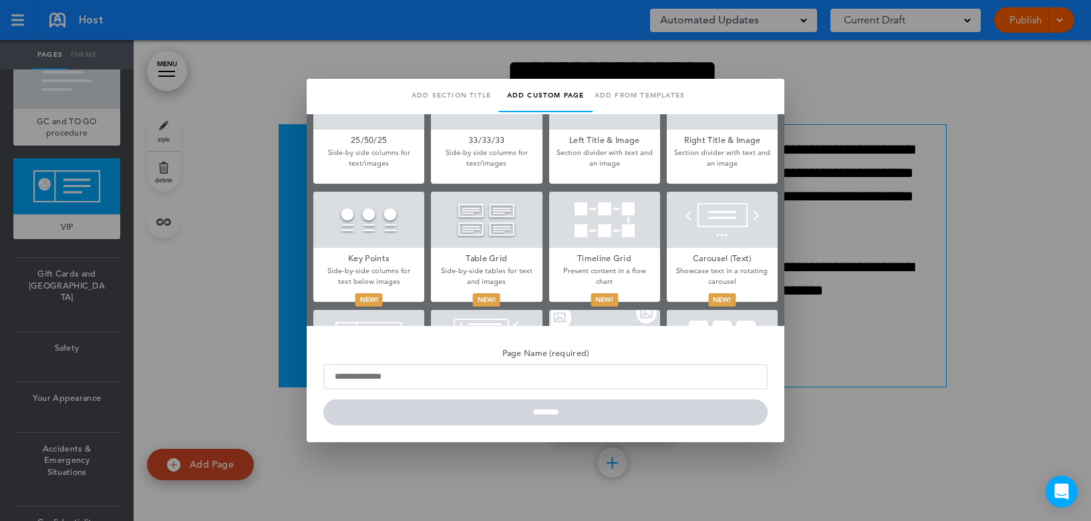
scroll to position [425, 0]
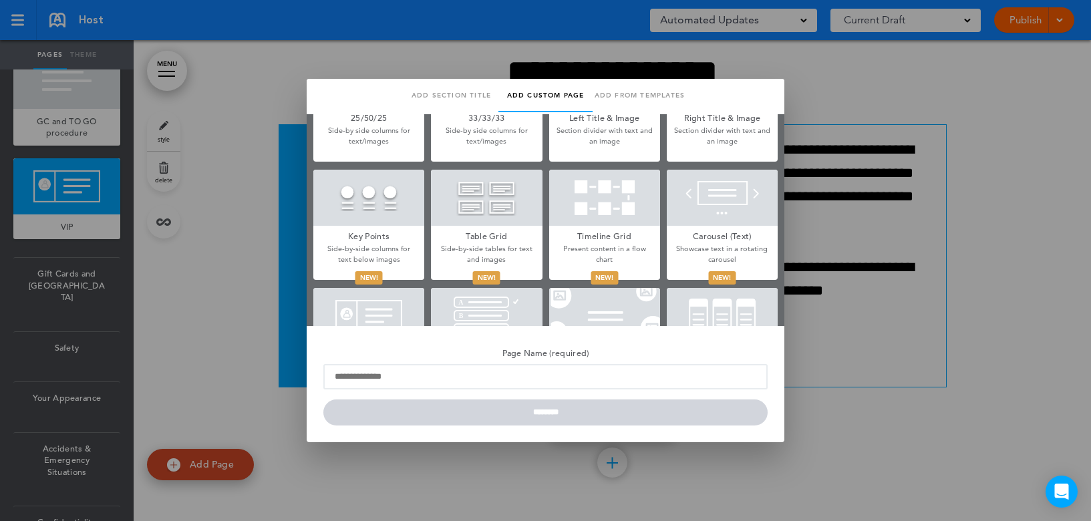
click at [464, 218] on div at bounding box center [486, 198] width 111 height 56
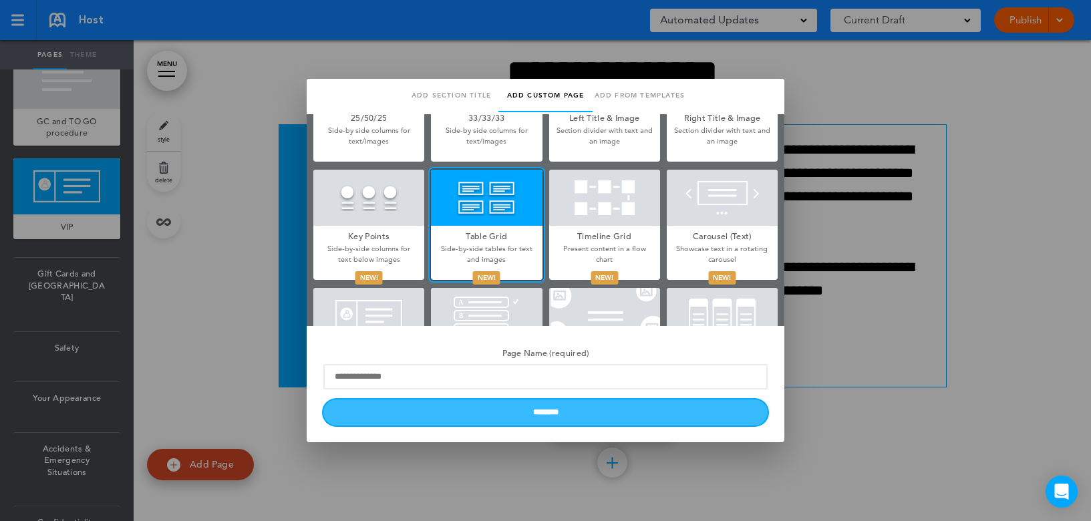
click at [512, 410] on input "********" at bounding box center [545, 412] width 444 height 26
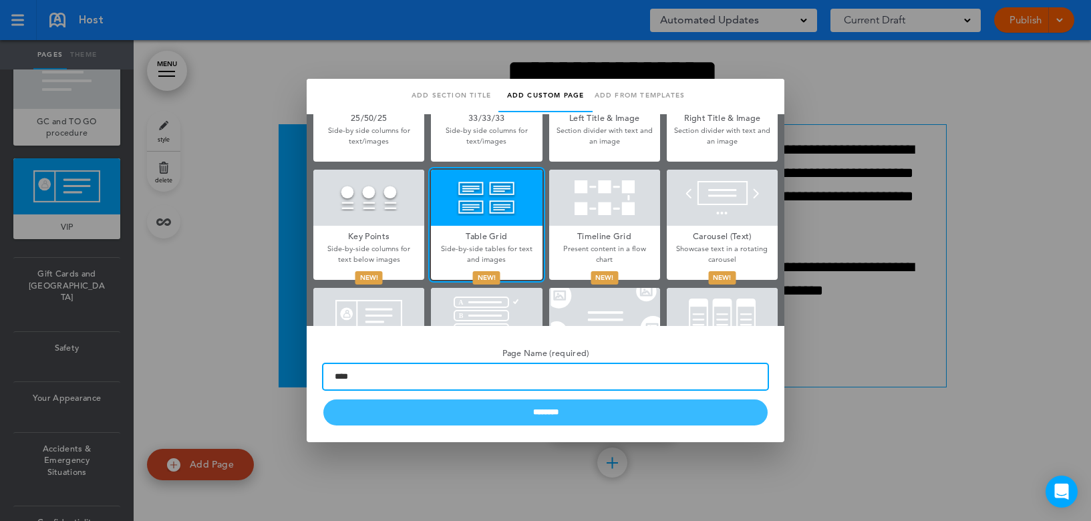
type input "****"
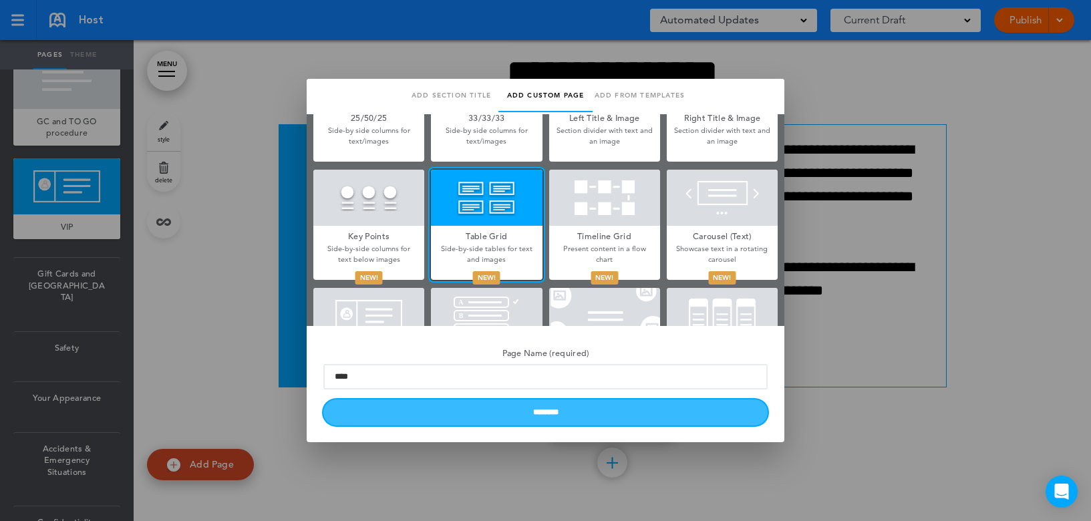
click at [443, 418] on input "********" at bounding box center [545, 412] width 444 height 26
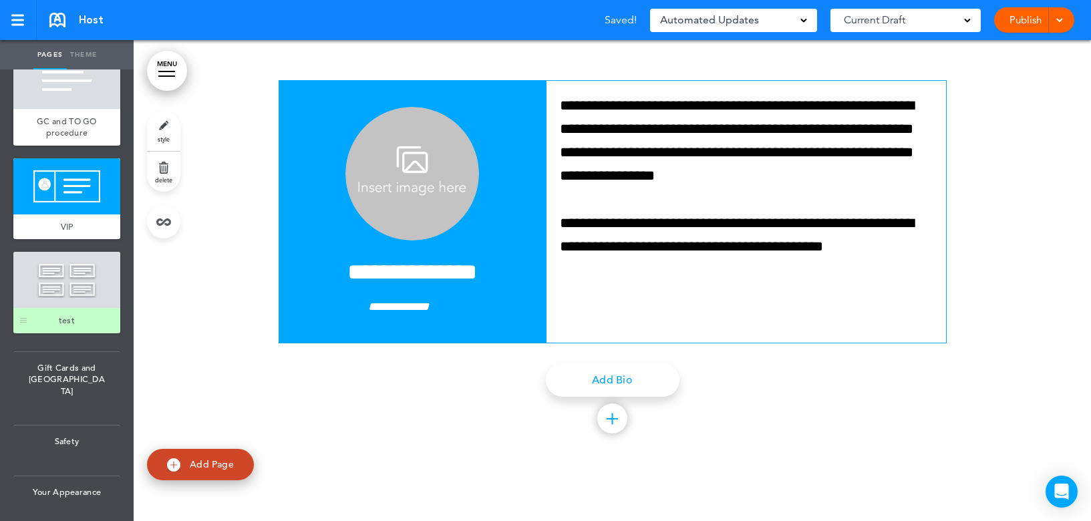
click at [55, 307] on div at bounding box center [66, 280] width 107 height 56
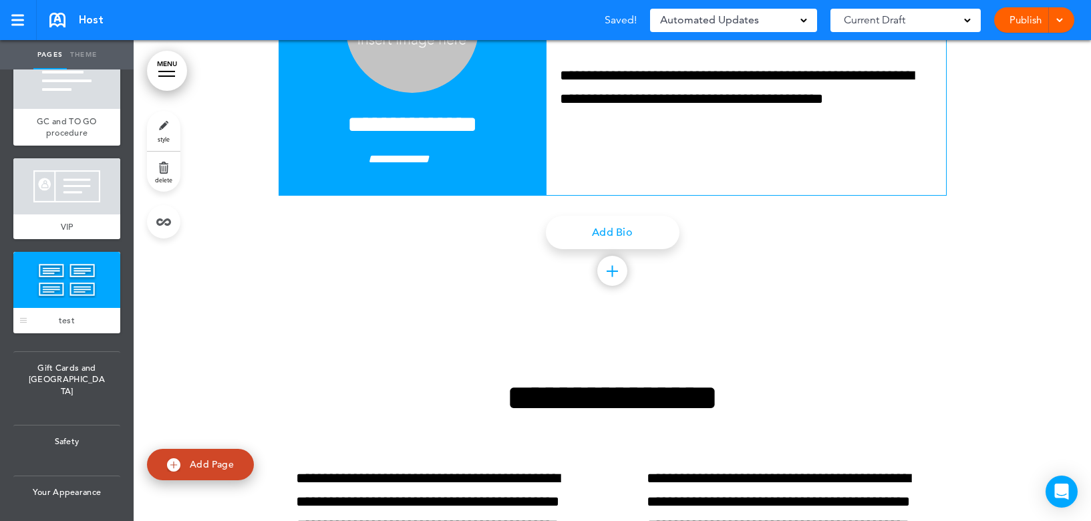
scroll to position [13668, 0]
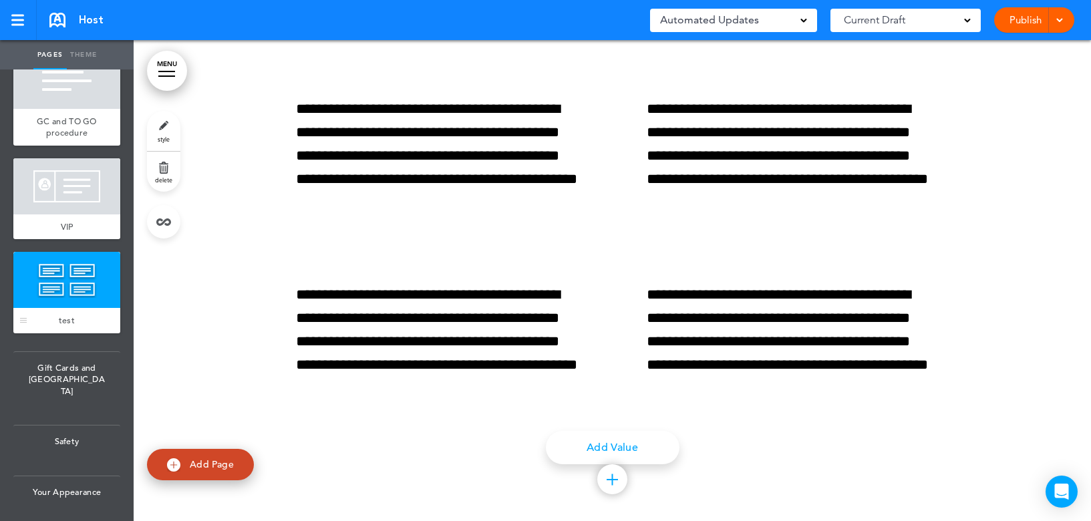
click at [64, 308] on div at bounding box center [66, 280] width 107 height 56
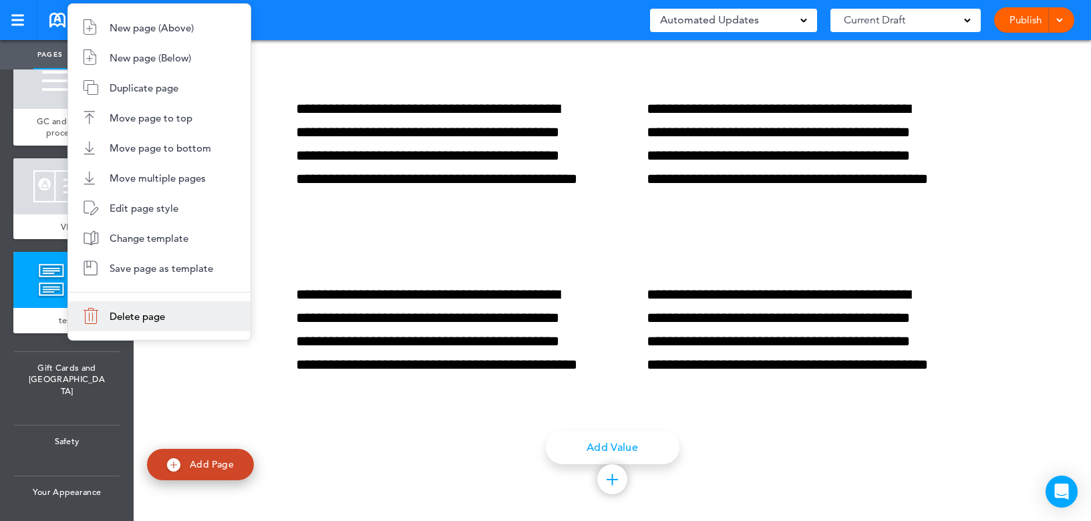
click at [116, 311] on span "Delete page" at bounding box center [137, 316] width 55 height 13
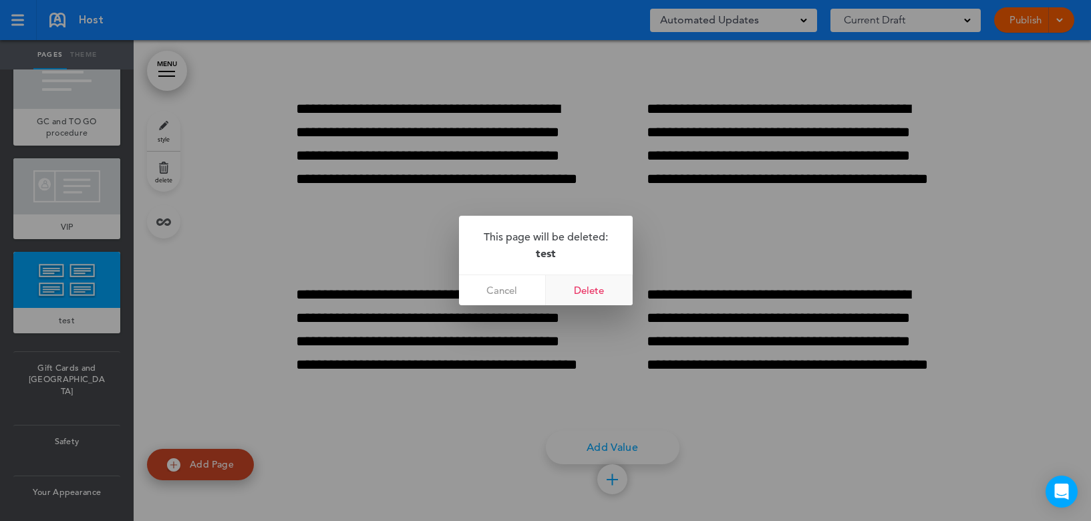
click at [584, 294] on link "Delete" at bounding box center [589, 290] width 87 height 30
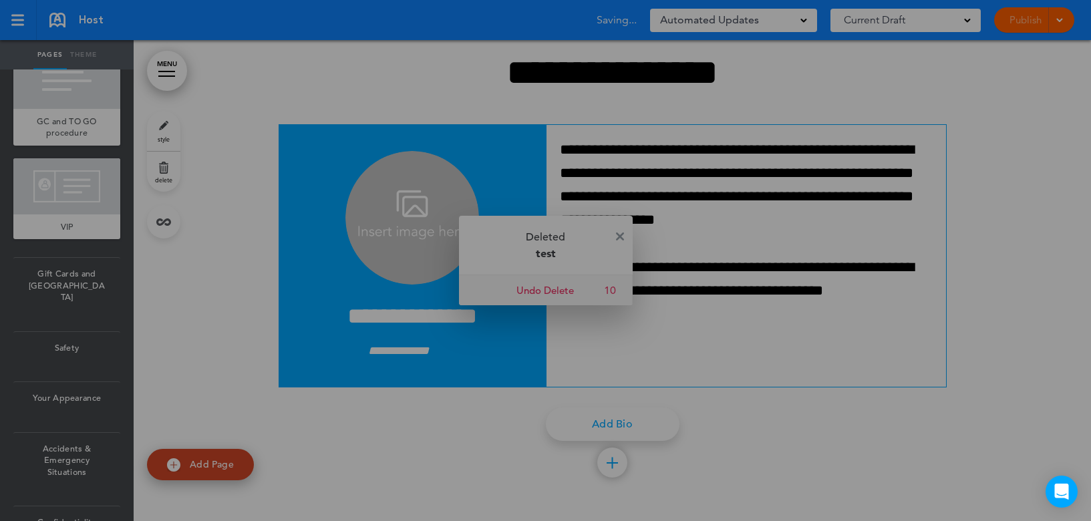
scroll to position [13187, 0]
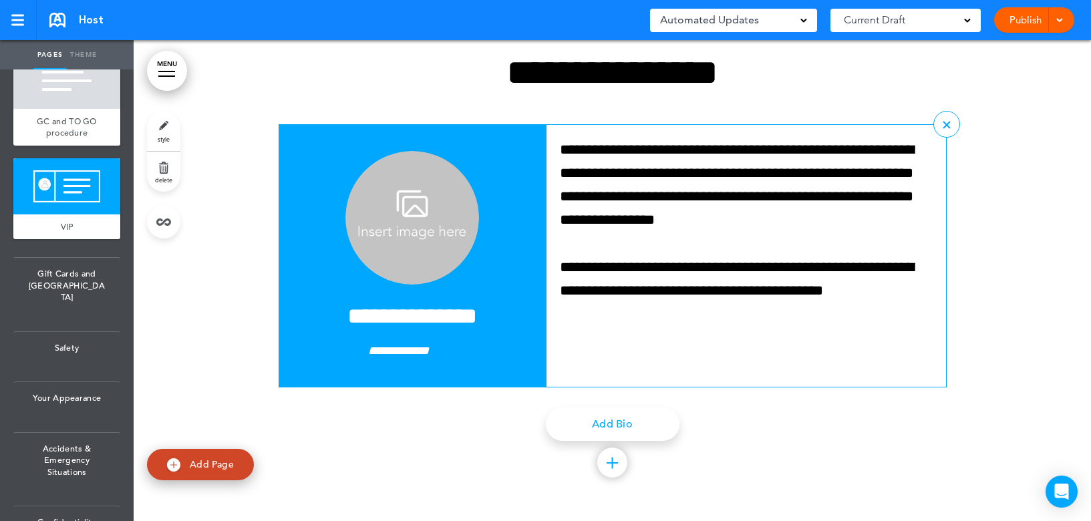
click at [418, 250] on img at bounding box center [412, 218] width 134 height 134
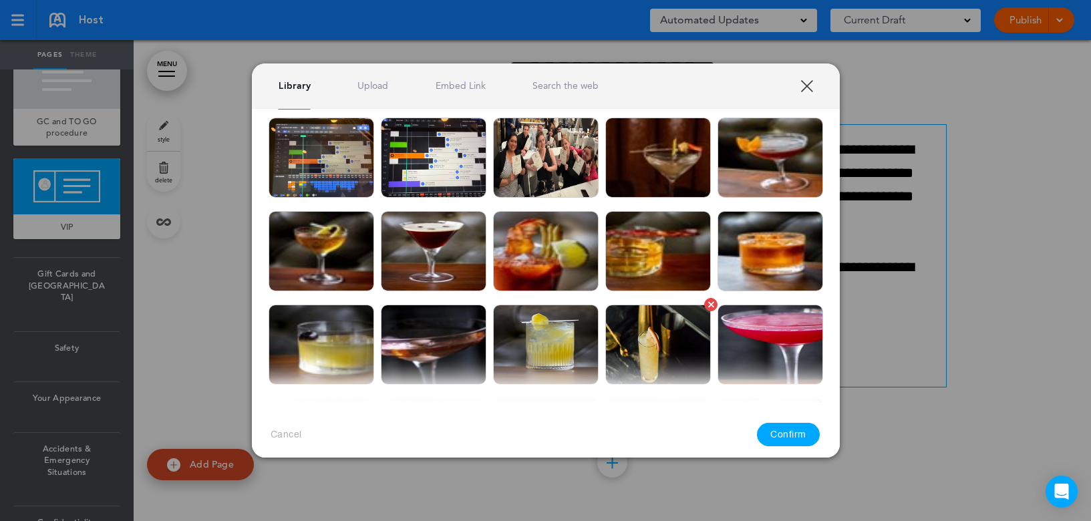
scroll to position [0, 0]
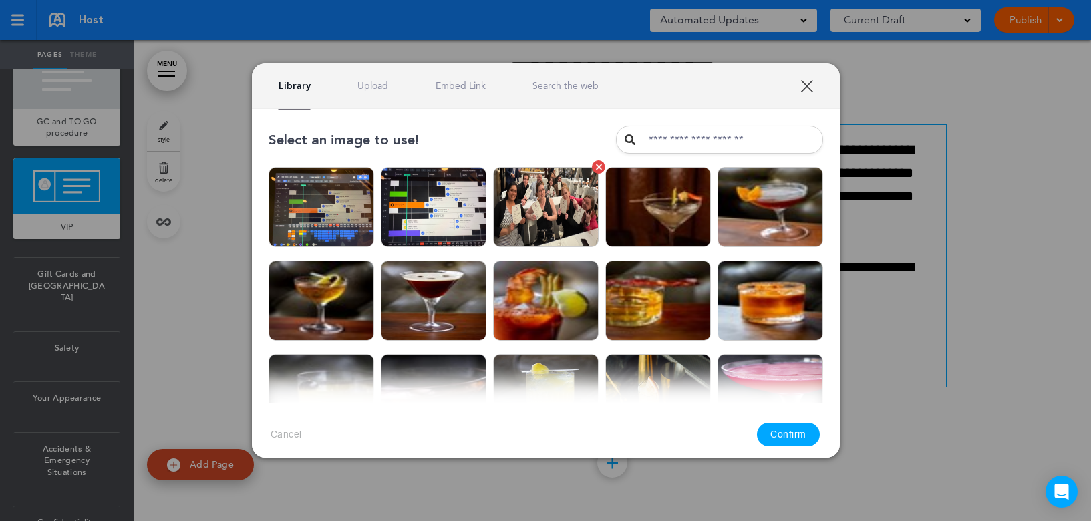
click at [542, 204] on img at bounding box center [546, 207] width 106 height 80
click at [795, 432] on button "Confirm" at bounding box center [788, 434] width 63 height 23
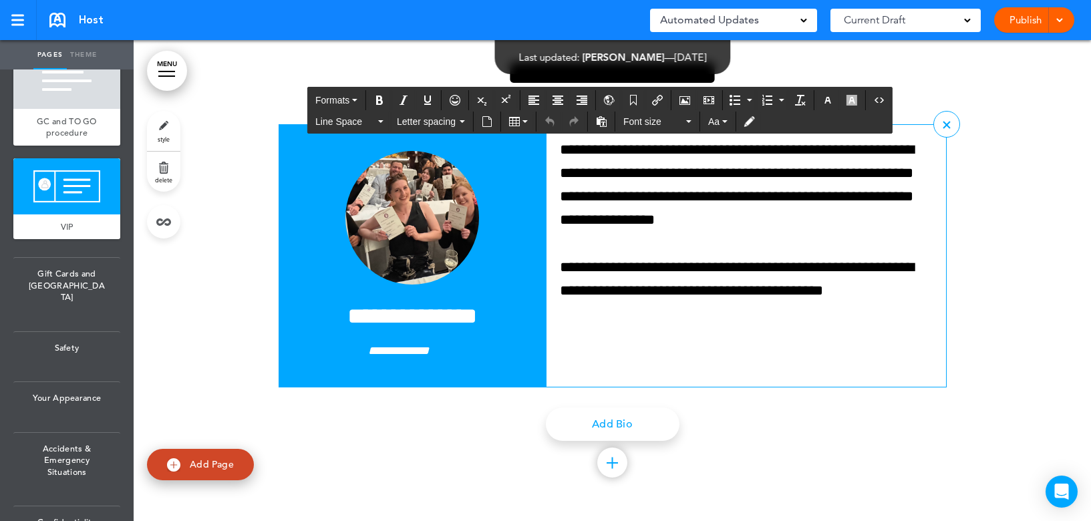
click at [435, 328] on h4 "**********" at bounding box center [412, 316] width 240 height 23
click at [478, 316] on h4 "**********" at bounding box center [412, 316] width 240 height 23
click at [429, 355] on em "**********" at bounding box center [398, 351] width 61 height 12
click at [439, 352] on p "**********" at bounding box center [412, 350] width 240 height 19
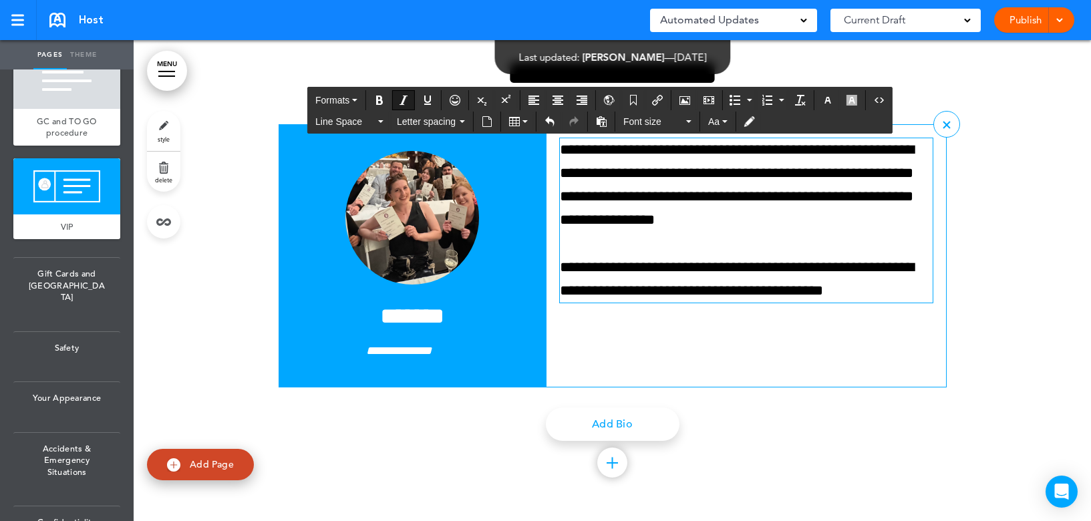
click at [920, 289] on p "**********" at bounding box center [746, 279] width 373 height 47
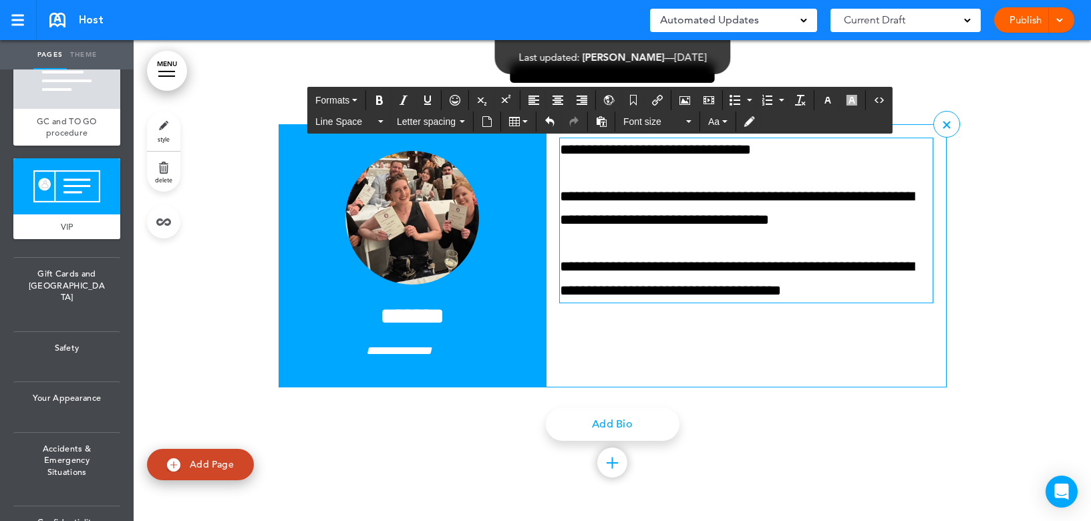
click at [335, 444] on div "**********" at bounding box center [613, 262] width 668 height 517
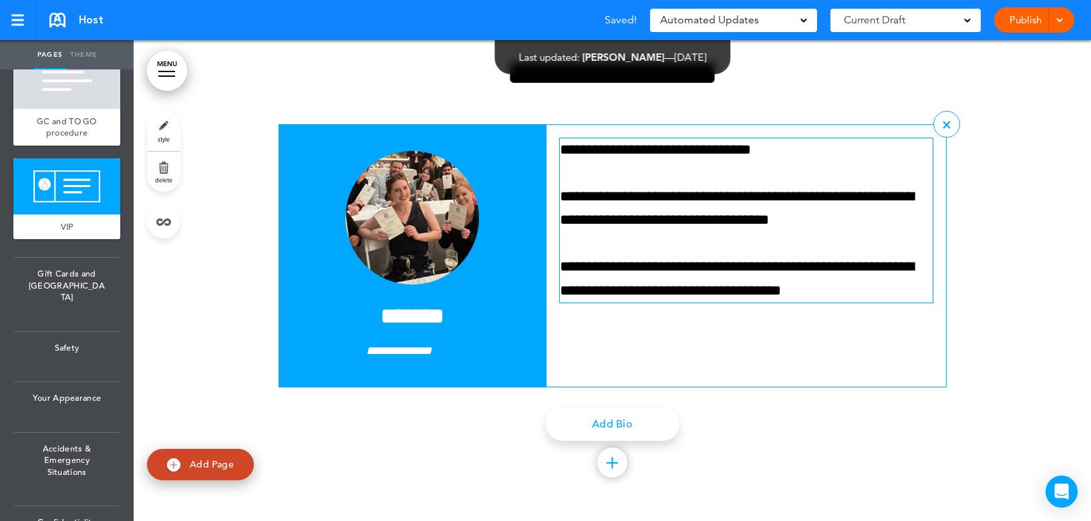
click at [229, 459] on link "Add Page" at bounding box center [200, 464] width 107 height 31
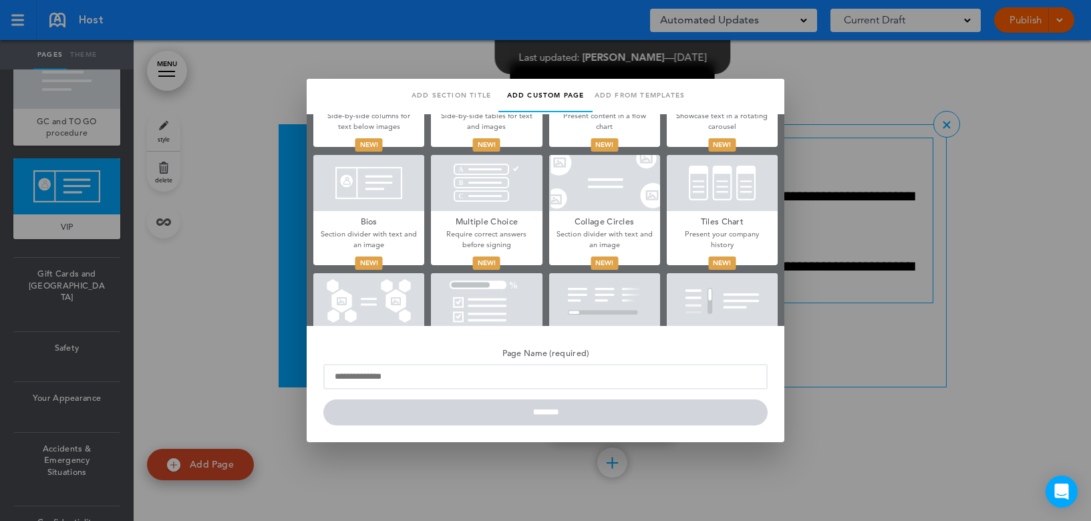
scroll to position [559, 0]
click at [380, 193] on div at bounding box center [368, 182] width 111 height 56
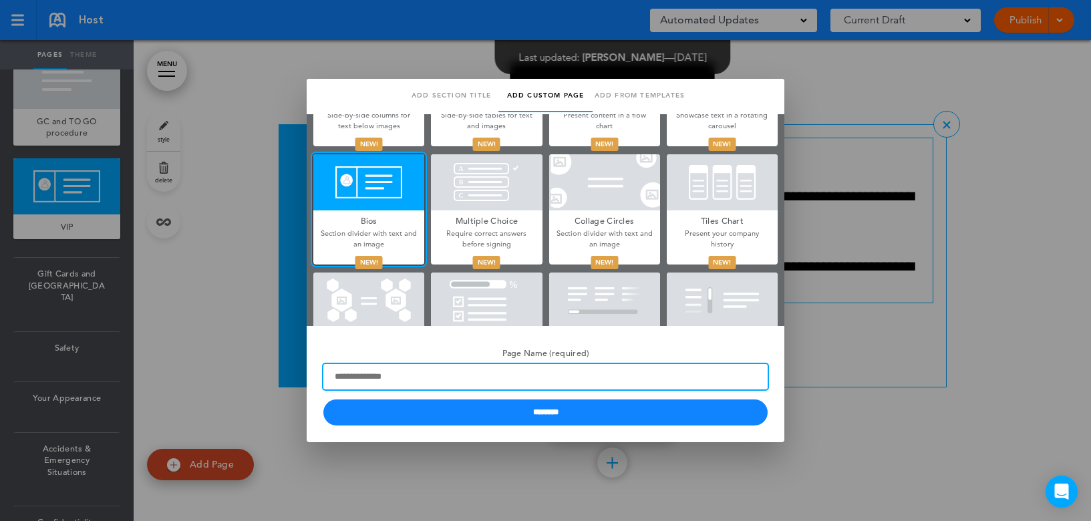
click at [425, 375] on input "Page Name (required)" at bounding box center [545, 376] width 444 height 25
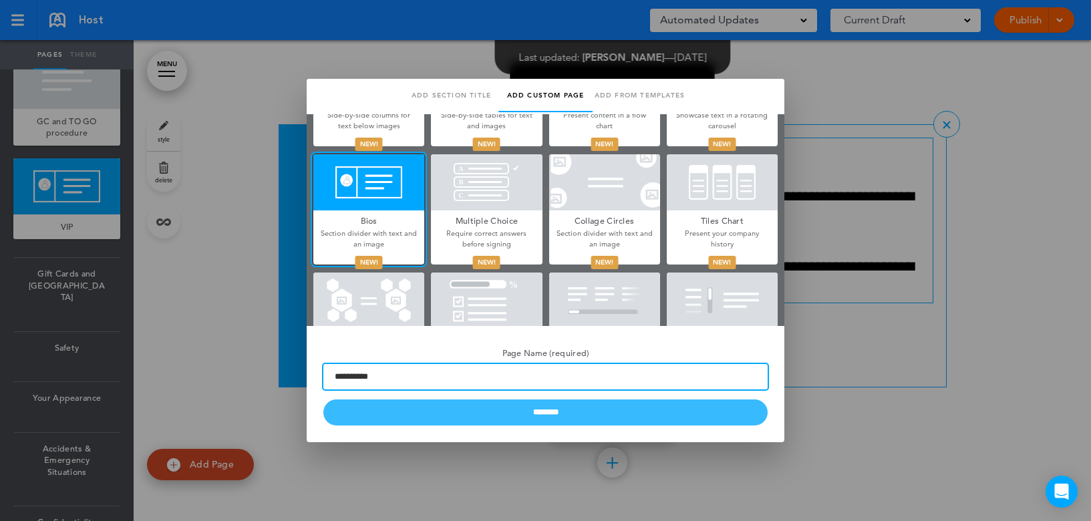
type input "**********"
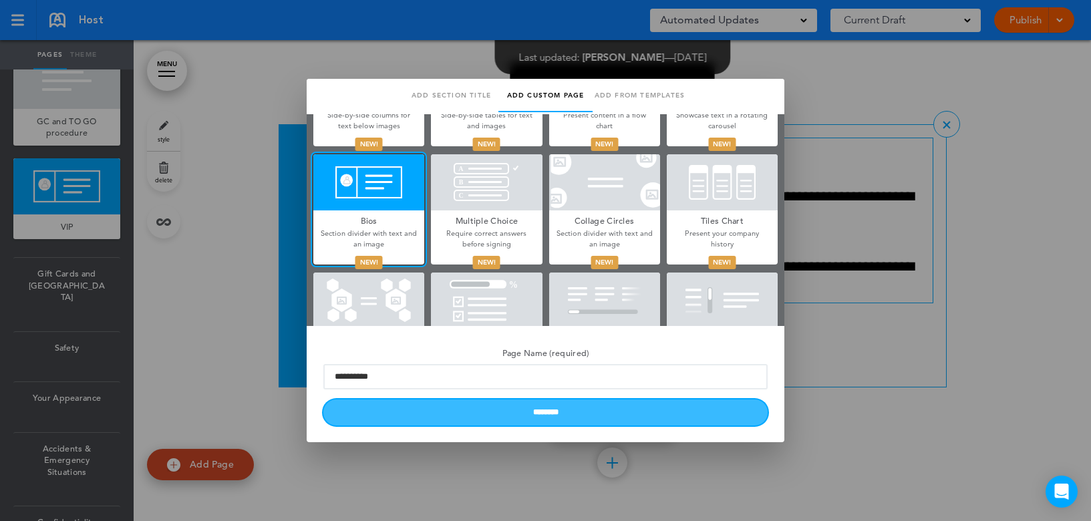
click at [505, 415] on input "********" at bounding box center [545, 412] width 444 height 26
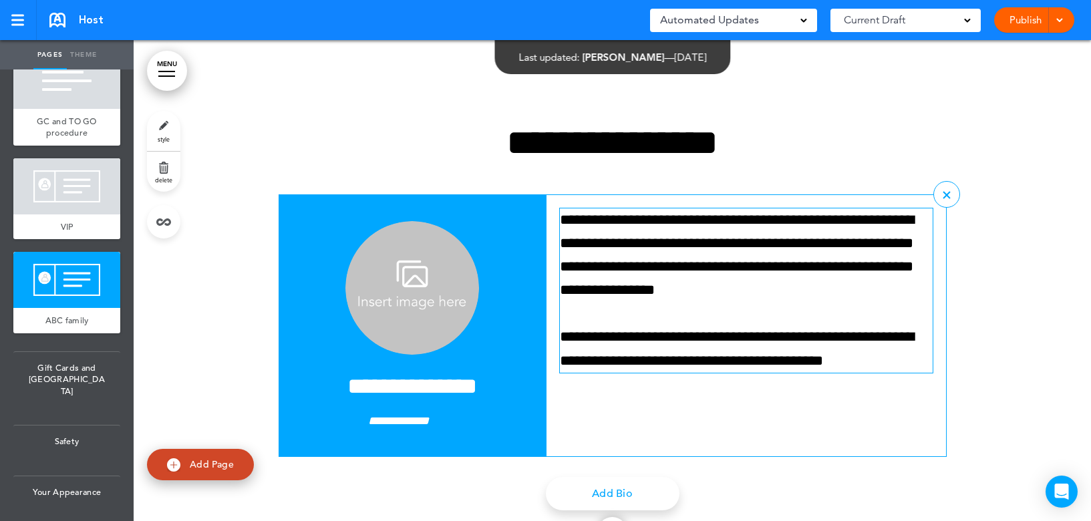
scroll to position [13387, 0]
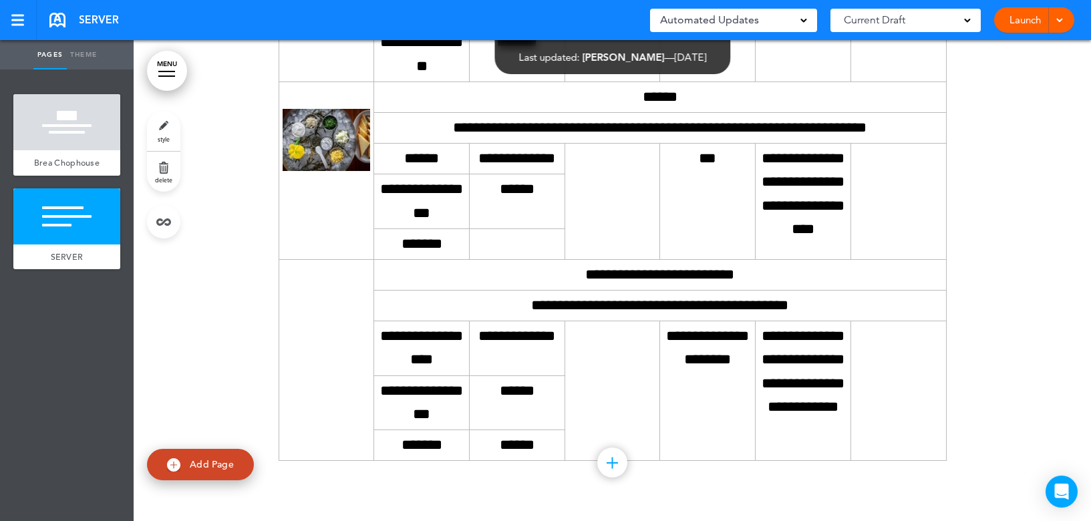
scroll to position [3985, 0]
click at [194, 457] on link "Add Page" at bounding box center [200, 464] width 107 height 31
type input "********"
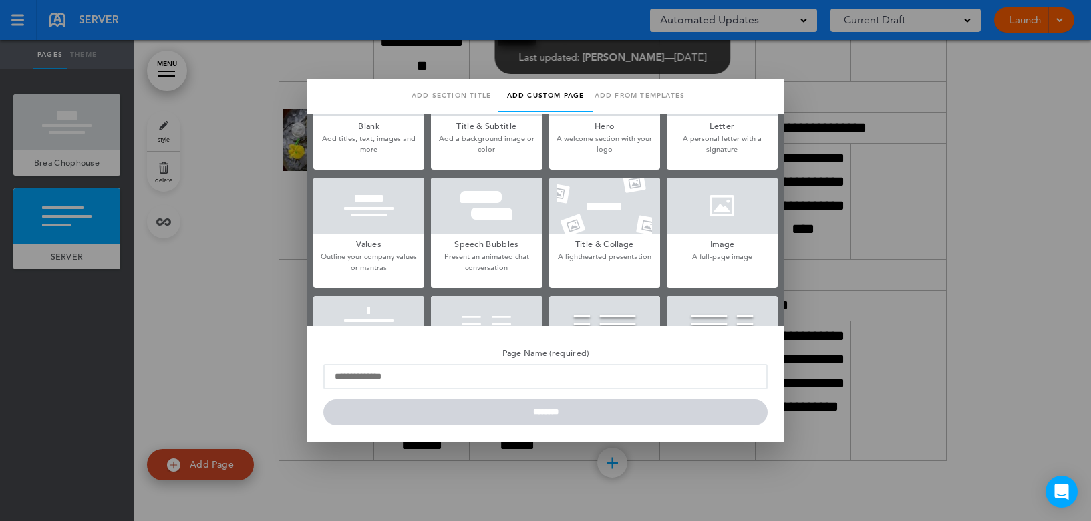
scroll to position [0, 0]
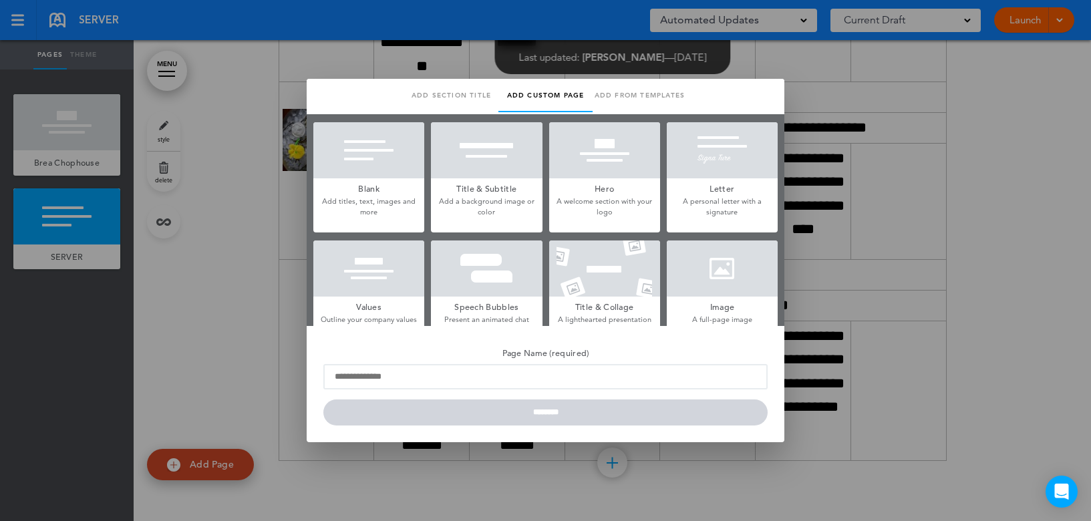
click at [711, 262] on div at bounding box center [722, 268] width 111 height 56
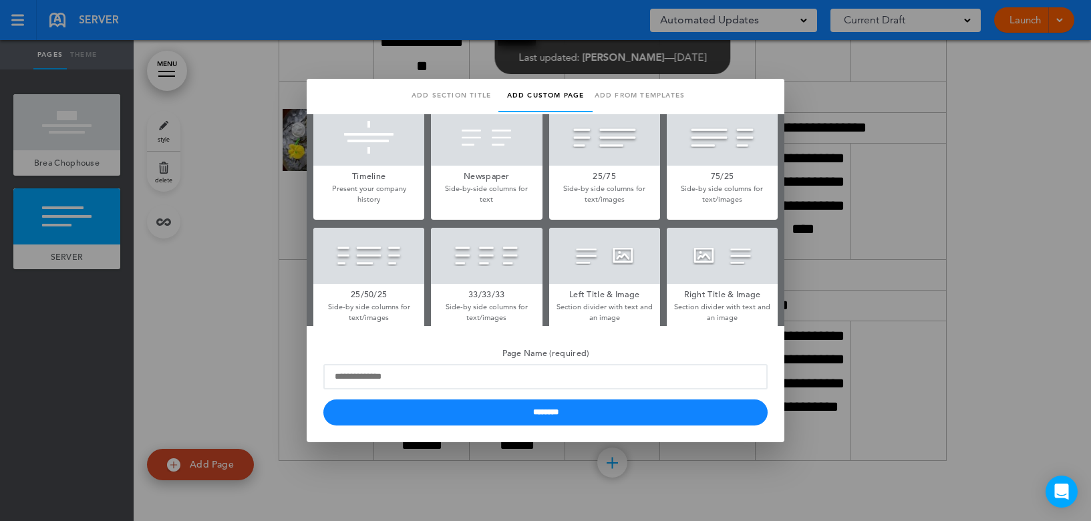
scroll to position [267, 0]
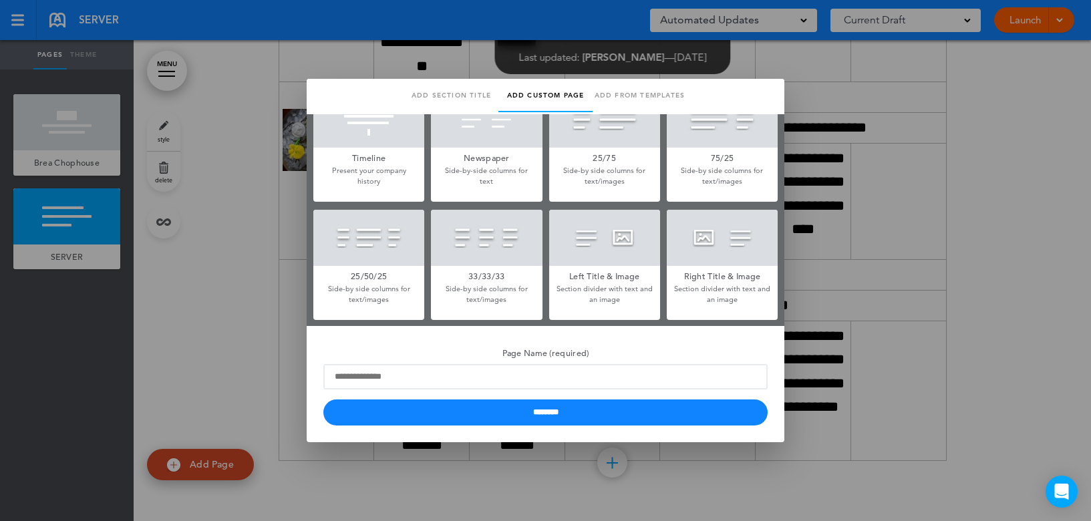
click at [685, 242] on div at bounding box center [722, 238] width 111 height 56
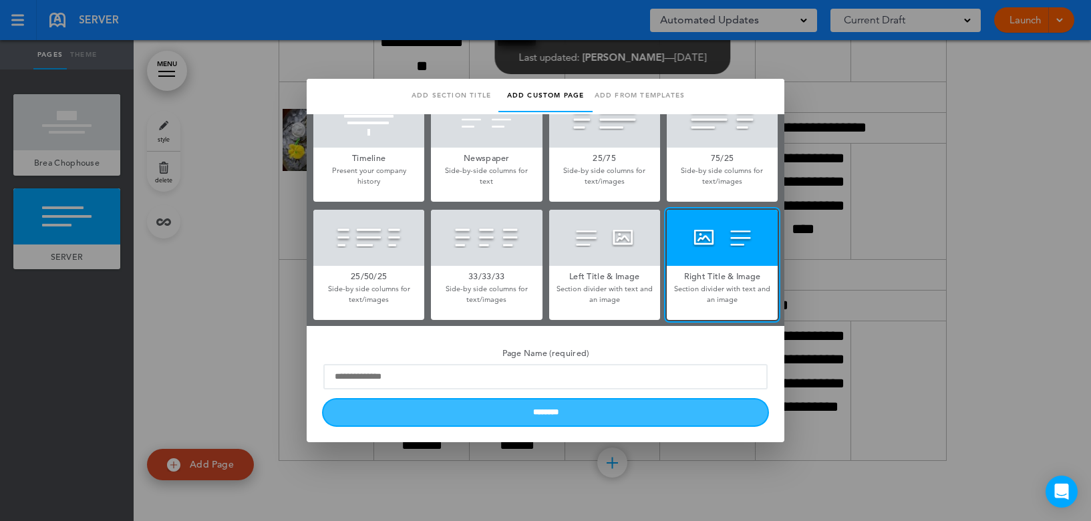
click at [655, 412] on input "********" at bounding box center [545, 412] width 444 height 26
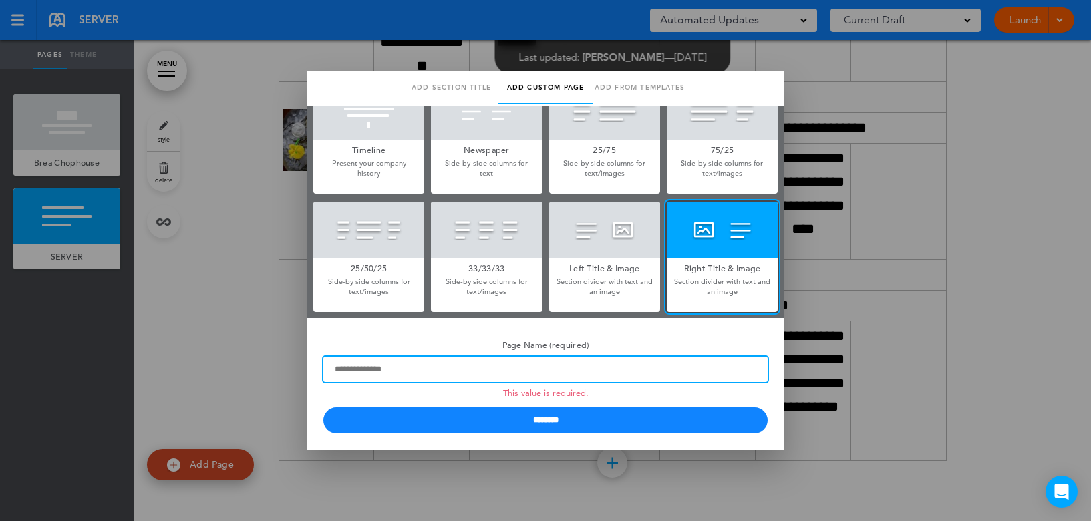
click at [437, 377] on input "Page Name (required) This value is required." at bounding box center [545, 369] width 444 height 25
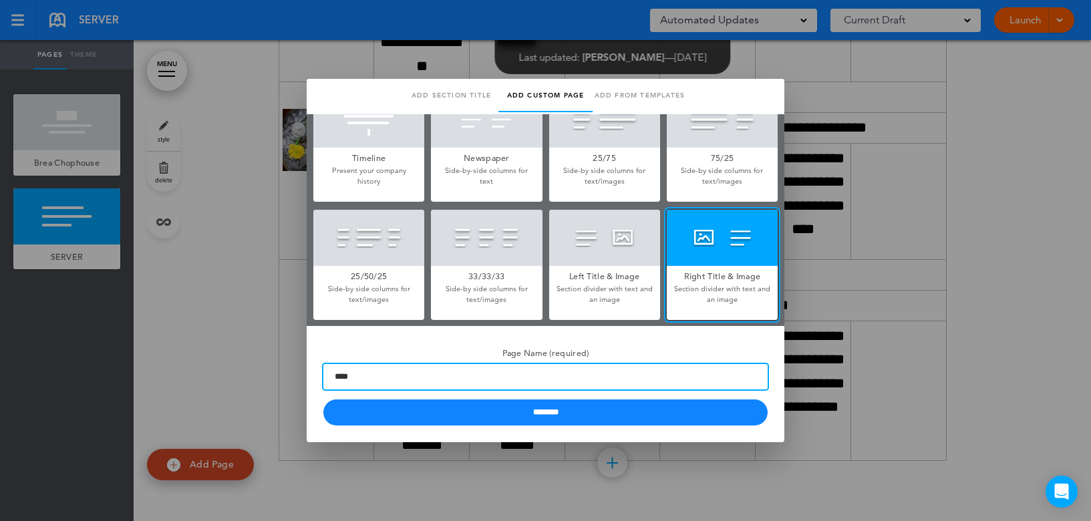
type input "****"
click at [323, 399] on input "********" at bounding box center [545, 412] width 444 height 26
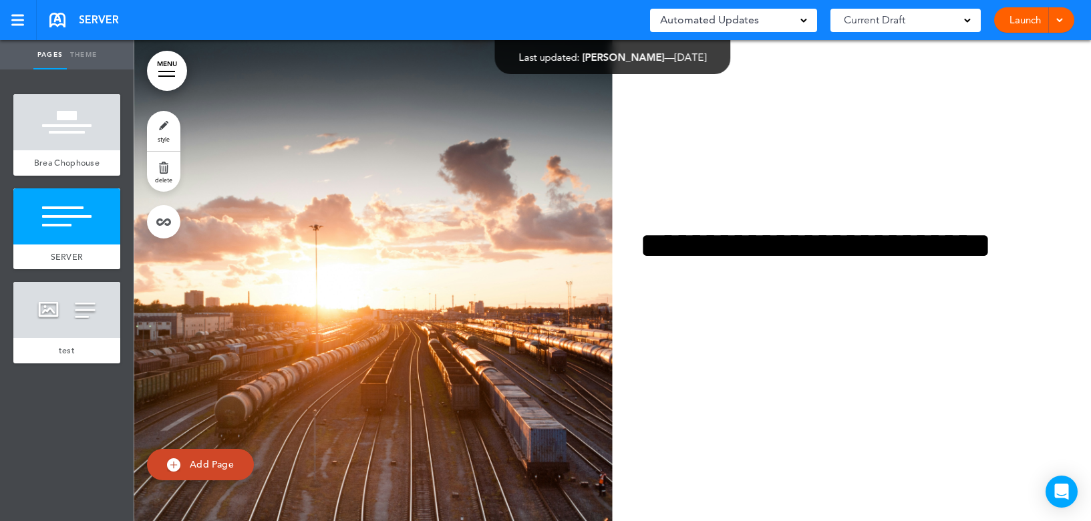
scroll to position [4066, 0]
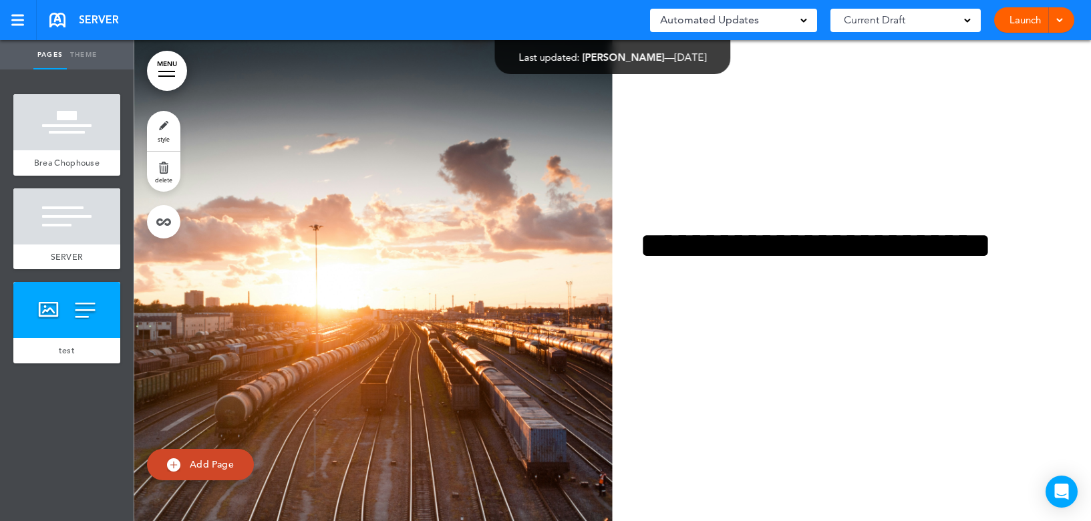
click at [218, 460] on span "Add Page" at bounding box center [212, 464] width 44 height 12
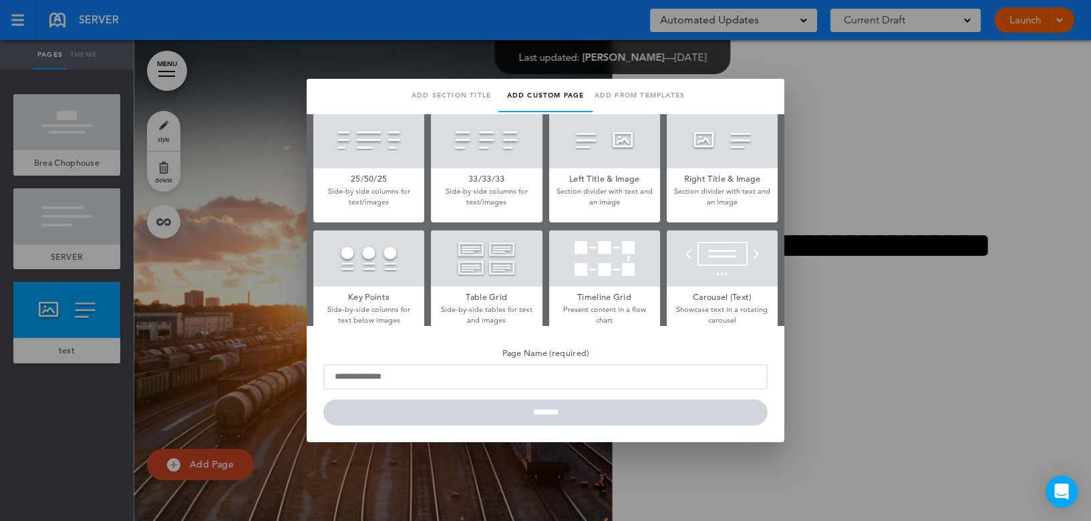
scroll to position [468, 0]
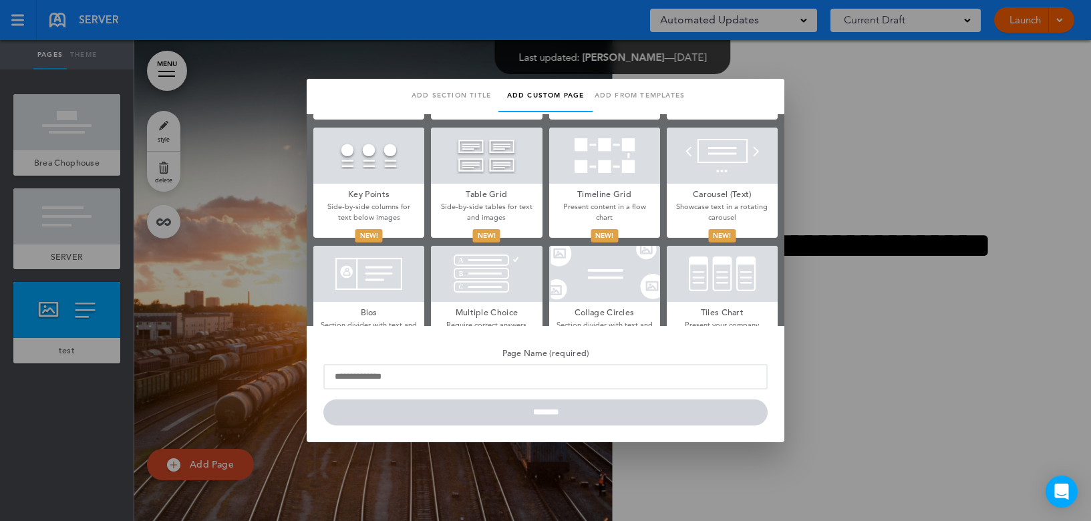
click at [362, 159] on div at bounding box center [368, 156] width 111 height 56
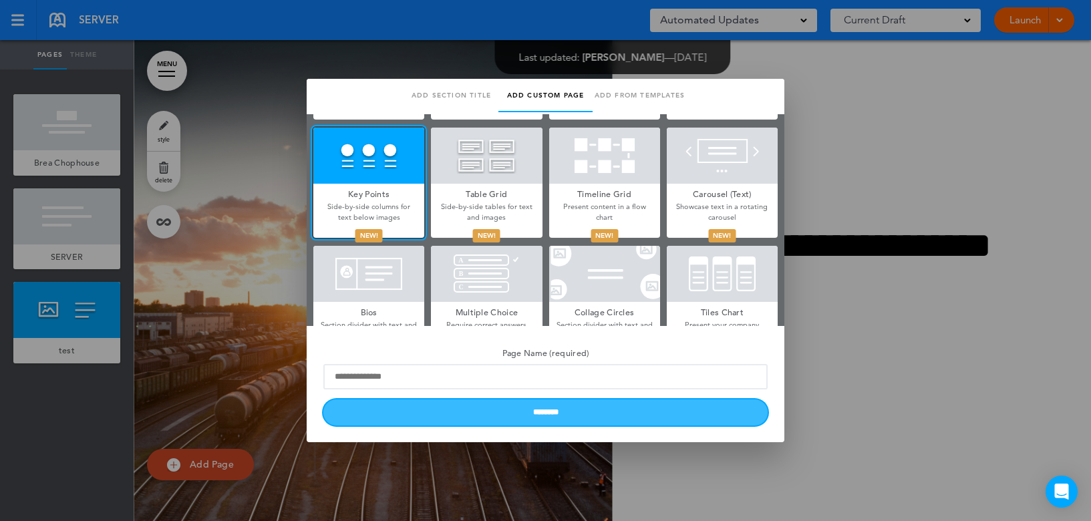
click at [510, 416] on input "********" at bounding box center [545, 412] width 444 height 26
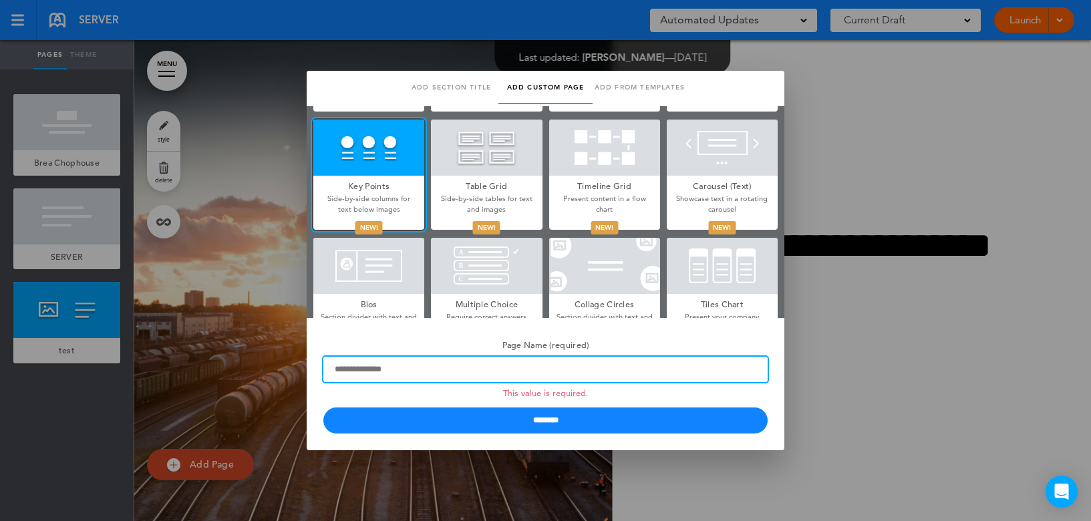
click at [505, 376] on input "Page Name (required) This value is required." at bounding box center [545, 369] width 444 height 25
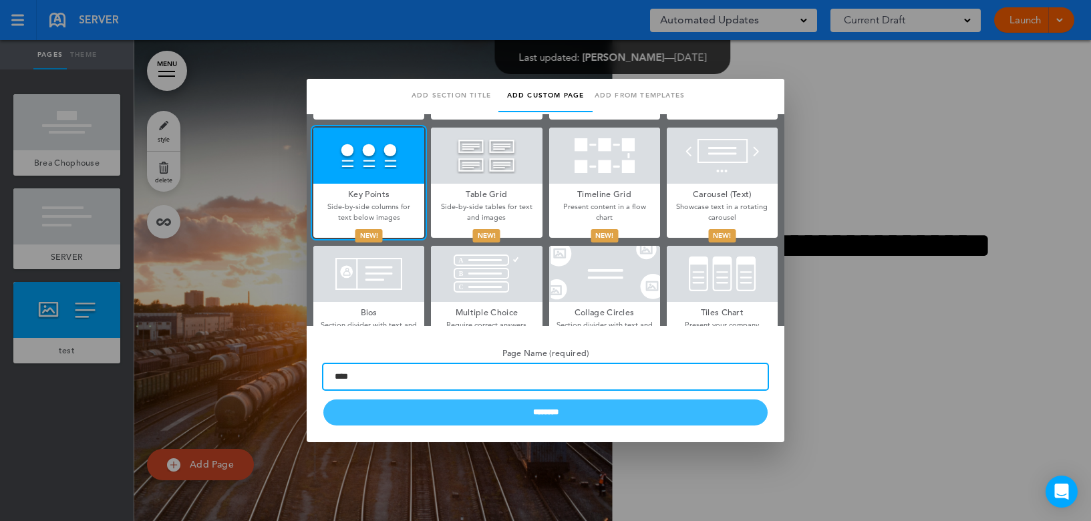
type input "****"
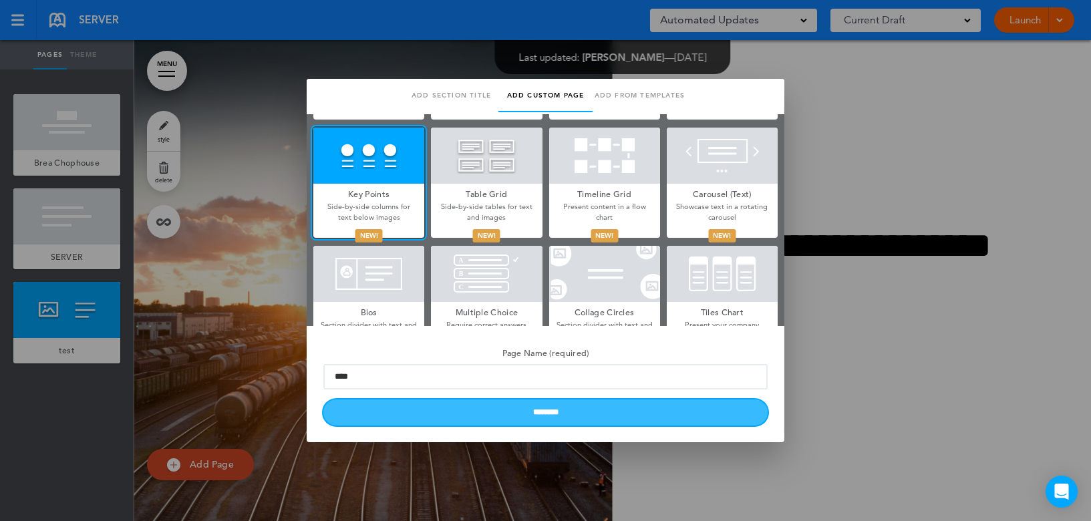
click at [570, 419] on input "********" at bounding box center [545, 412] width 444 height 26
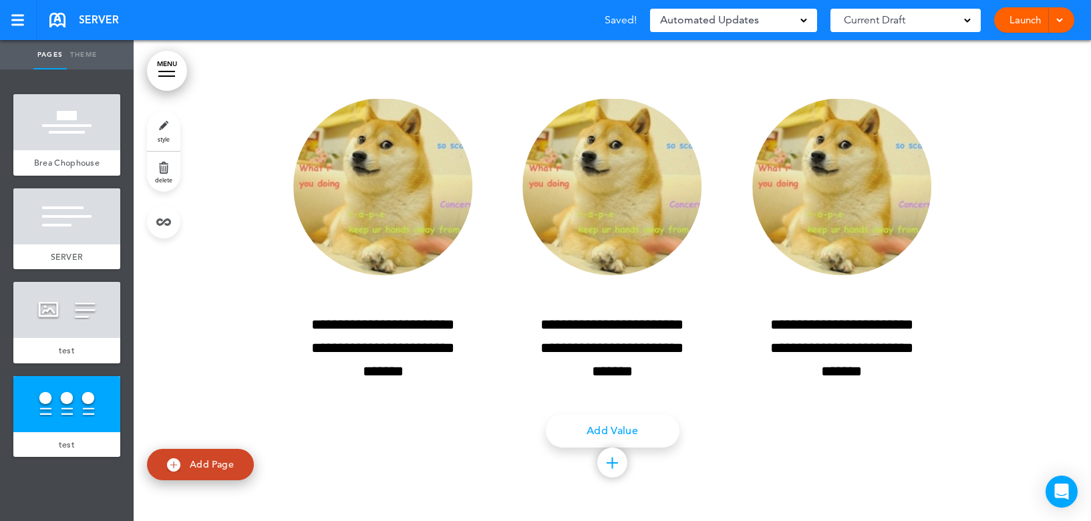
scroll to position [5027, 0]
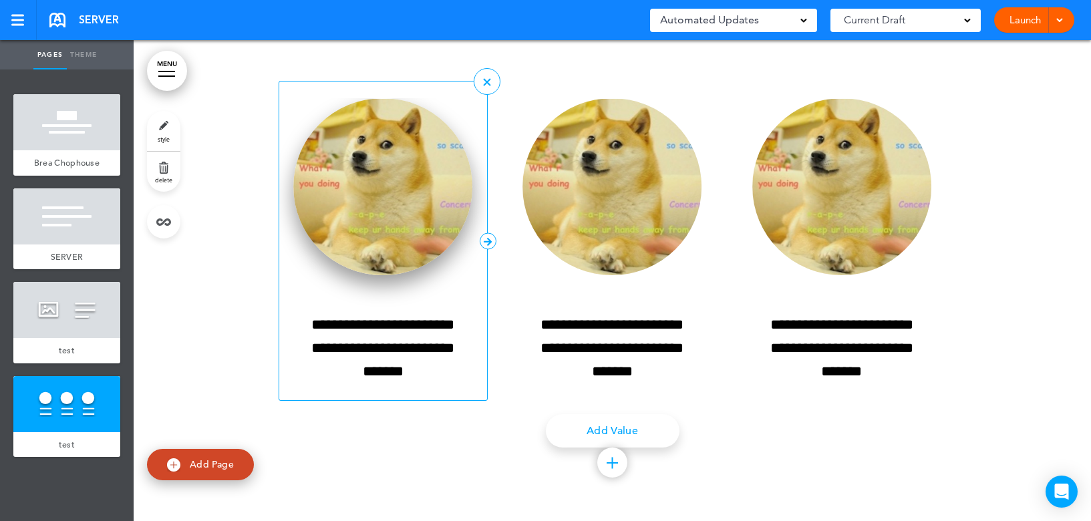
click at [355, 192] on img at bounding box center [382, 186] width 179 height 177
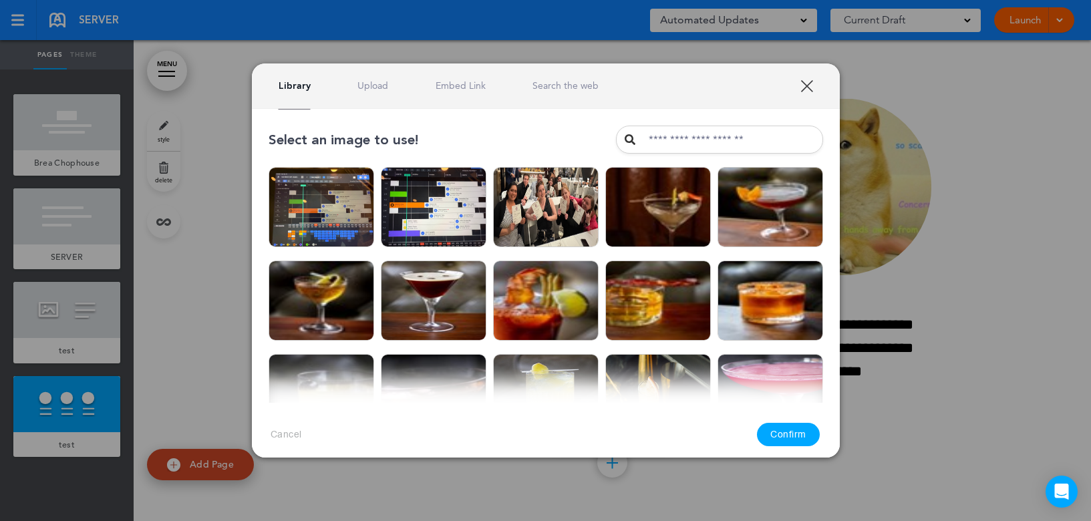
click at [808, 83] on link "XXX" at bounding box center [806, 85] width 13 height 13
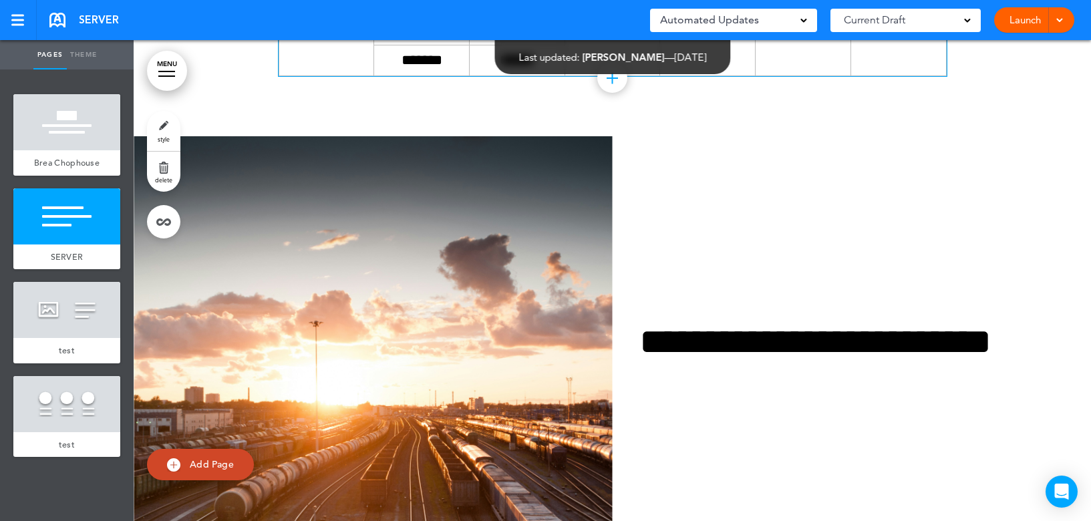
scroll to position [3758, 0]
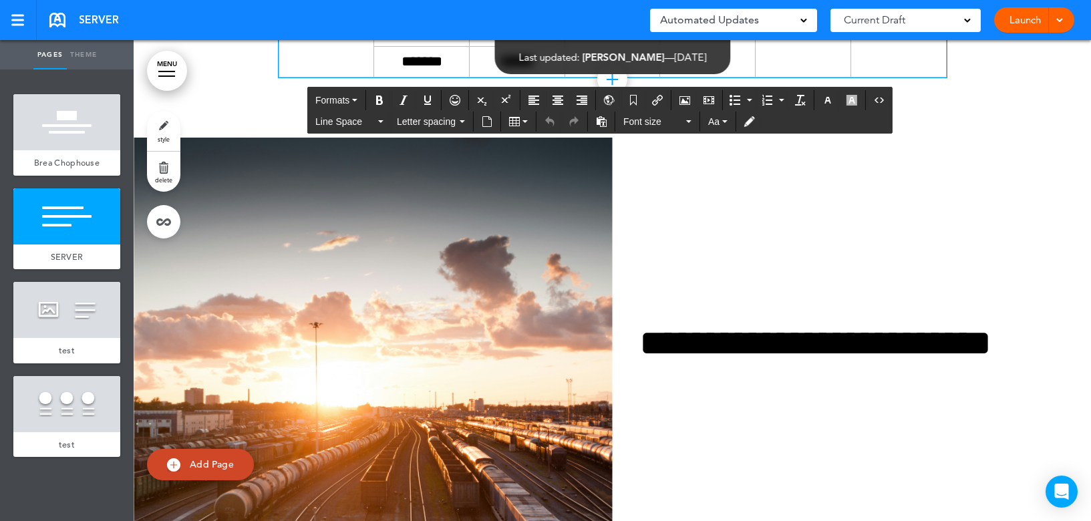
drag, startPoint x: 338, startPoint y: 303, endPoint x: 347, endPoint y: 315, distance: 14.3
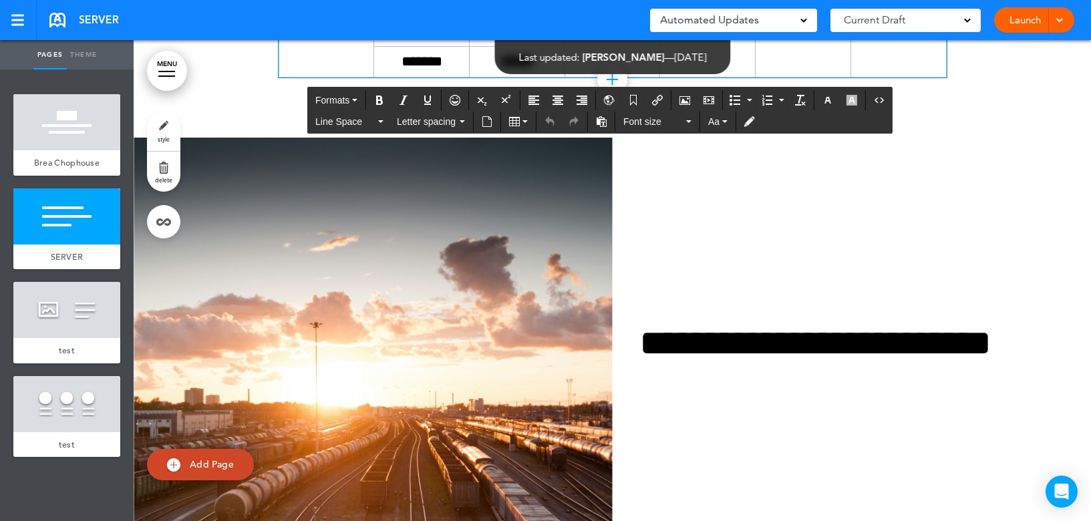
drag, startPoint x: 363, startPoint y: 330, endPoint x: 317, endPoint y: 320, distance: 47.2
drag, startPoint x: 320, startPoint y: 297, endPoint x: 303, endPoint y: 357, distance: 63.0
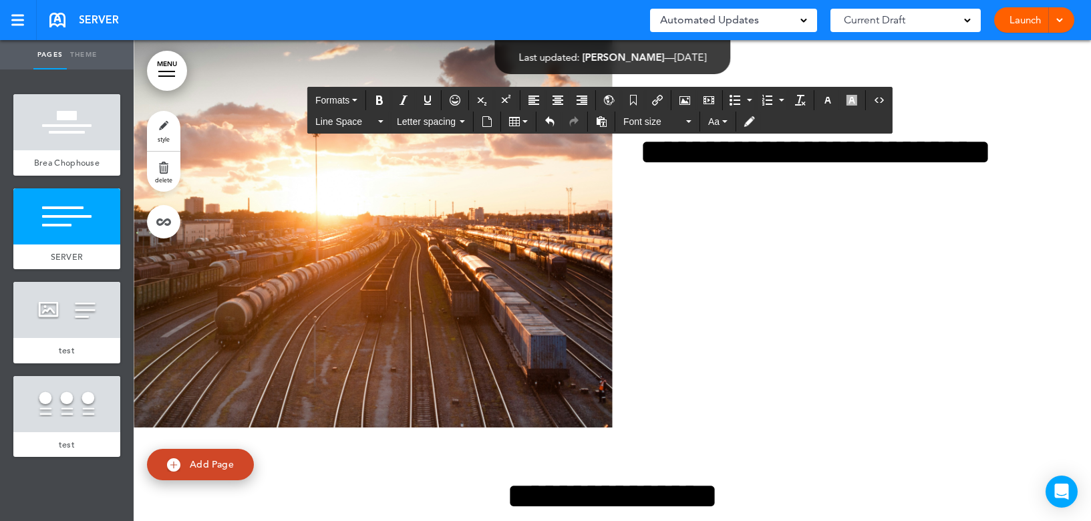
scroll to position [4626, 0]
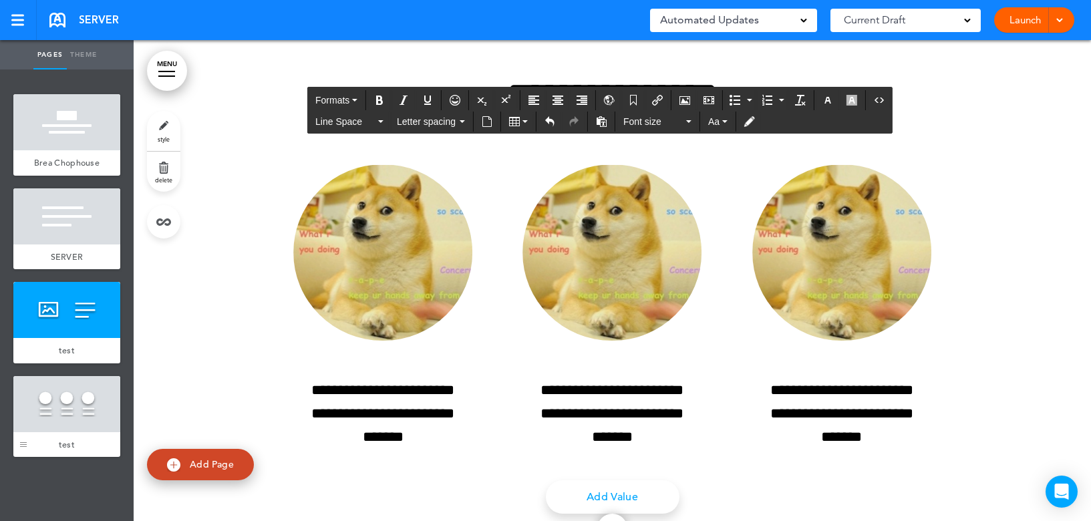
click at [25, 407] on div at bounding box center [23, 416] width 20 height 81
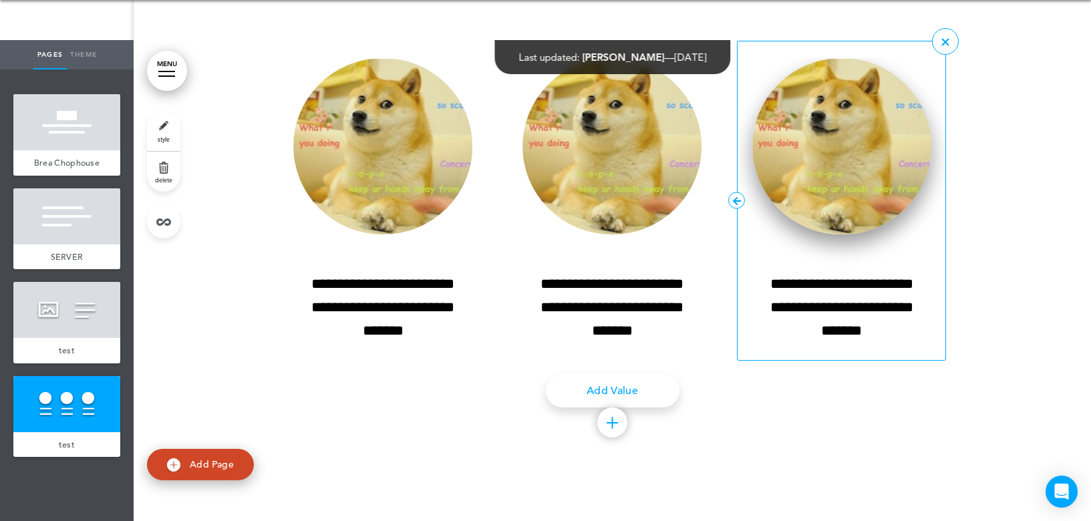
scroll to position [5065, 0]
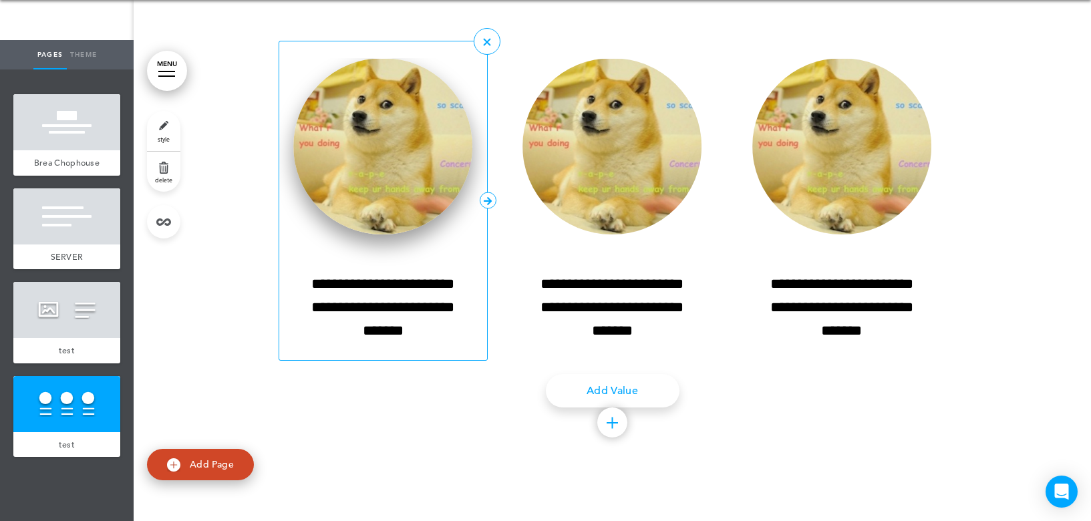
click at [409, 231] on img at bounding box center [382, 146] width 179 height 177
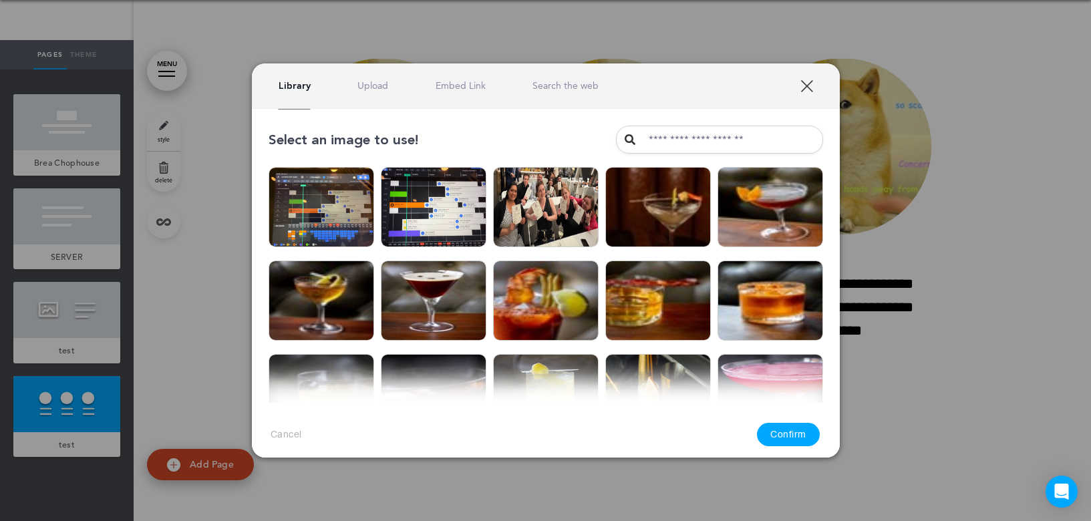
click at [805, 86] on link "XXX" at bounding box center [806, 85] width 13 height 13
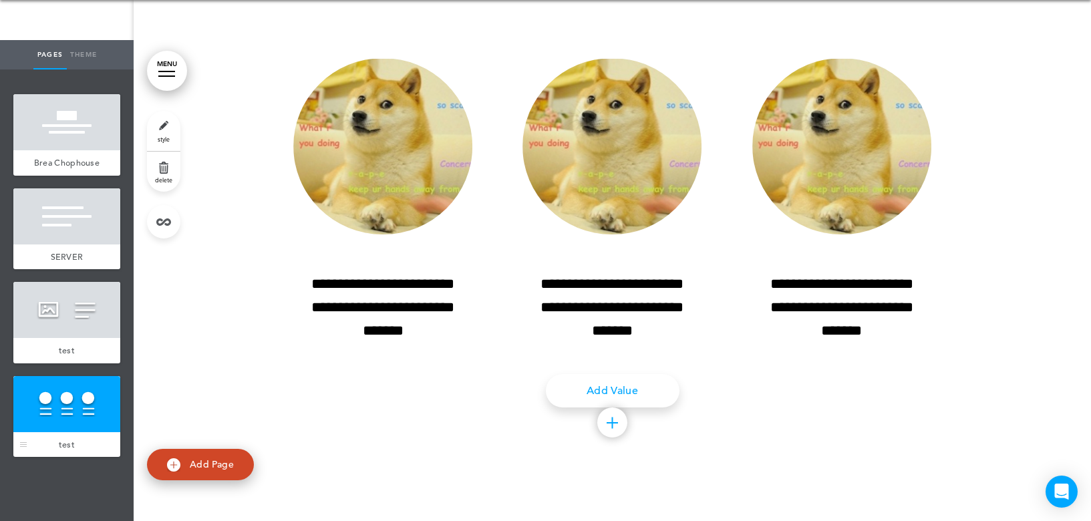
click at [75, 433] on div "test" at bounding box center [66, 444] width 107 height 25
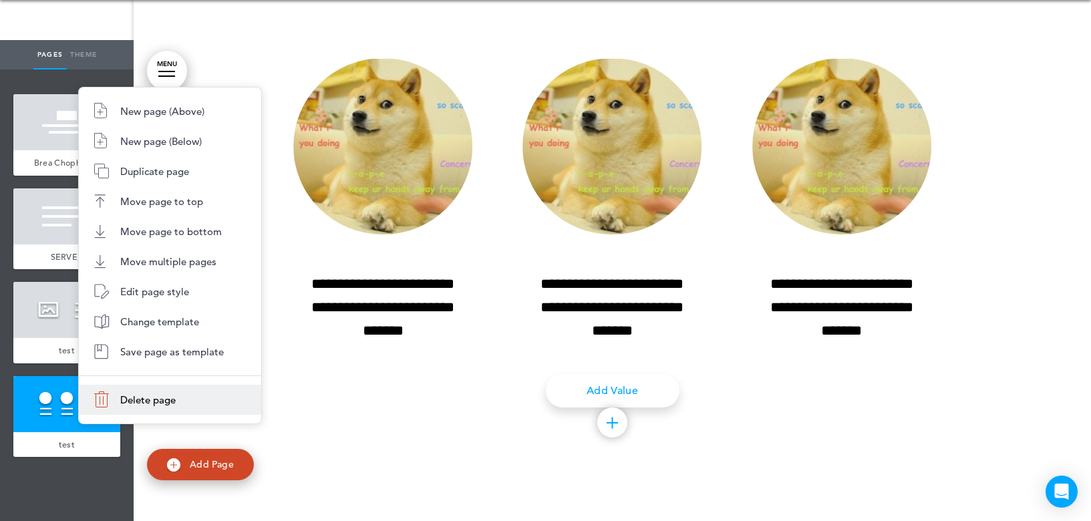
click at [110, 406] on li "Delete page" at bounding box center [170, 400] width 182 height 30
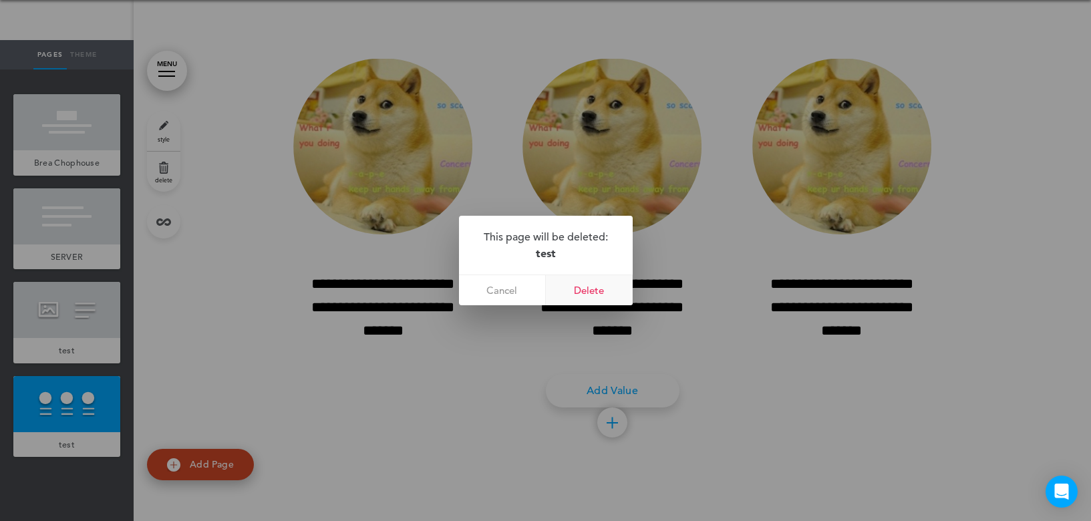
click at [590, 289] on link "Delete" at bounding box center [589, 290] width 87 height 30
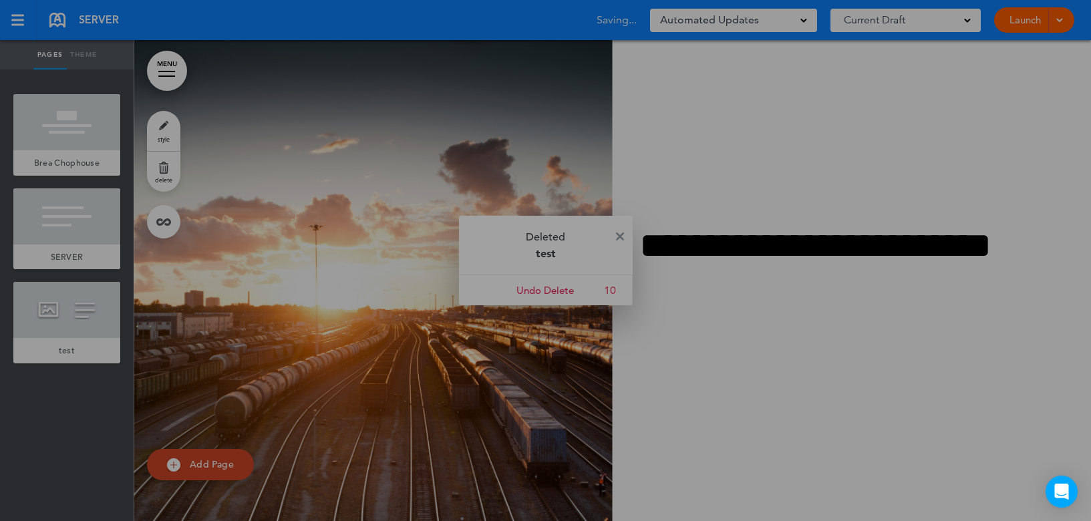
scroll to position [4584, 0]
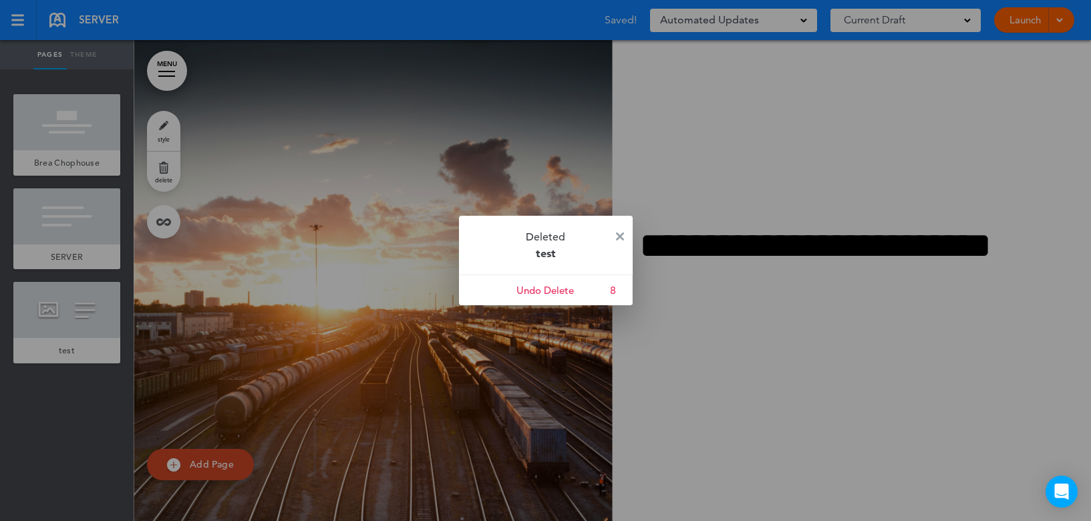
click at [201, 473] on div at bounding box center [545, 260] width 1091 height 521
click at [620, 235] on img at bounding box center [620, 236] width 8 height 8
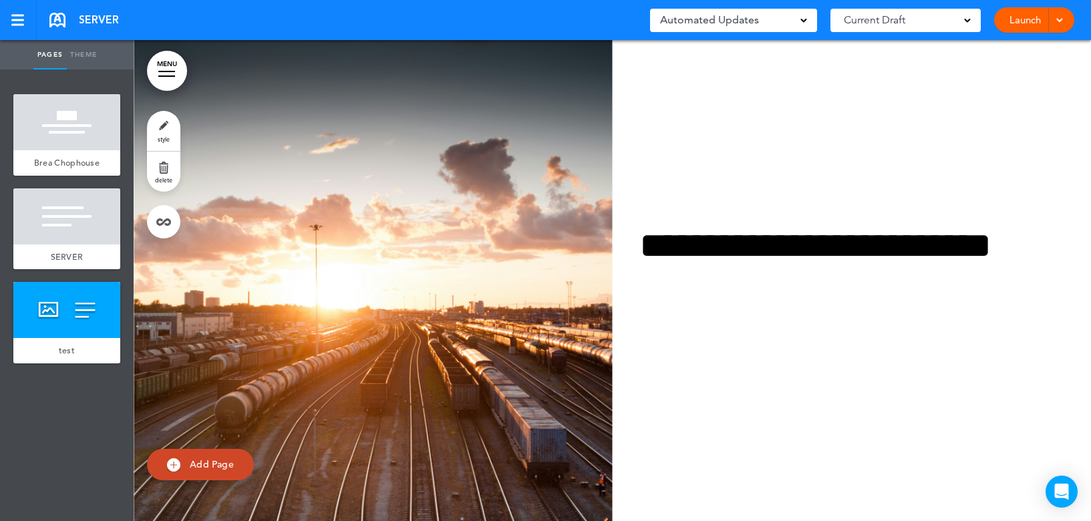
click at [203, 458] on link "Add Page" at bounding box center [200, 464] width 107 height 31
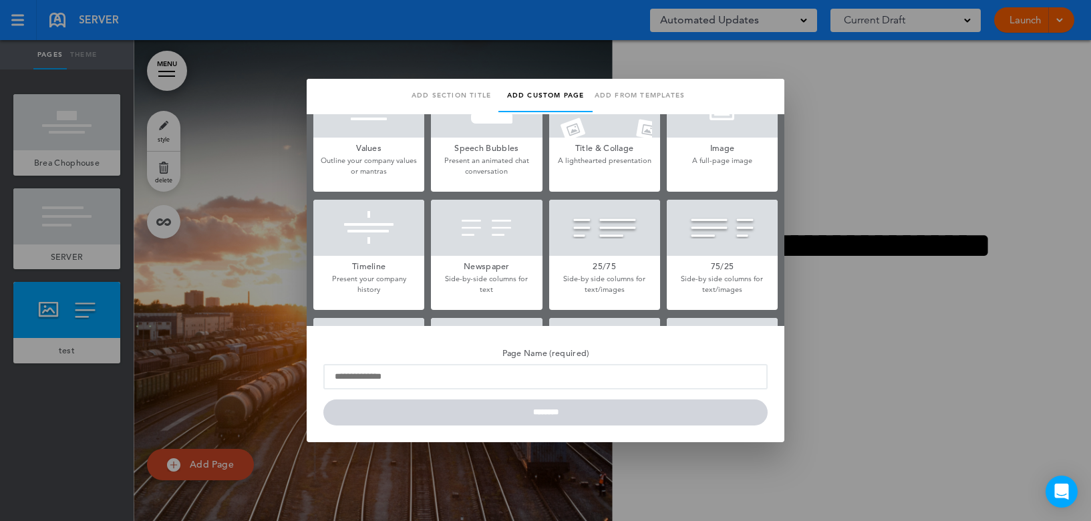
scroll to position [158, 0]
click at [437, 90] on link "Add section title" at bounding box center [451, 95] width 94 height 33
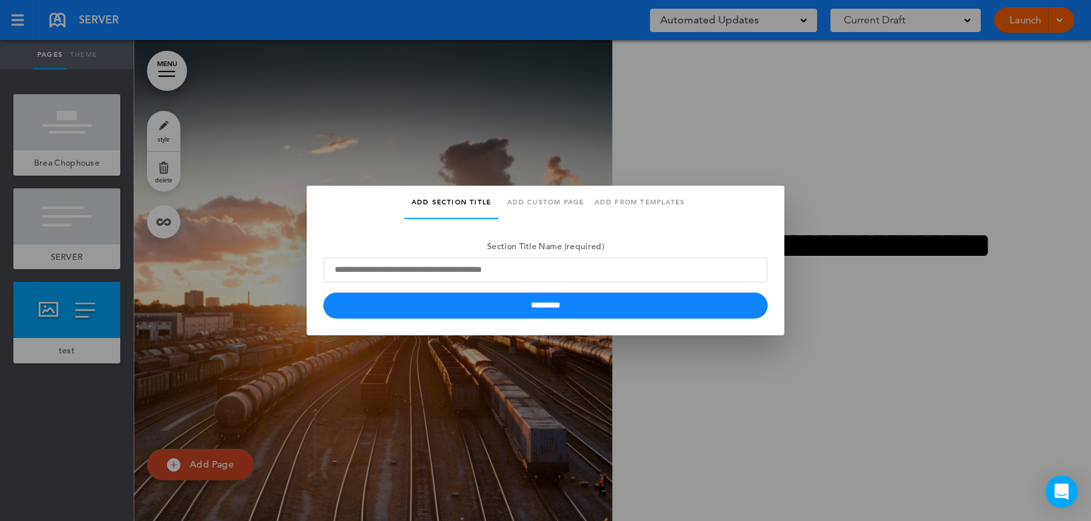
click at [558, 202] on link "Add custom page" at bounding box center [545, 202] width 94 height 33
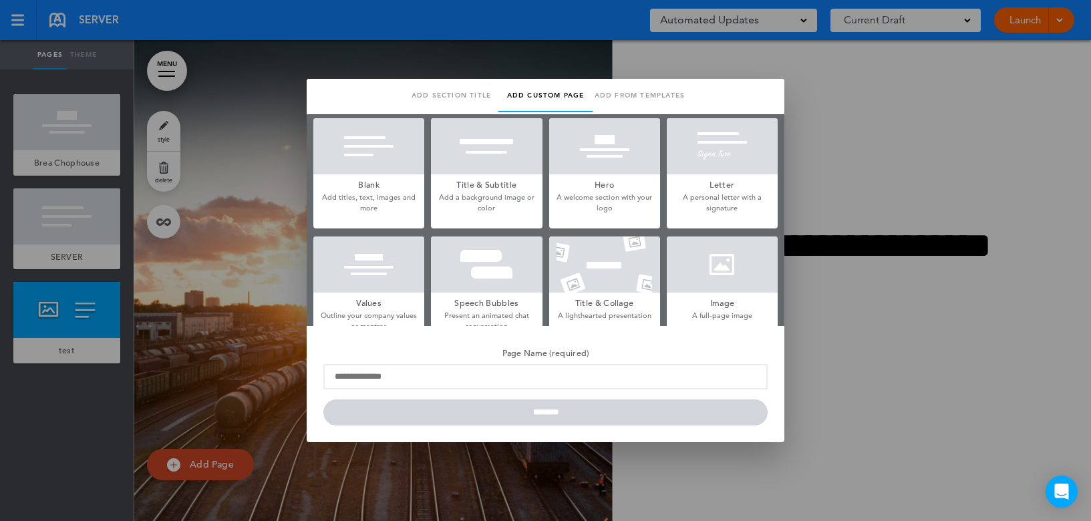
scroll to position [0, 0]
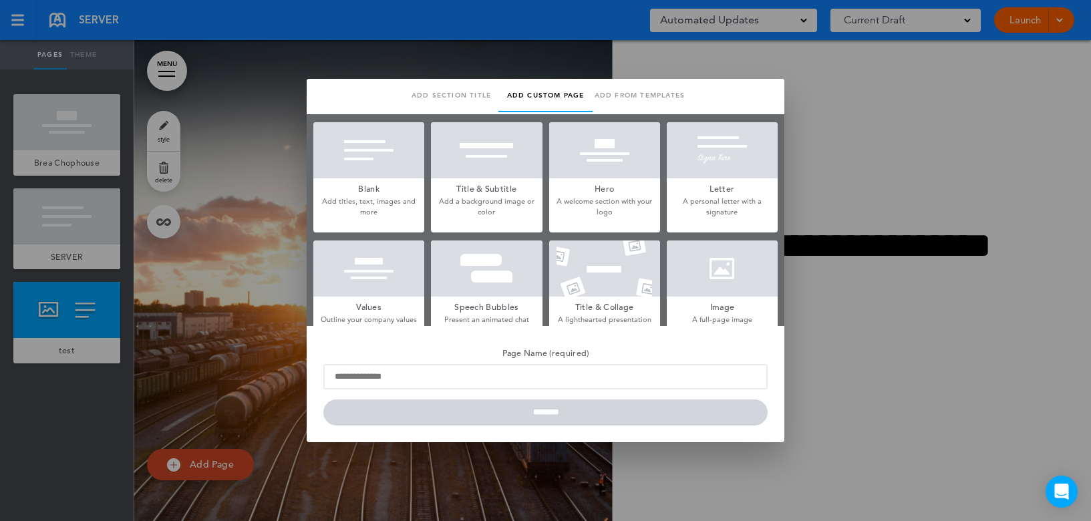
click at [622, 94] on link "Add from templates" at bounding box center [639, 95] width 94 height 33
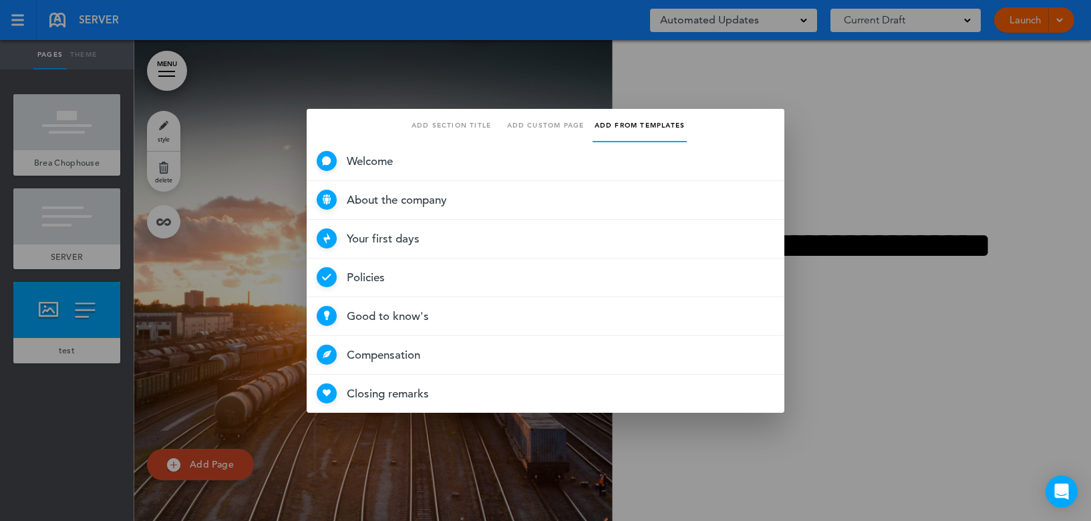
click at [539, 116] on link "Add custom page" at bounding box center [545, 125] width 94 height 33
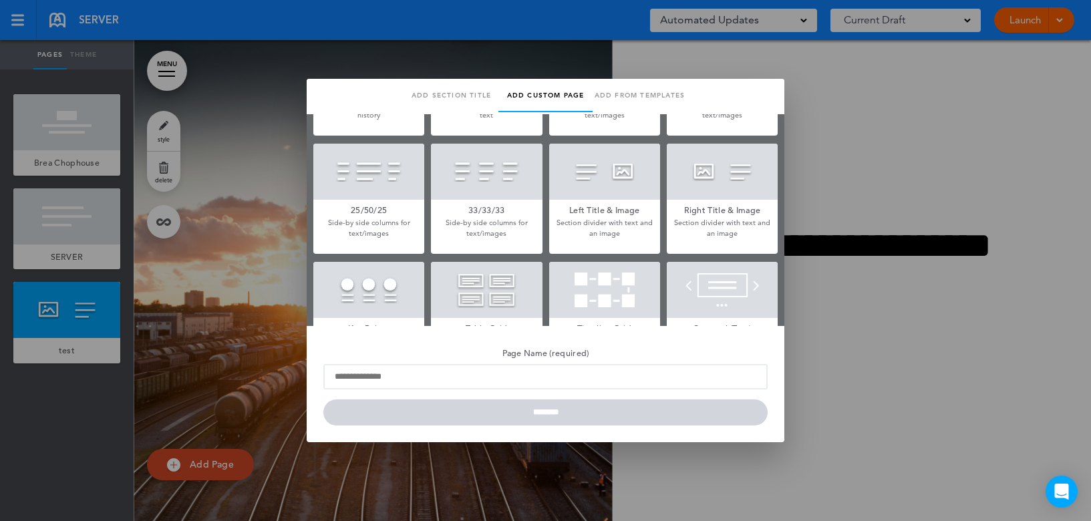
scroll to position [334, 0]
click at [703, 195] on div at bounding box center [722, 171] width 111 height 56
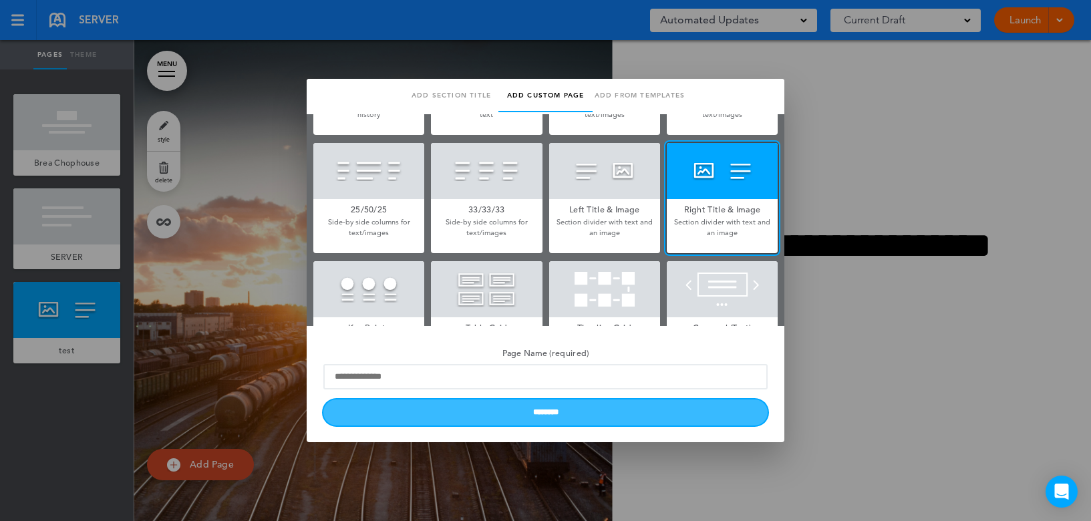
click at [530, 414] on input "********" at bounding box center [545, 412] width 444 height 26
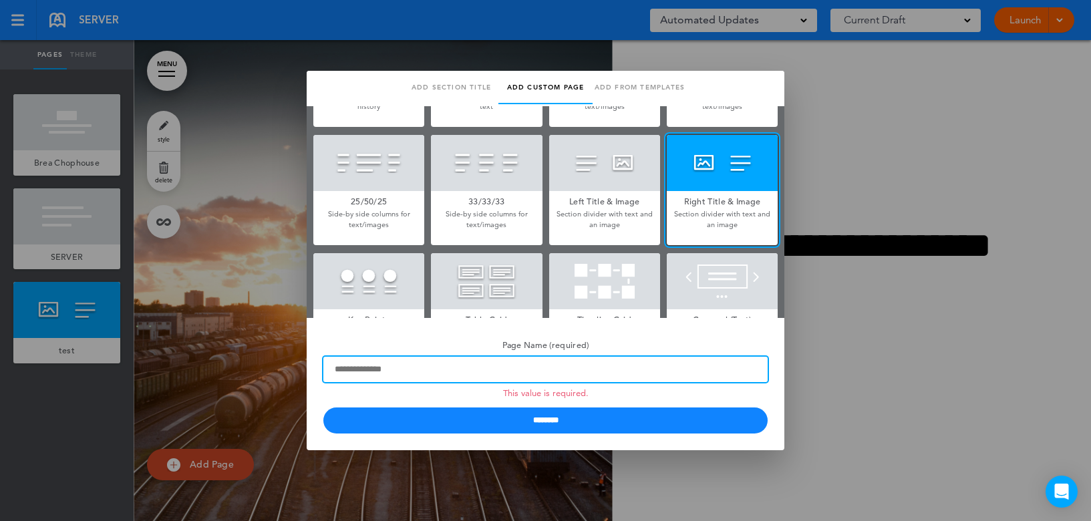
click at [441, 367] on input "Page Name (required) This value is required." at bounding box center [545, 369] width 444 height 25
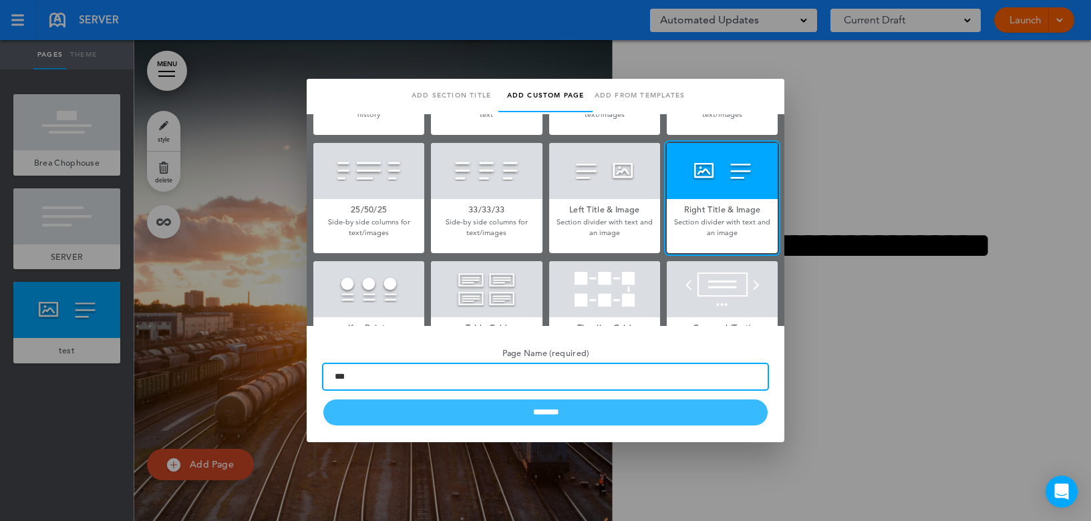
type input "***"
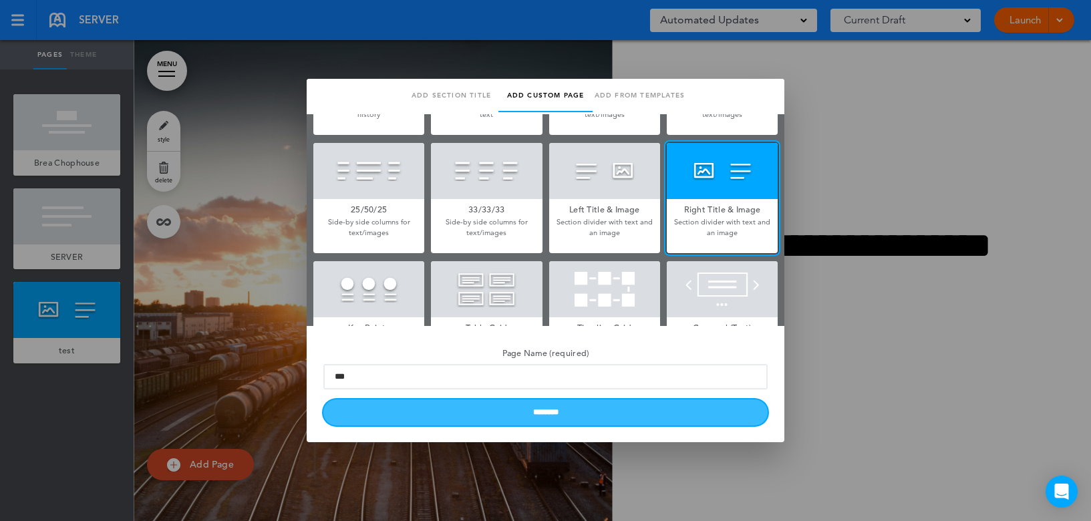
click at [510, 421] on input "********" at bounding box center [545, 412] width 444 height 26
